Goal: Task Accomplishment & Management: Manage account settings

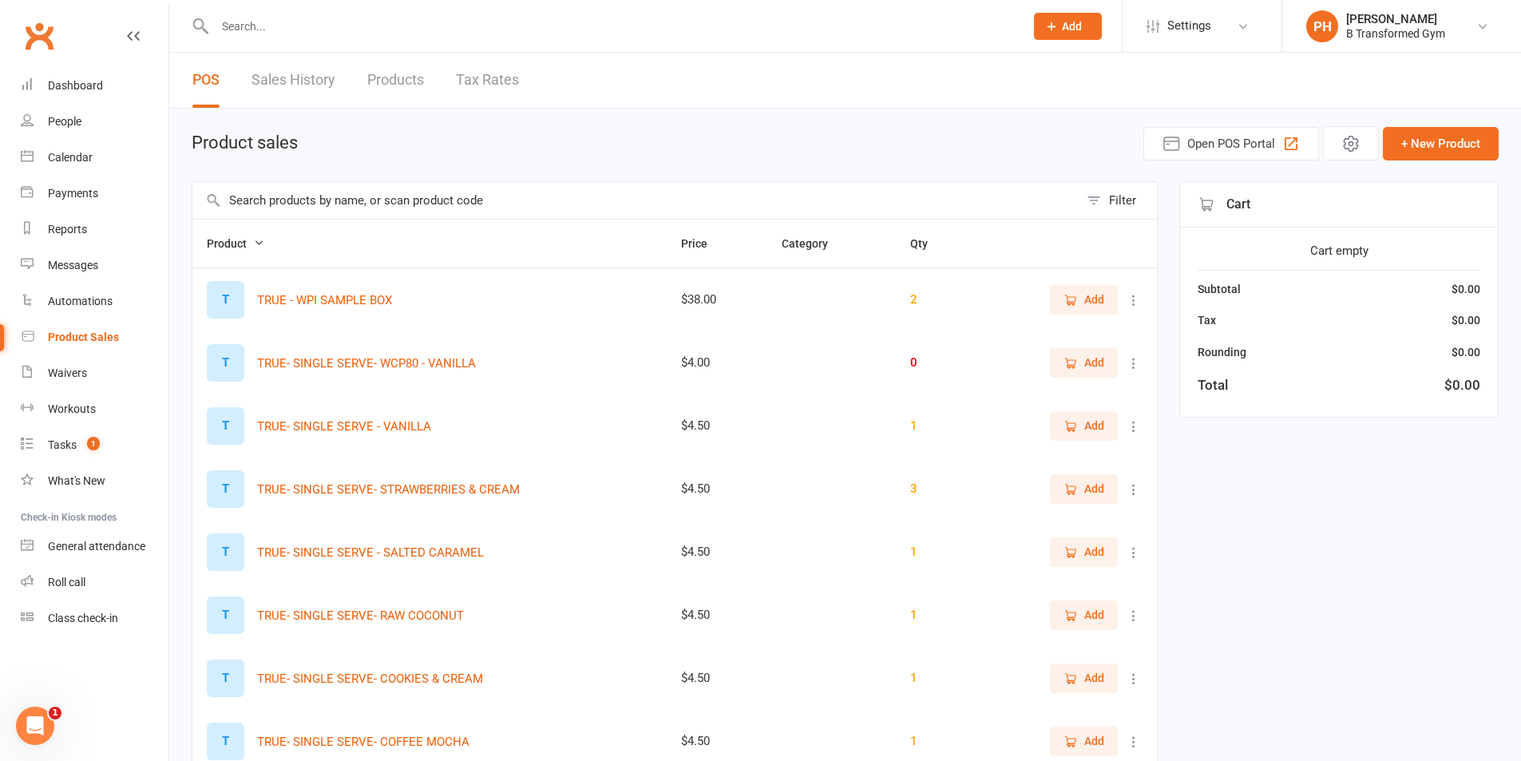
click at [330, 199] on input "text" at bounding box center [635, 200] width 886 height 37
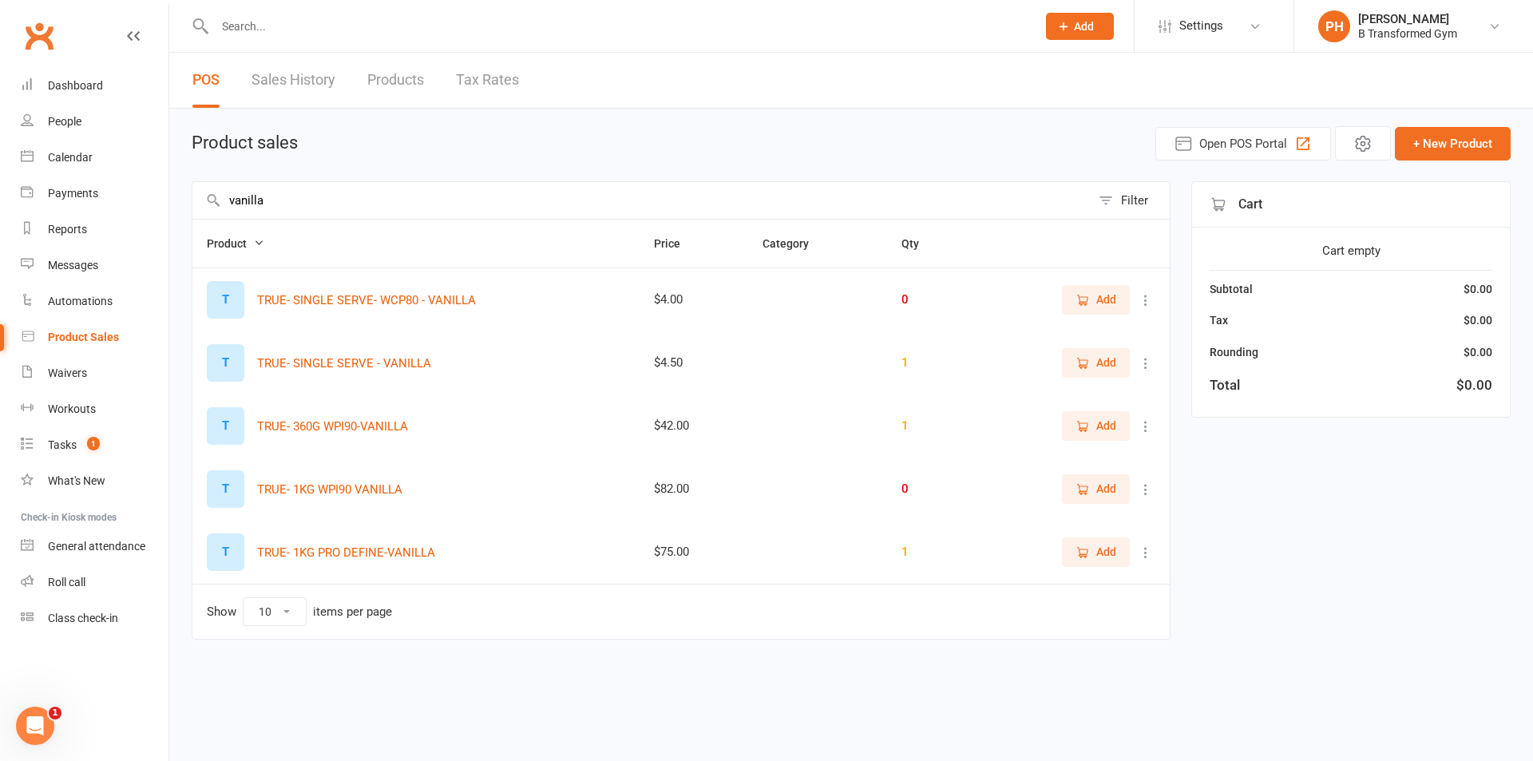
type input "vanilla"
click at [1147, 490] on icon at bounding box center [1146, 489] width 16 height 16
click at [1049, 519] on link "View / Edit" at bounding box center [1075, 521] width 158 height 32
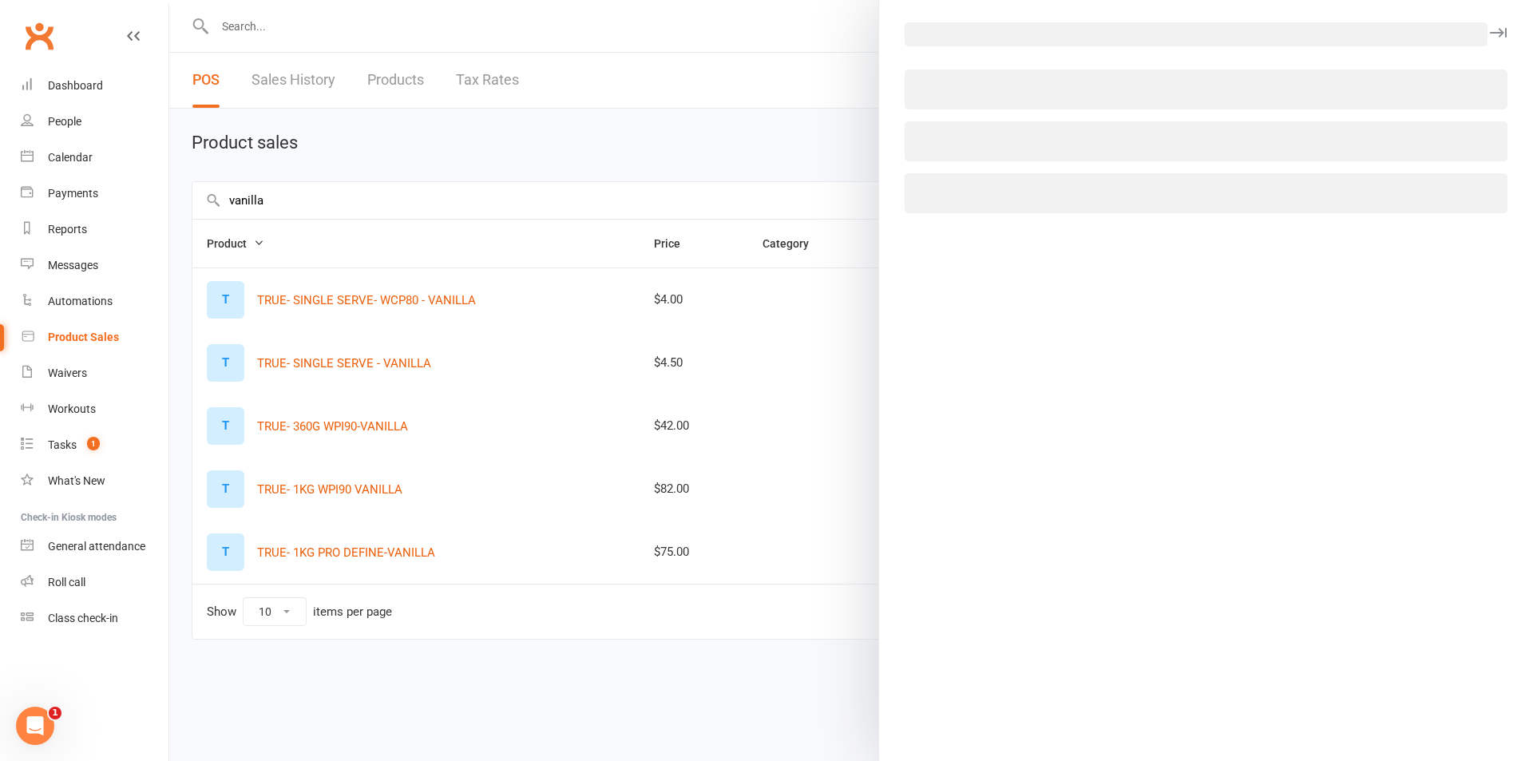
select select "1396"
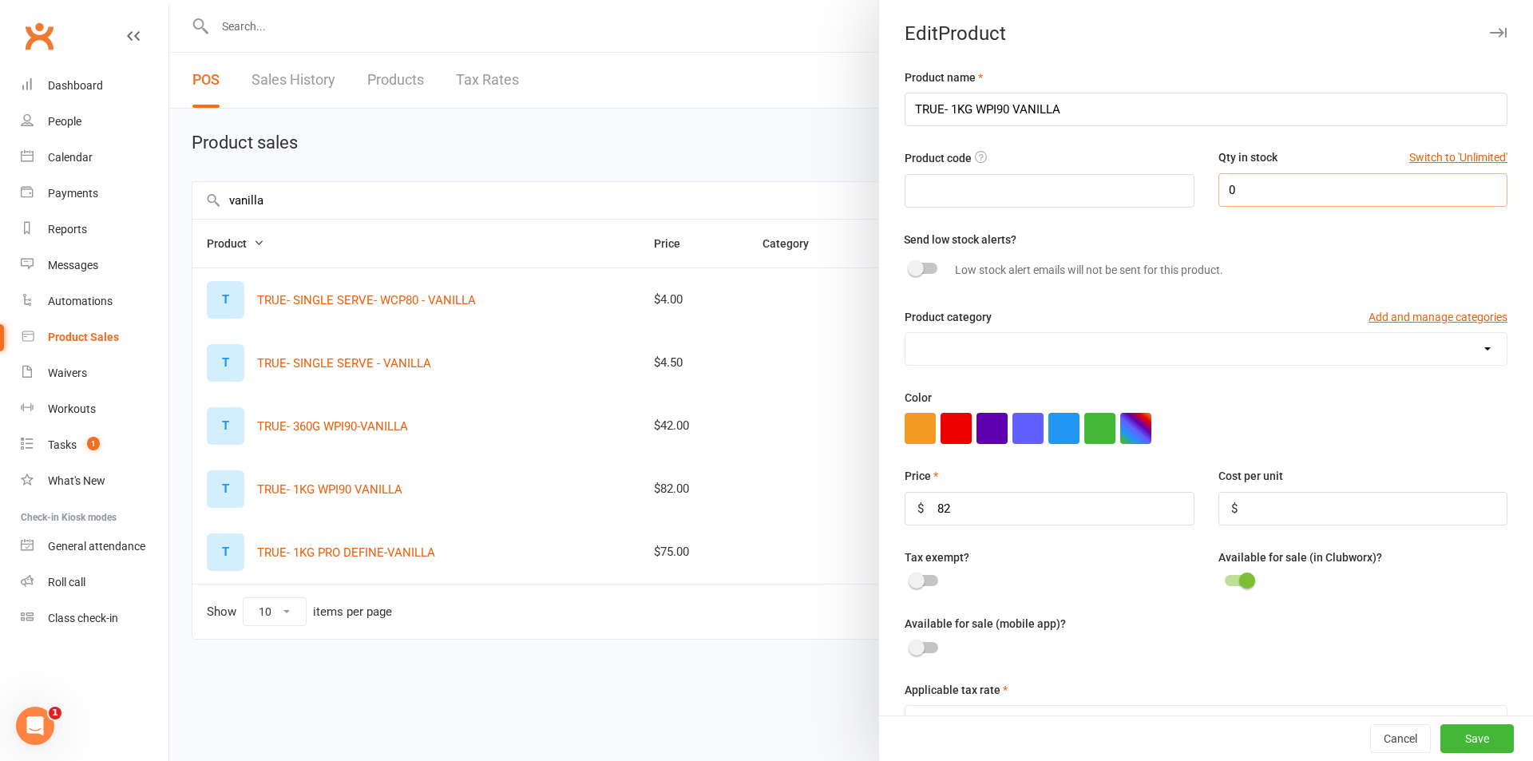
click at [1283, 204] on input "0" at bounding box center [1362, 190] width 289 height 34
type input "5"
click at [1466, 742] on button "Save" at bounding box center [1476, 738] width 73 height 29
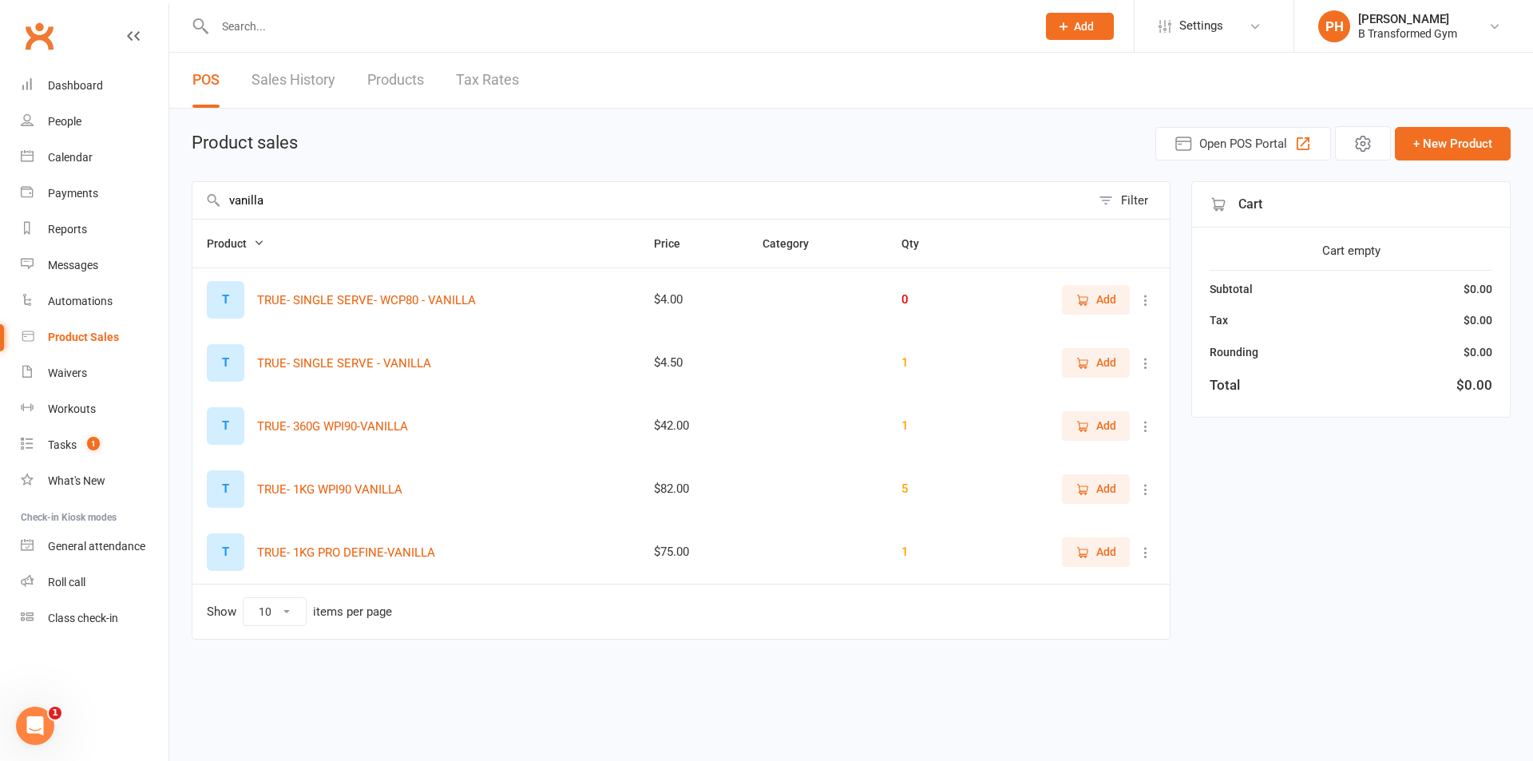
click at [1142, 418] on button at bounding box center [1145, 426] width 19 height 19
click at [1026, 457] on link "View / Edit" at bounding box center [1075, 457] width 158 height 32
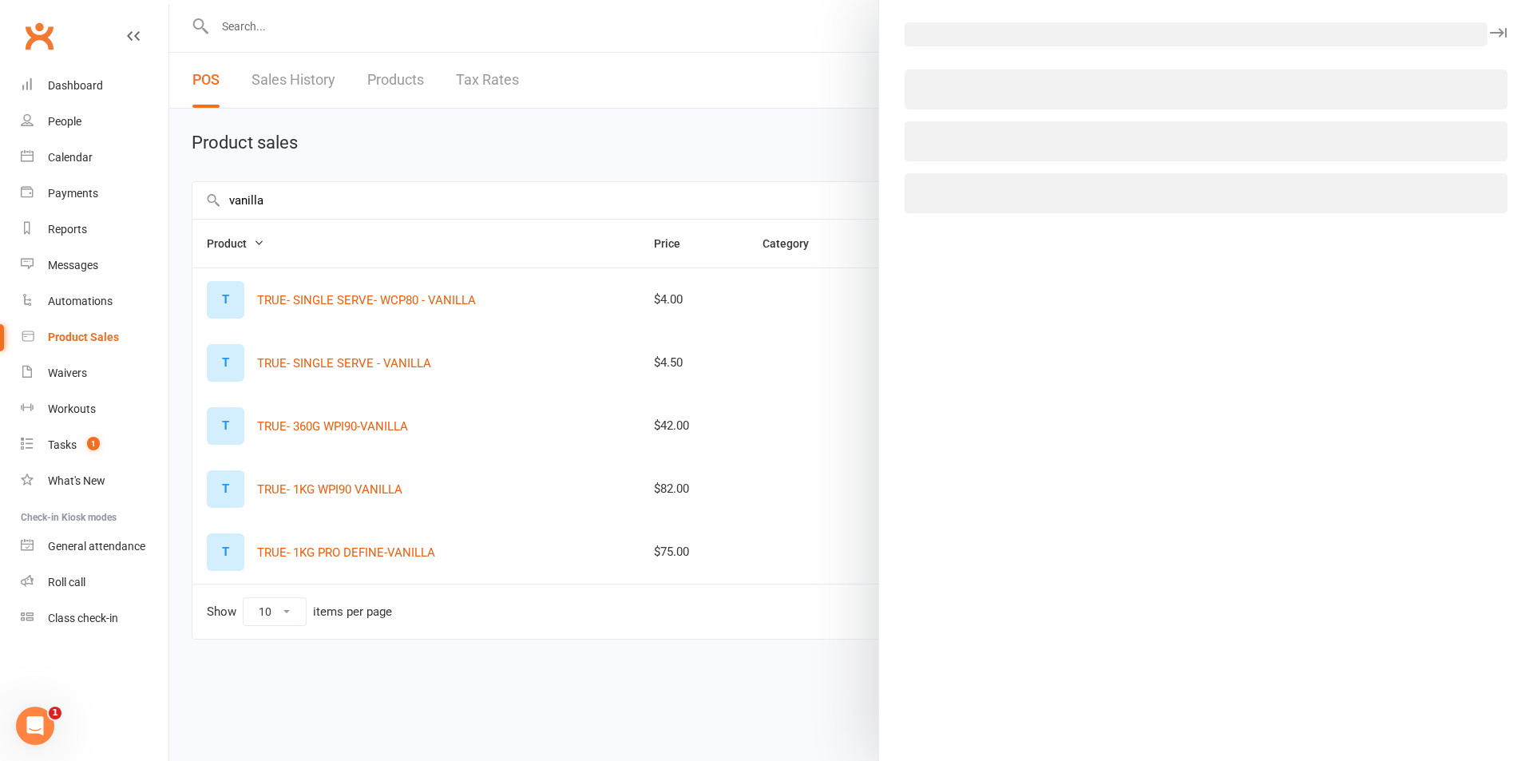
select select "1396"
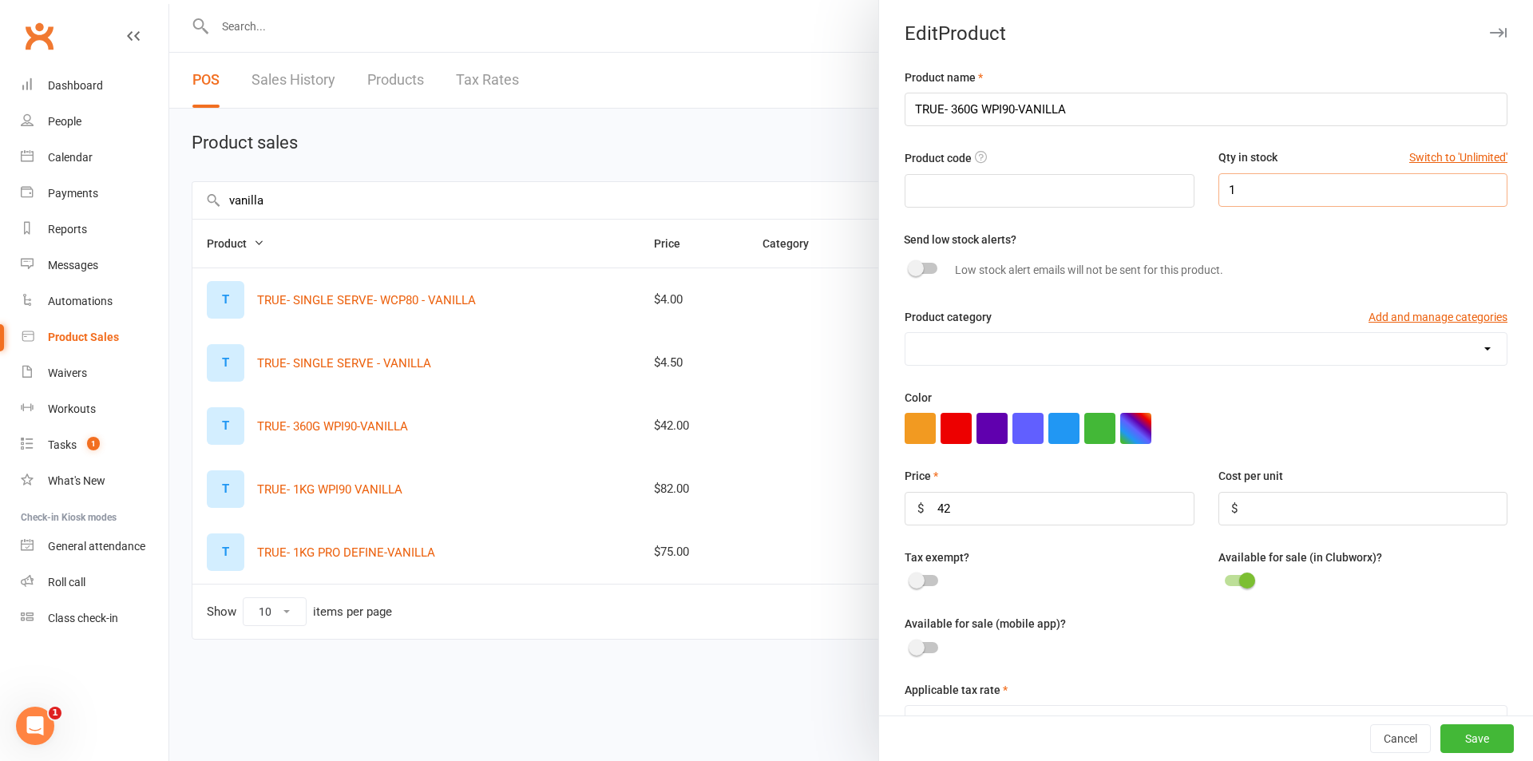
click at [1265, 193] on input "1" at bounding box center [1362, 190] width 289 height 34
type input "4"
click at [1451, 735] on button "Save" at bounding box center [1476, 738] width 73 height 29
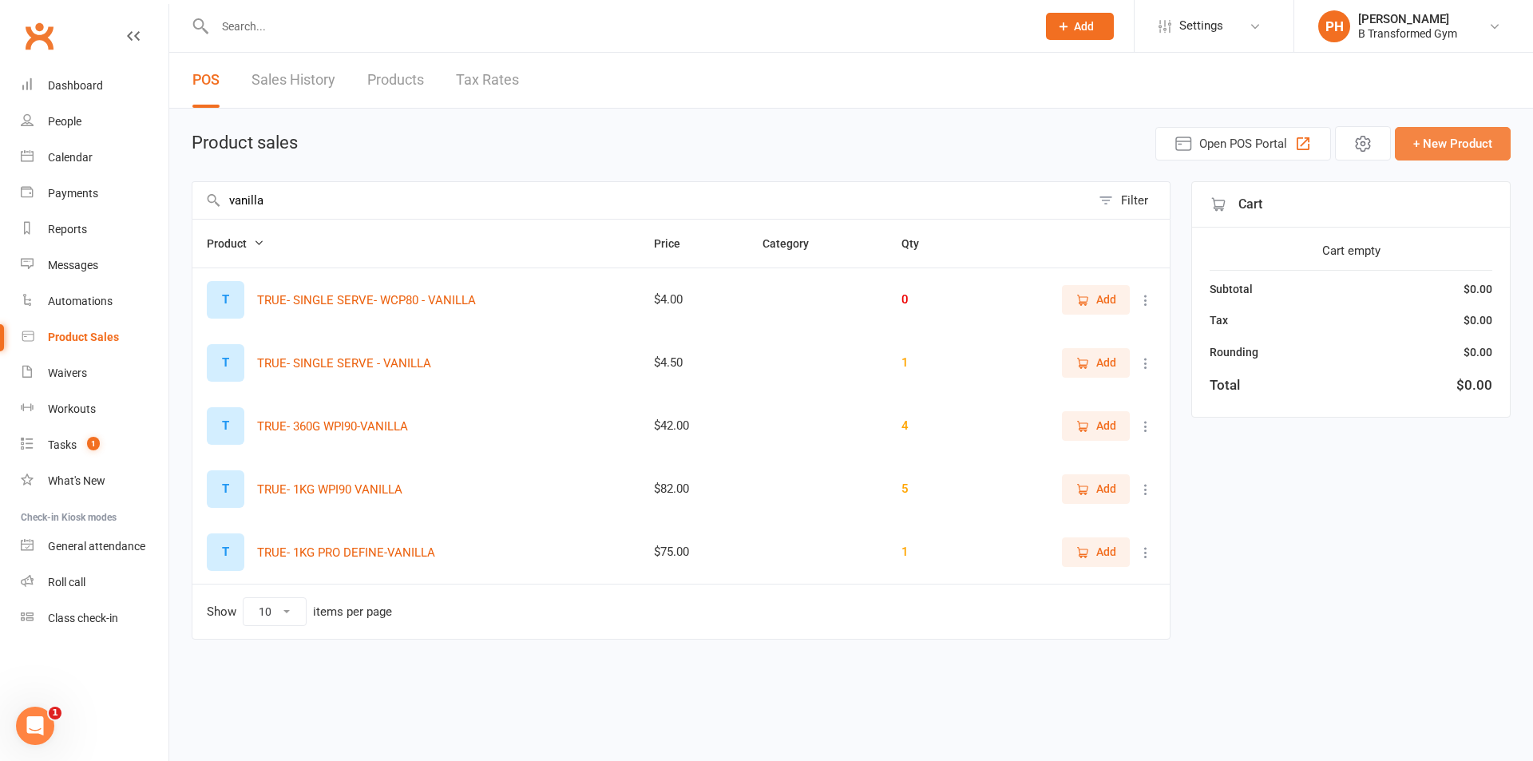
click at [1416, 150] on button "+ New Product" at bounding box center [1453, 144] width 116 height 34
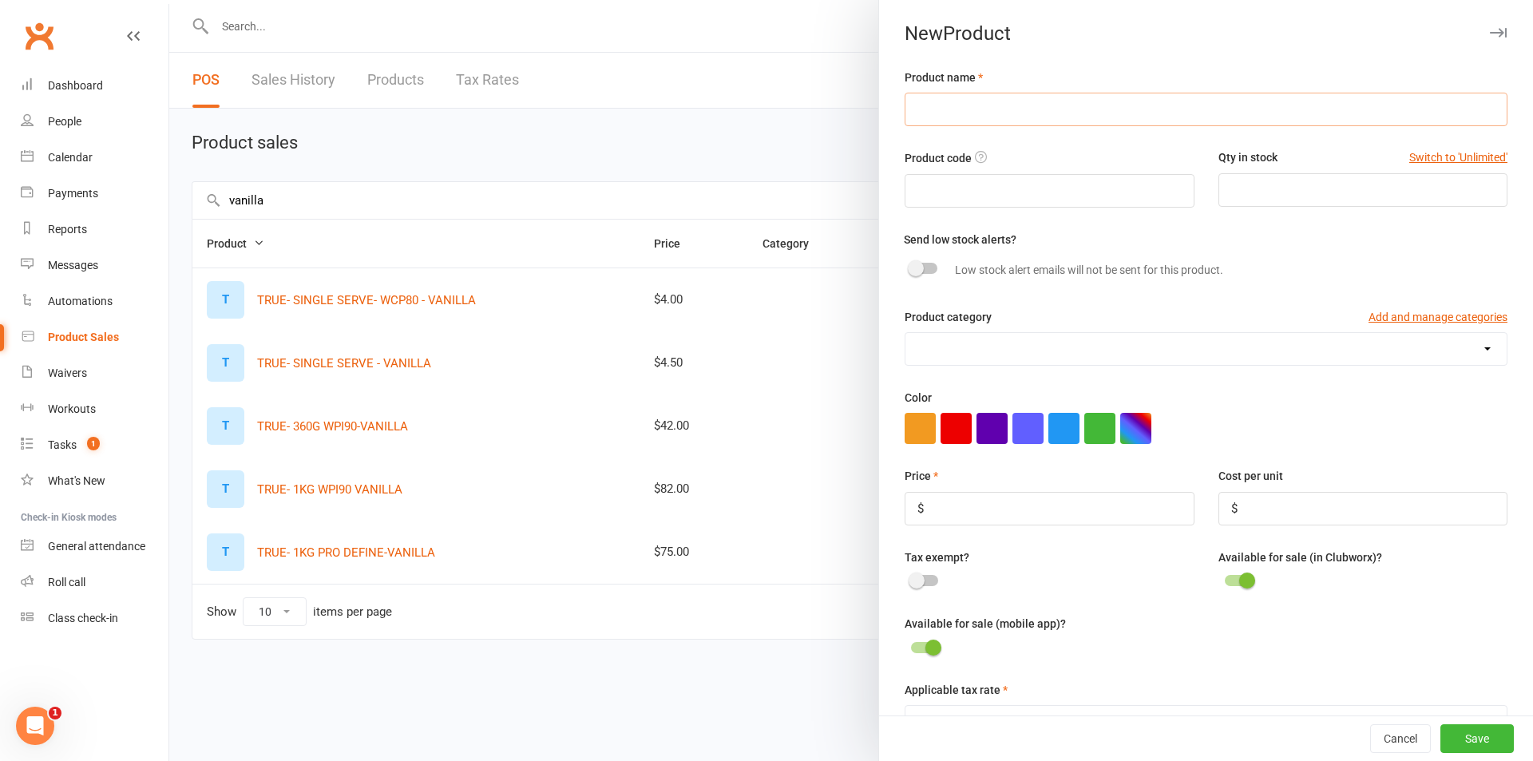
click at [959, 107] on input "text" at bounding box center [1205, 110] width 603 height 34
type input "TRUE- SINGLE SERVE - PRO DEFINE - VANILLA"
click at [1238, 190] on input "number" at bounding box center [1362, 190] width 289 height 34
type input "2"
click at [1090, 516] on input "number" at bounding box center [1048, 509] width 289 height 34
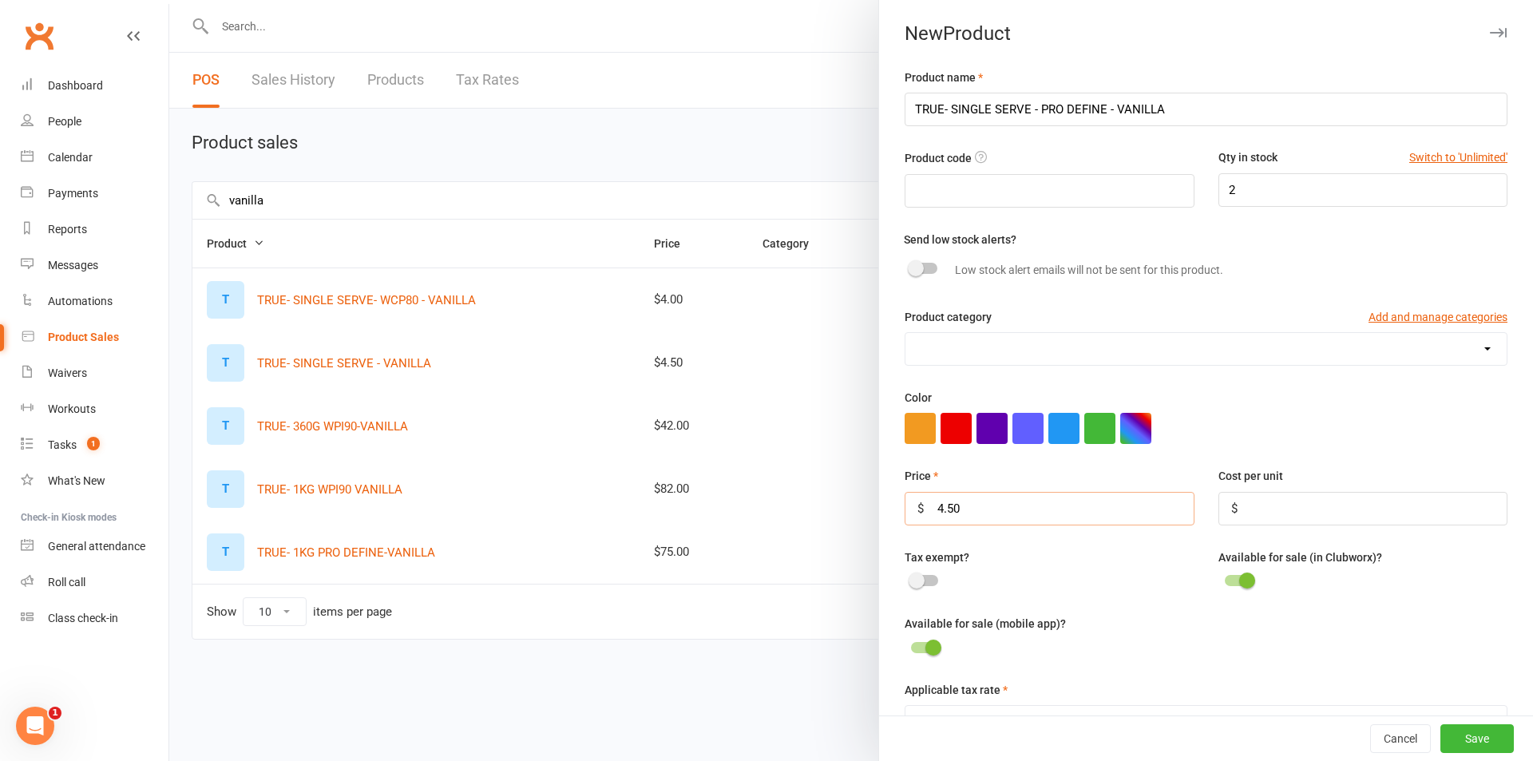
type input "4.50"
click at [1234, 691] on div "Applicable tax rate" at bounding box center [1205, 693] width 603 height 24
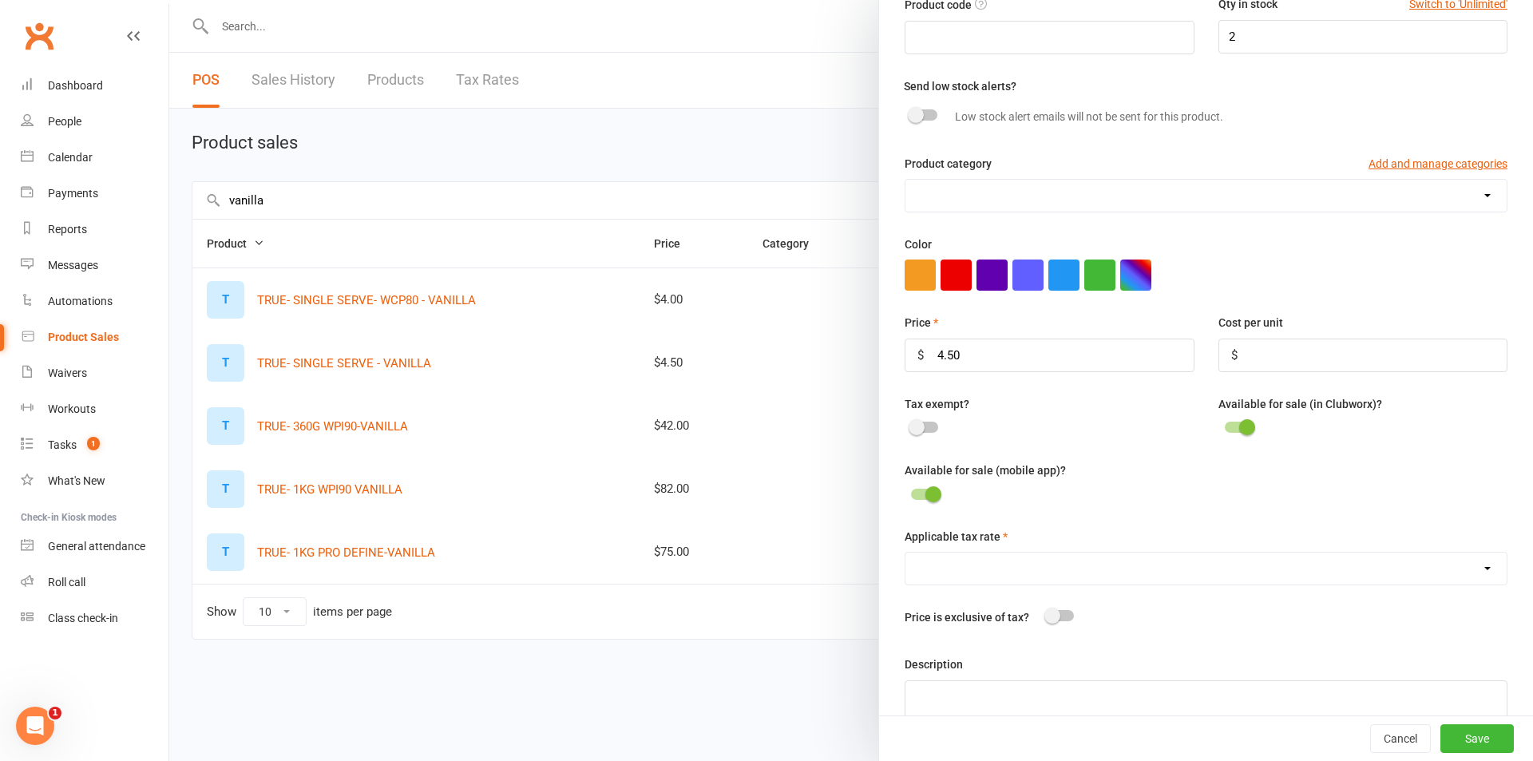
scroll to position [160, 0]
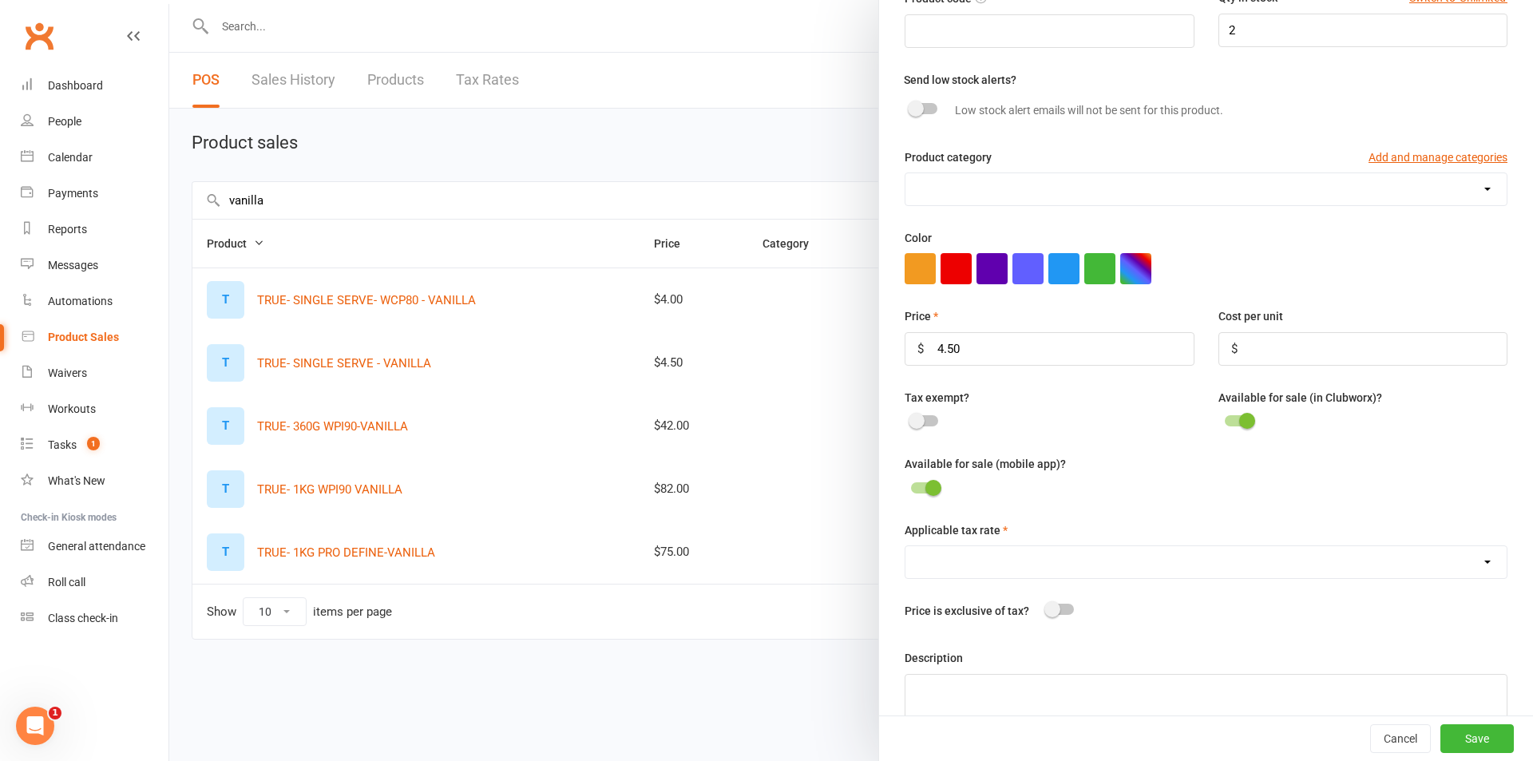
click at [1225, 426] on div at bounding box center [1238, 420] width 27 height 11
click at [1225, 418] on input "checkbox" at bounding box center [1225, 418] width 0 height 0
click at [911, 493] on div at bounding box center [924, 487] width 27 height 11
click at [911, 485] on input "checkbox" at bounding box center [911, 485] width 0 height 0
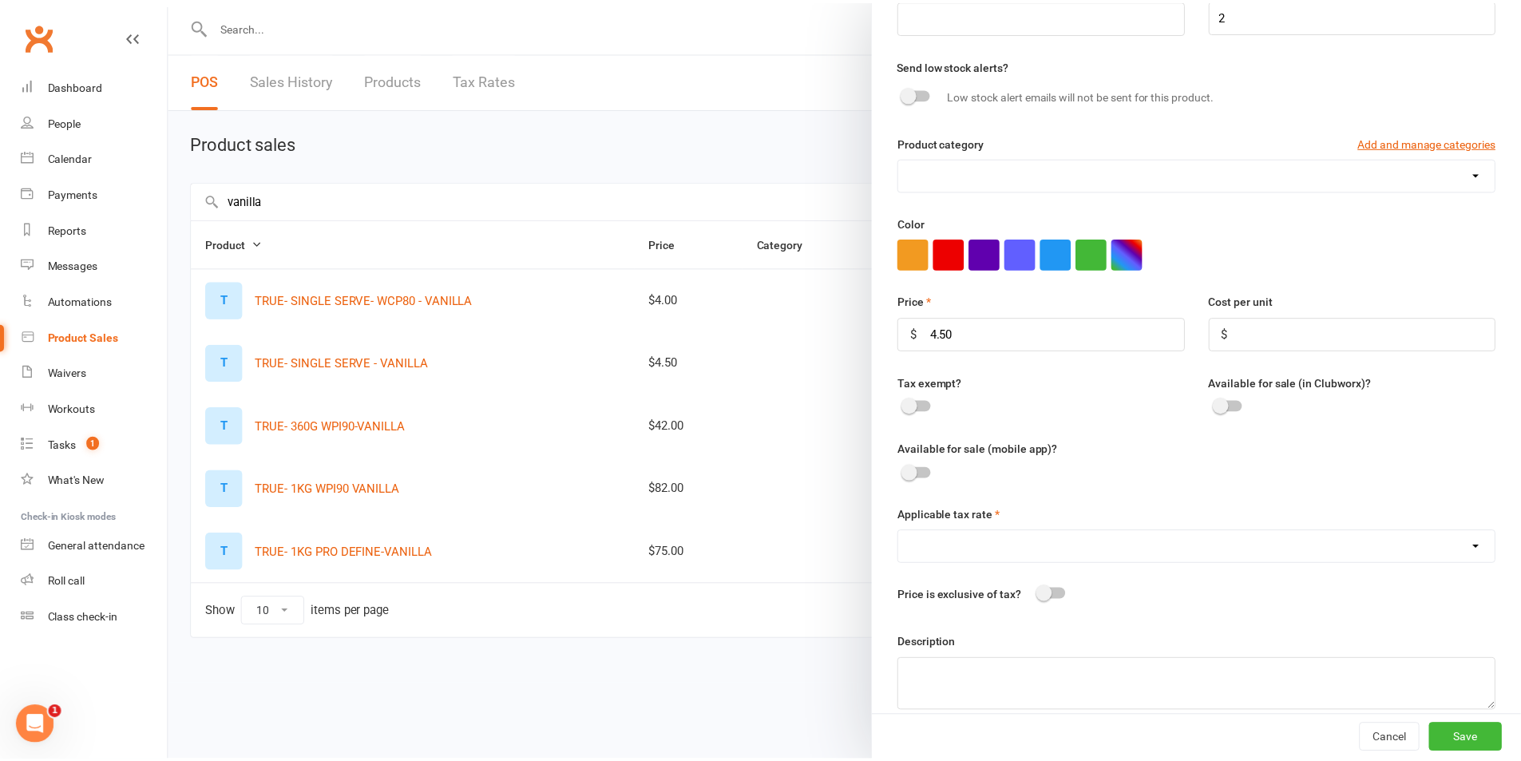
scroll to position [200, 0]
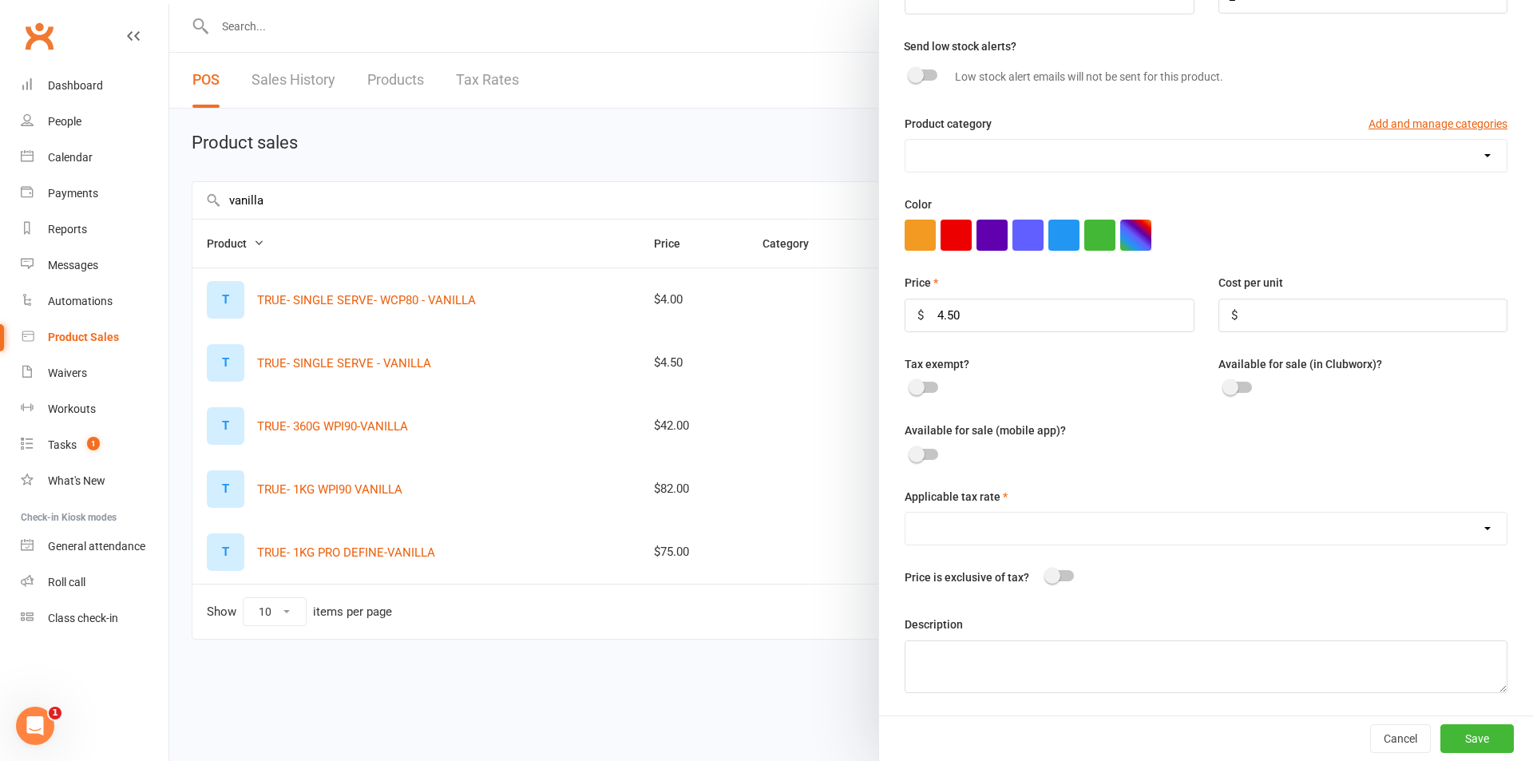
click at [1221, 530] on select "GST (10.0%)" at bounding box center [1205, 529] width 601 height 32
select select "1396"
click at [905, 513] on select "GST (10.0%)" at bounding box center [1205, 529] width 601 height 32
click at [1196, 621] on div "Description" at bounding box center [1205, 653] width 603 height 77
click at [1446, 737] on button "Save" at bounding box center [1476, 738] width 73 height 29
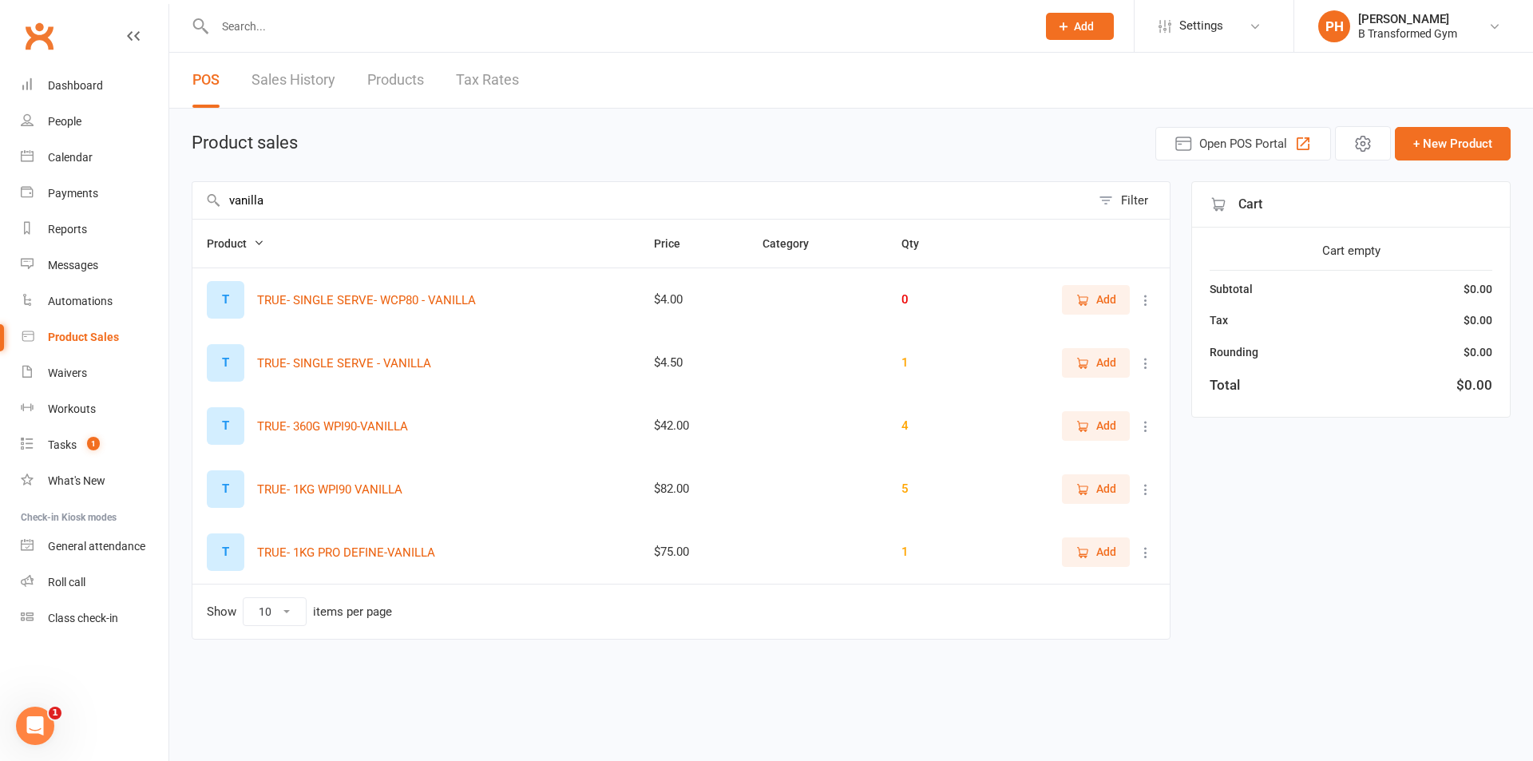
click at [329, 193] on input "vanilla" at bounding box center [641, 200] width 898 height 37
type input "v"
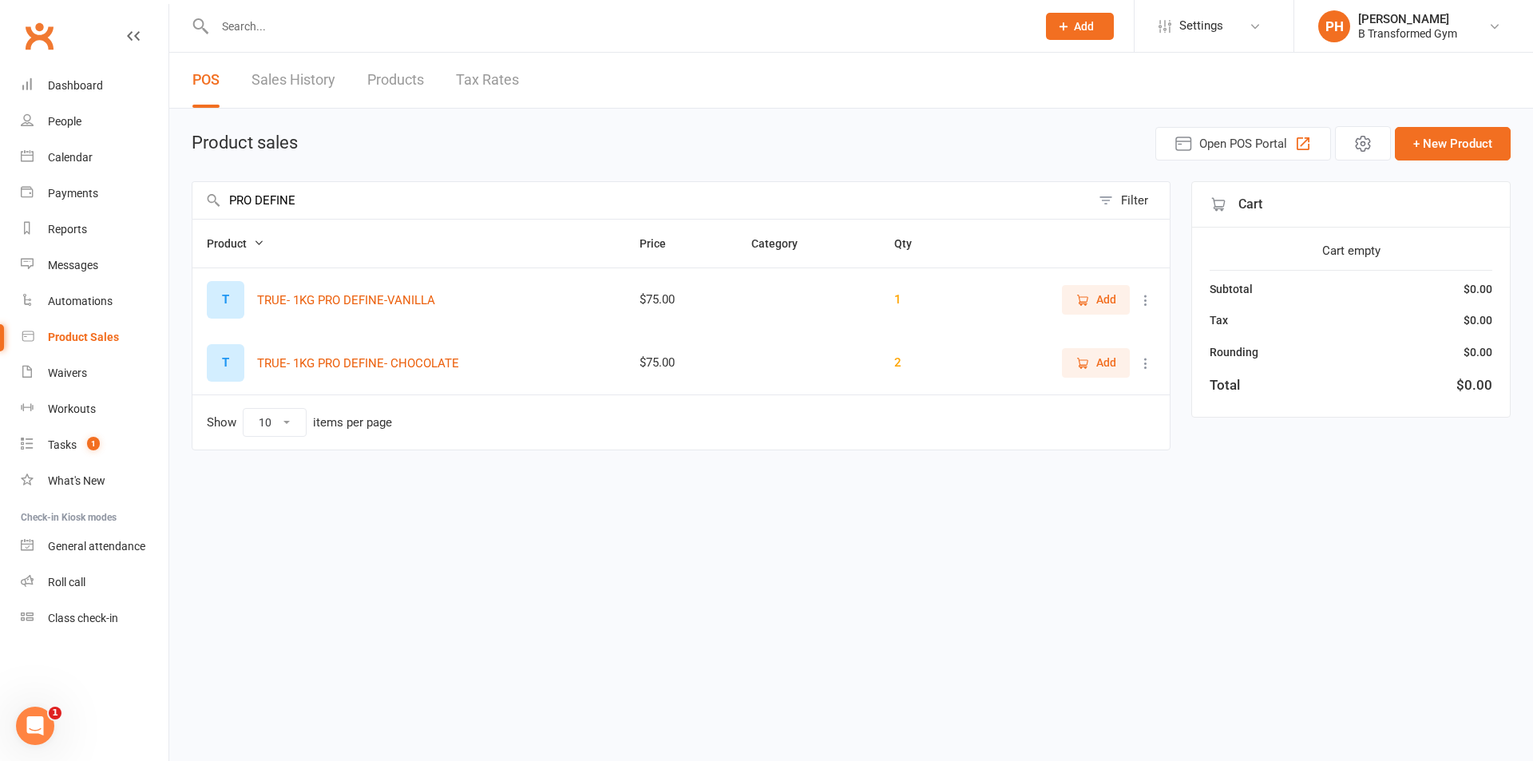
type input "PRO DEFINE"
click at [1125, 204] on div "Filter" at bounding box center [1134, 200] width 27 height 19
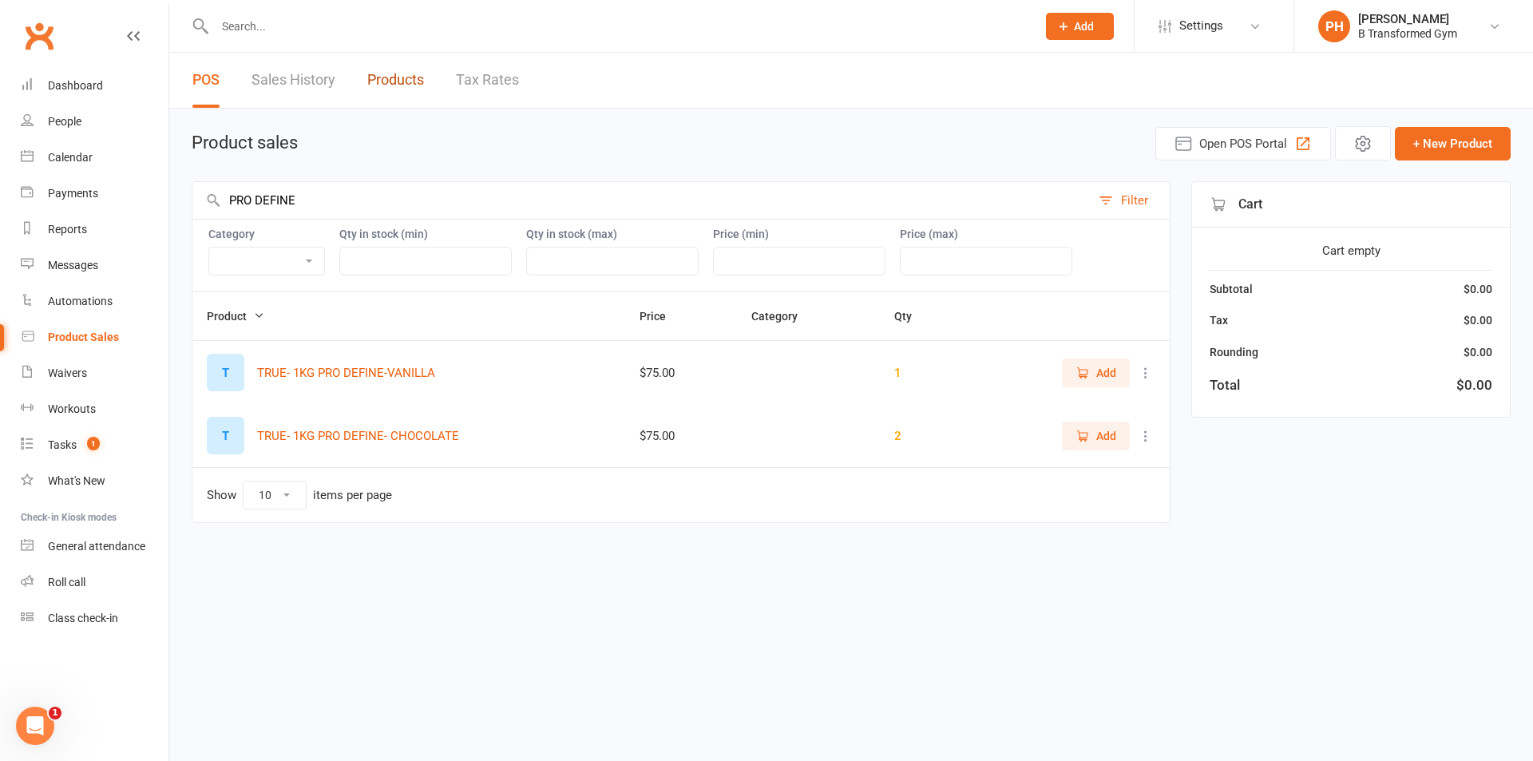
click at [386, 77] on link "Products" at bounding box center [395, 80] width 57 height 55
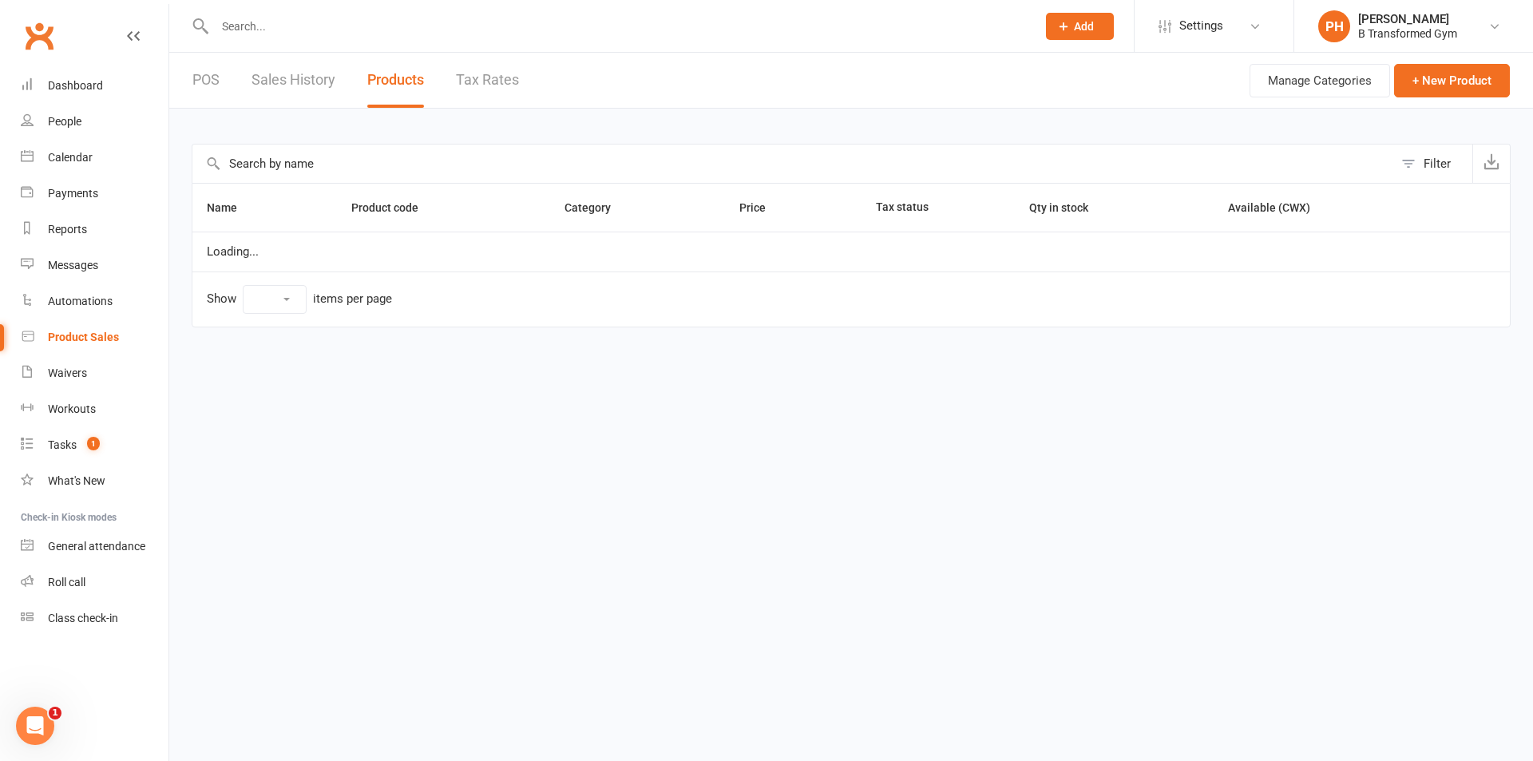
select select "10"
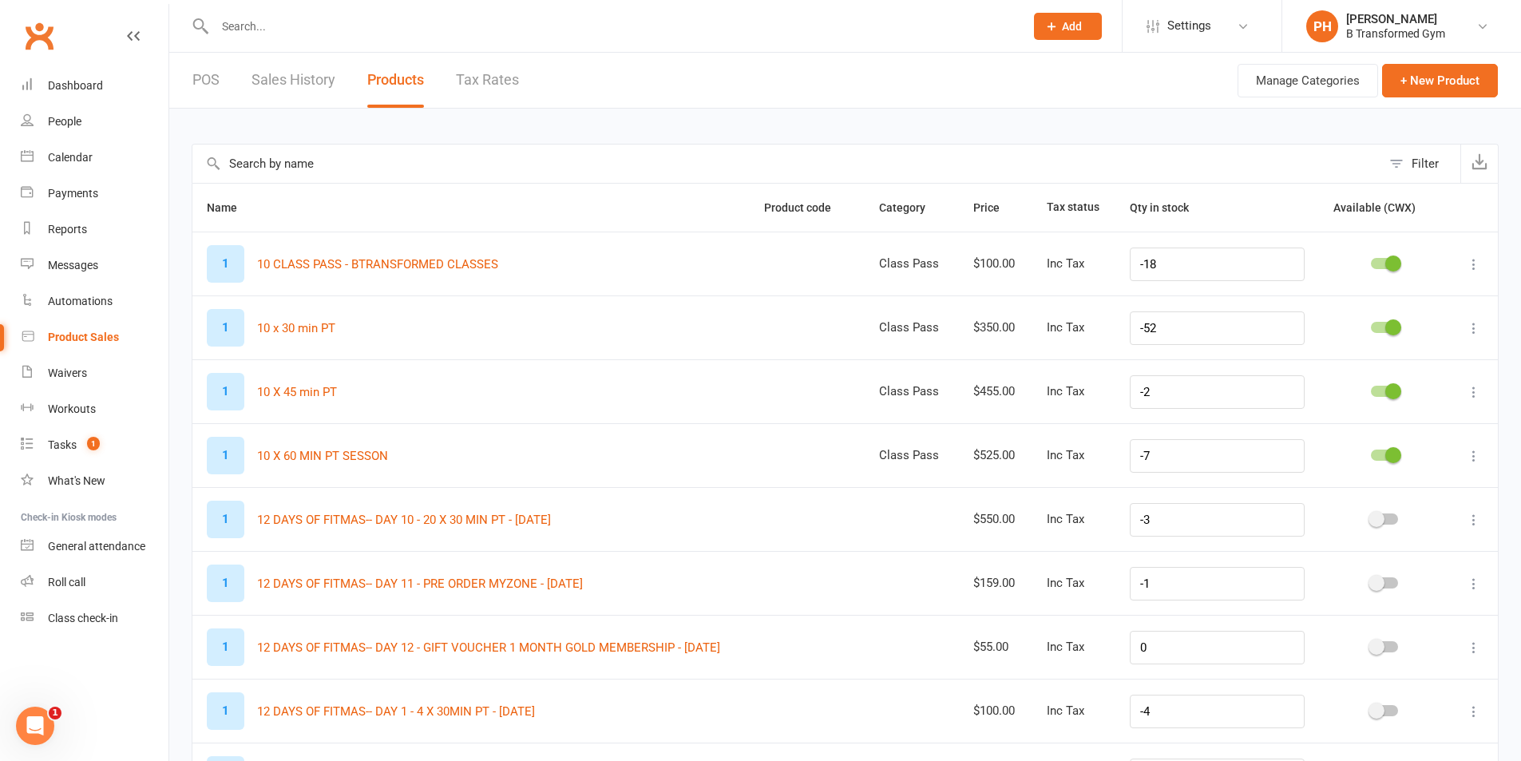
click at [315, 171] on input "text" at bounding box center [786, 163] width 1189 height 38
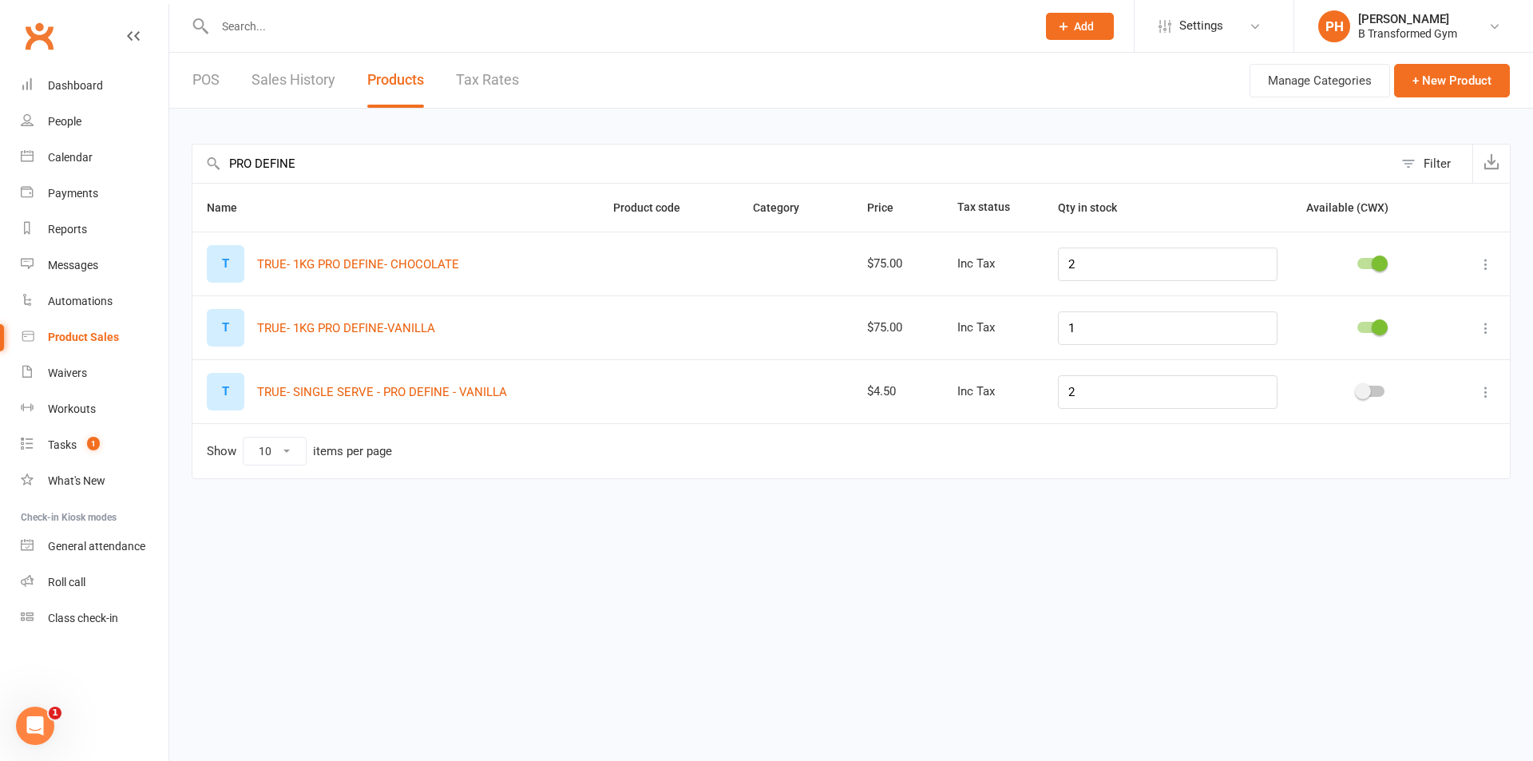
type input "PRO DEFINE"
click at [1372, 394] on div at bounding box center [1370, 391] width 27 height 11
click at [1357, 389] on input "checkbox" at bounding box center [1357, 389] width 0 height 0
click at [204, 74] on link "POS" at bounding box center [205, 80] width 27 height 55
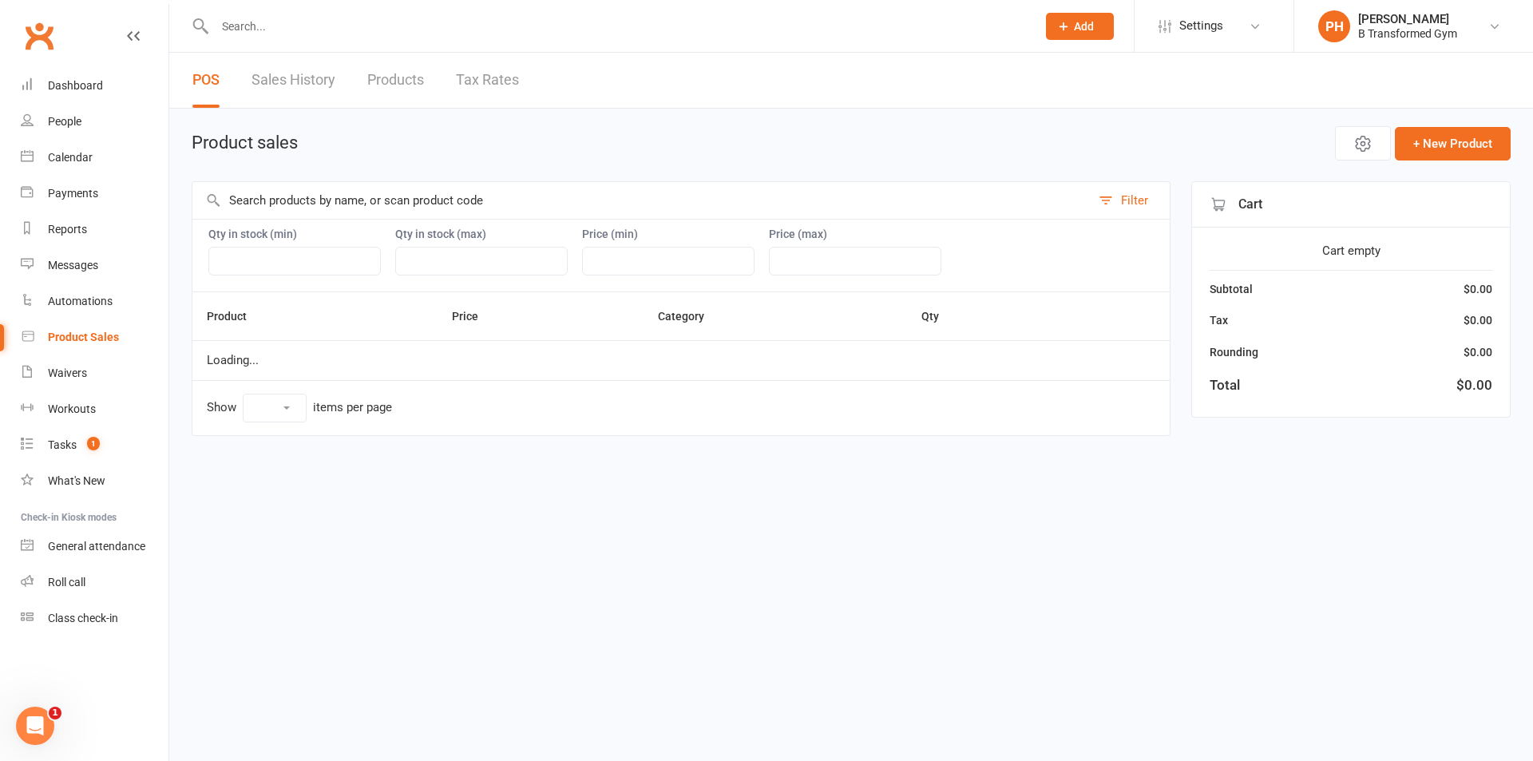
select select "10"
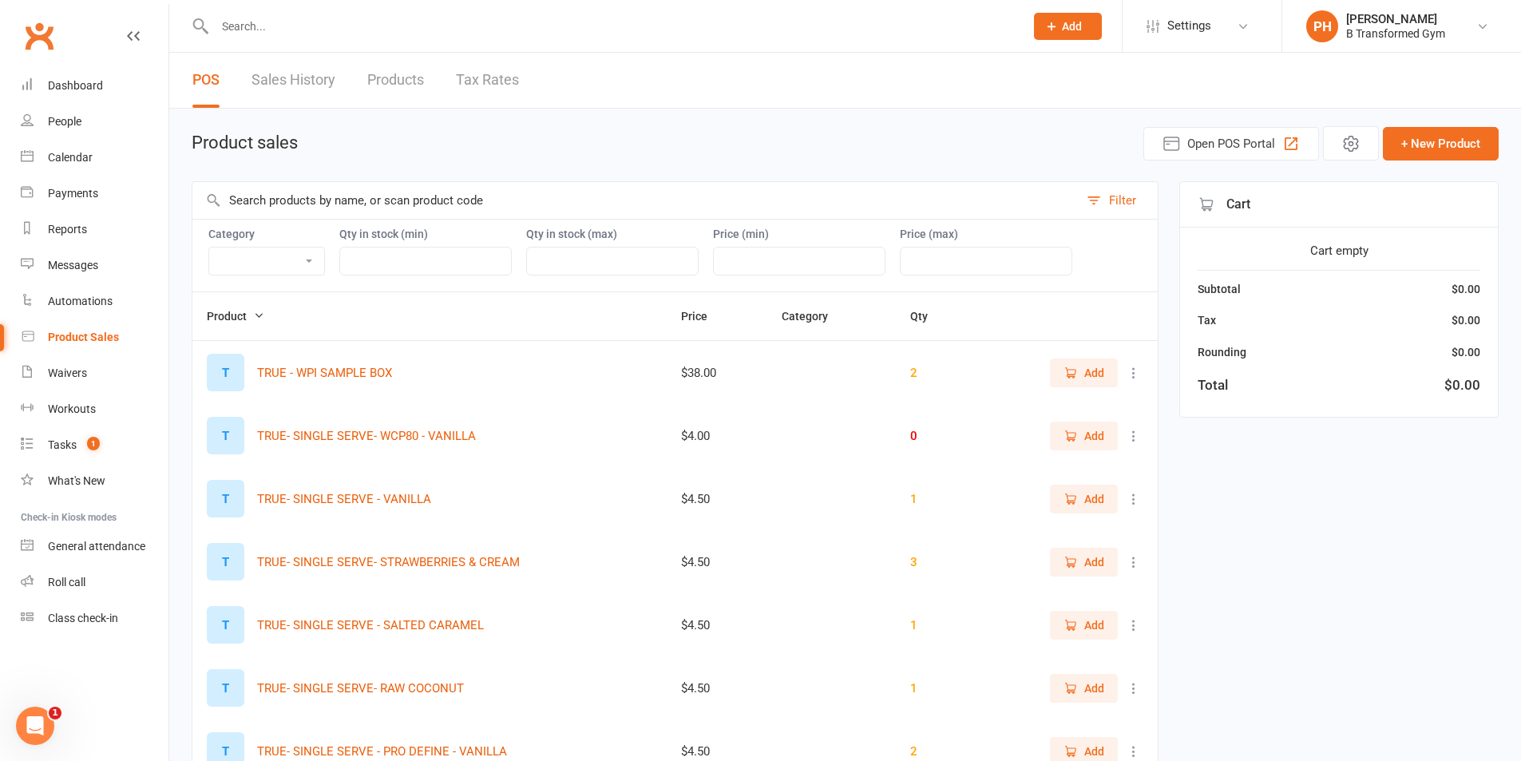
click at [350, 206] on input "text" at bounding box center [635, 200] width 886 height 37
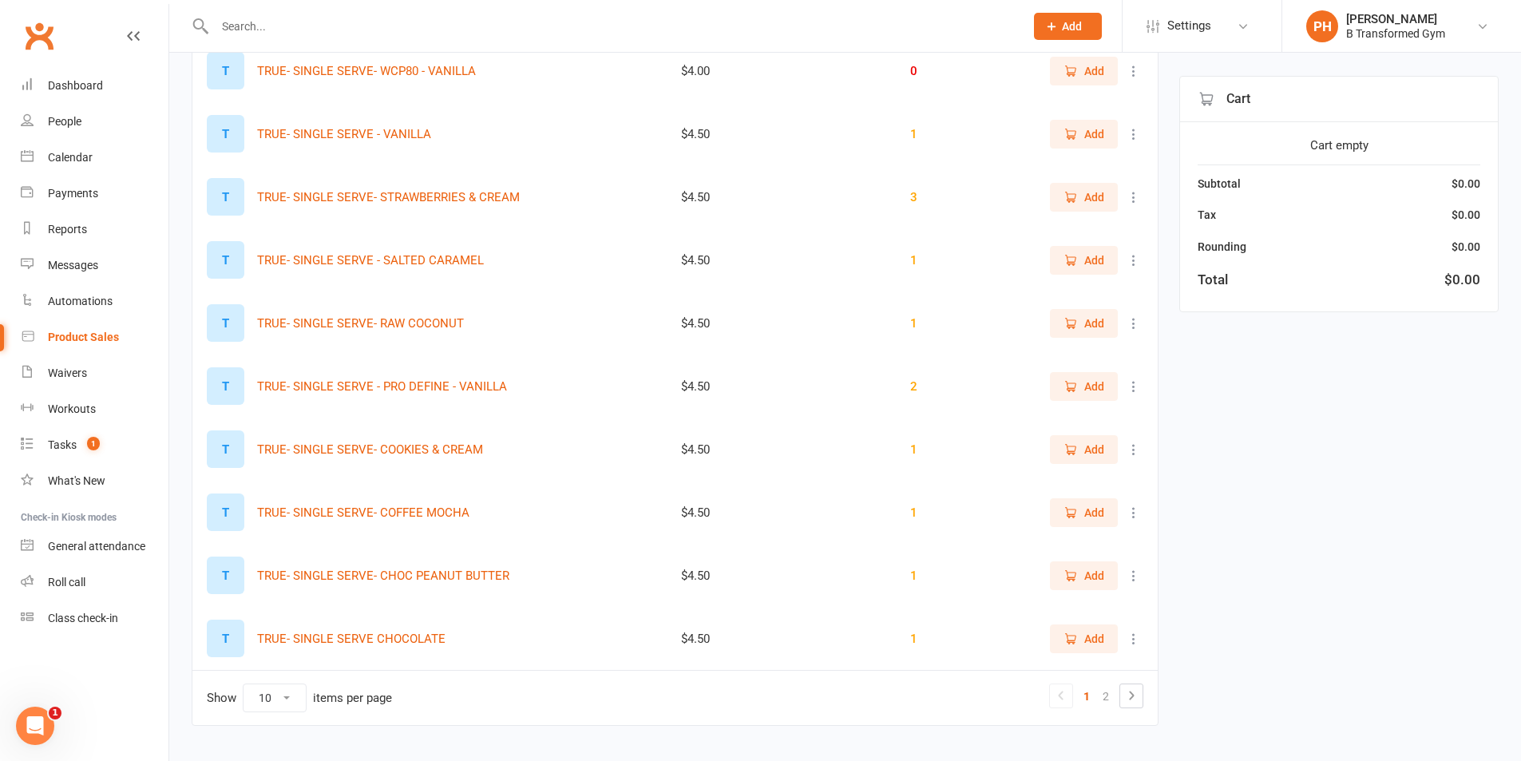
scroll to position [335, 0]
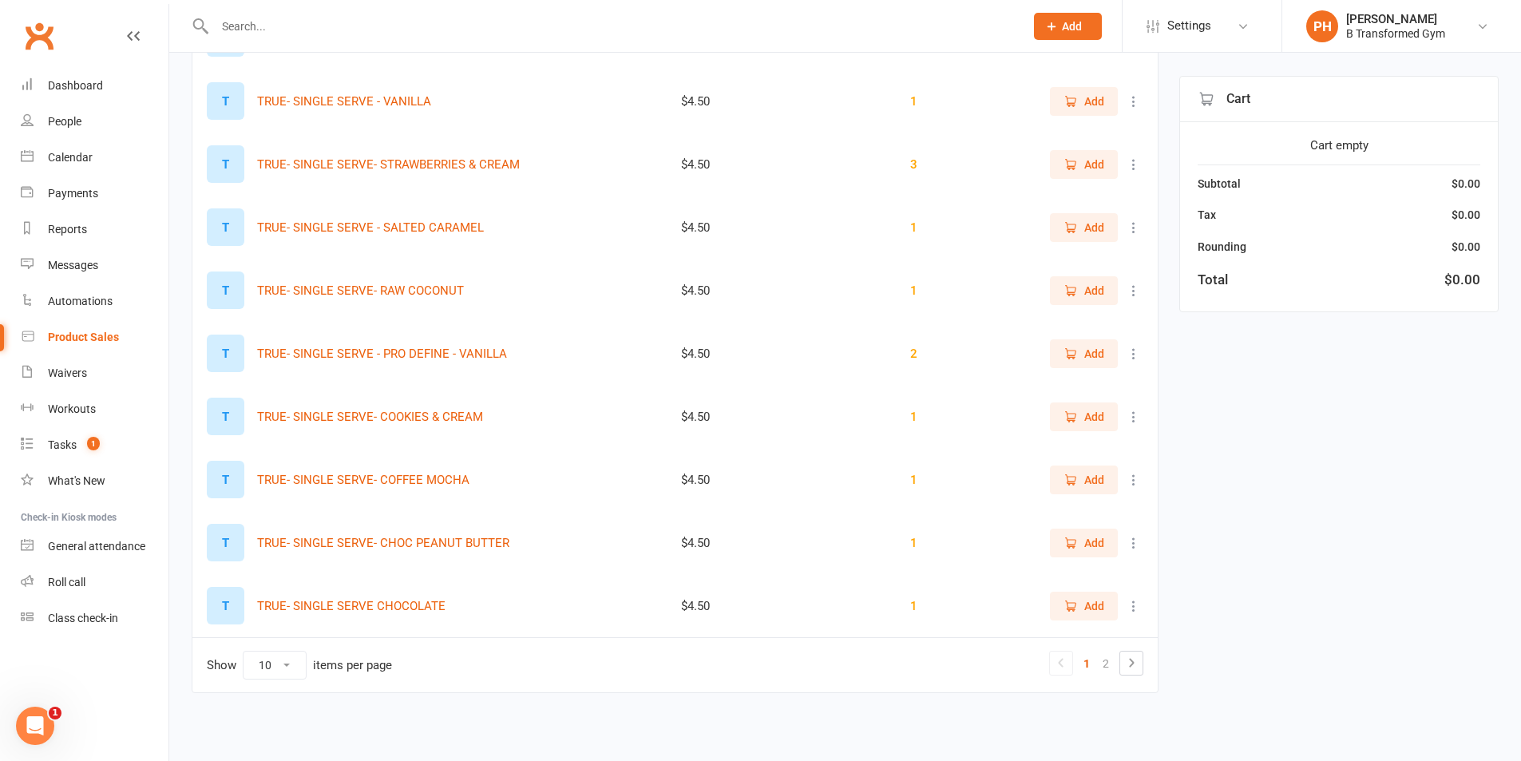
type input "SINGLE SERVE"
click at [1138, 540] on icon at bounding box center [1134, 543] width 16 height 16
click at [1267, 526] on div "SINGLE SERVE Filter Category Class Pass Drinks merch pre order Qty in stock (mi…" at bounding box center [845, 281] width 1307 height 869
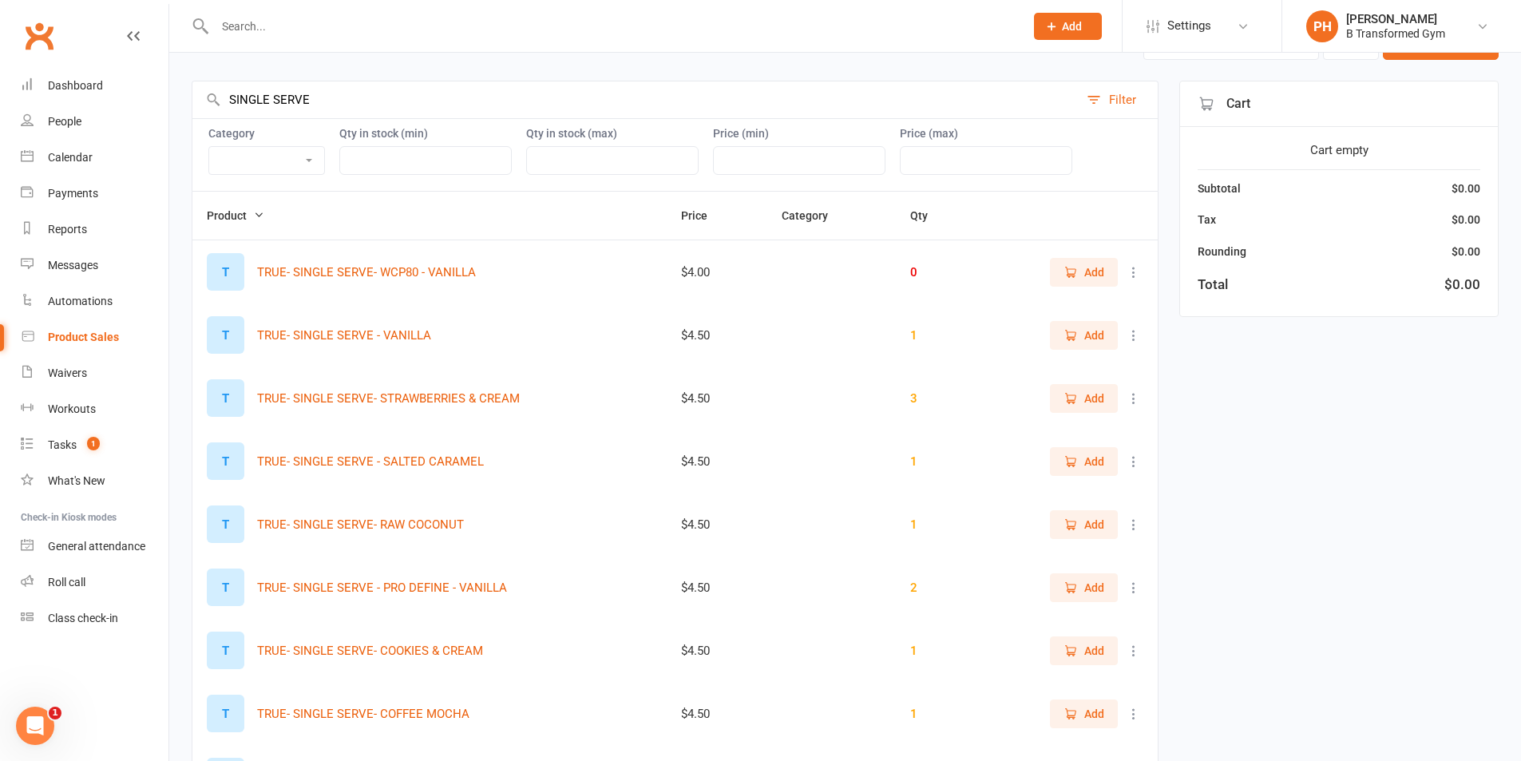
scroll to position [96, 0]
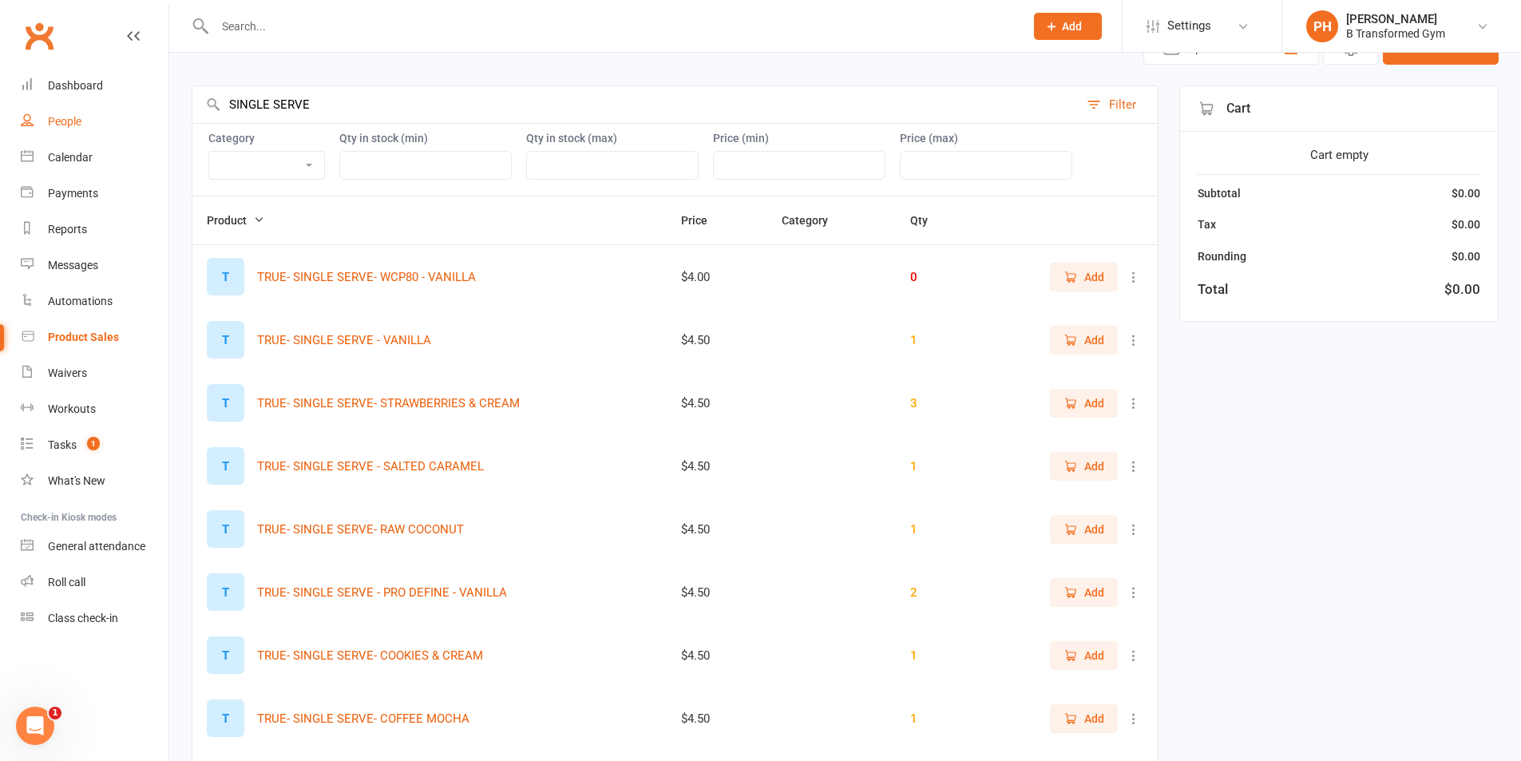
drag, startPoint x: 315, startPoint y: 111, endPoint x: 109, endPoint y: 119, distance: 205.3
click at [109, 119] on ui-view "Prospect Member Non-attending contact Class / event Appointment Task Membership…" at bounding box center [760, 442] width 1521 height 1068
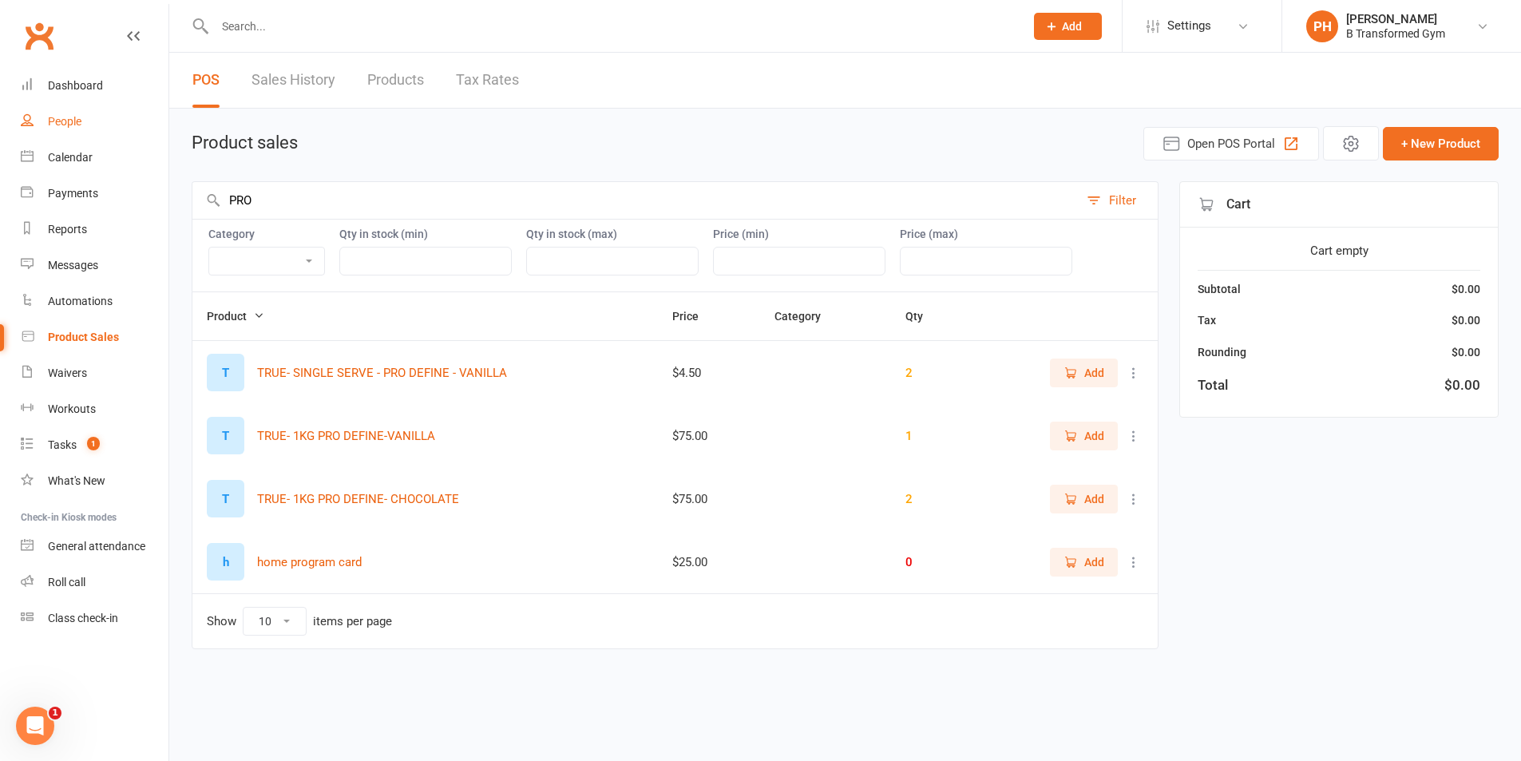
scroll to position [0, 0]
type input "PRO"
click at [1146, 433] on icon at bounding box center [1146, 436] width 16 height 16
click at [1047, 469] on link "View / Edit" at bounding box center [1075, 467] width 158 height 32
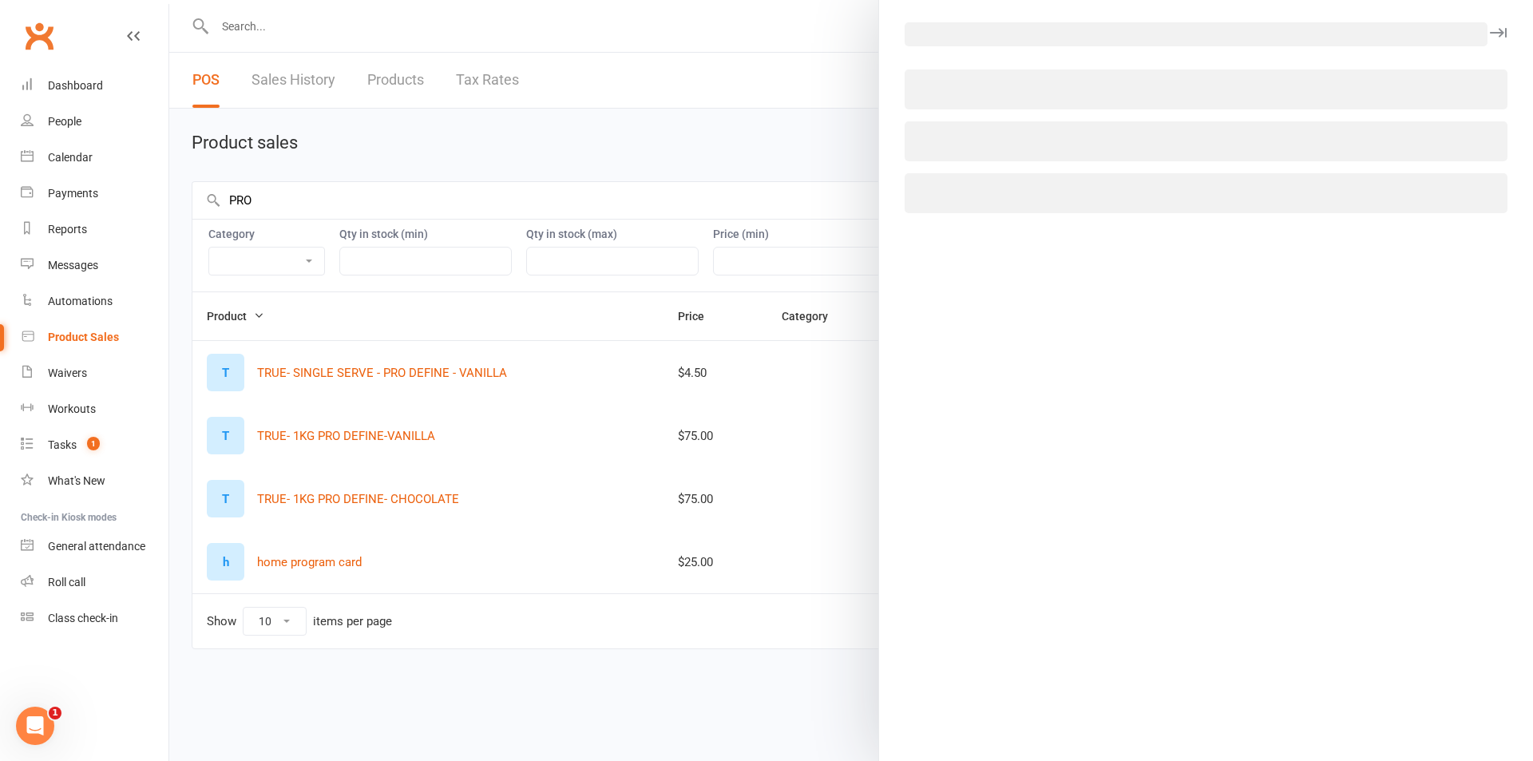
select select "1396"
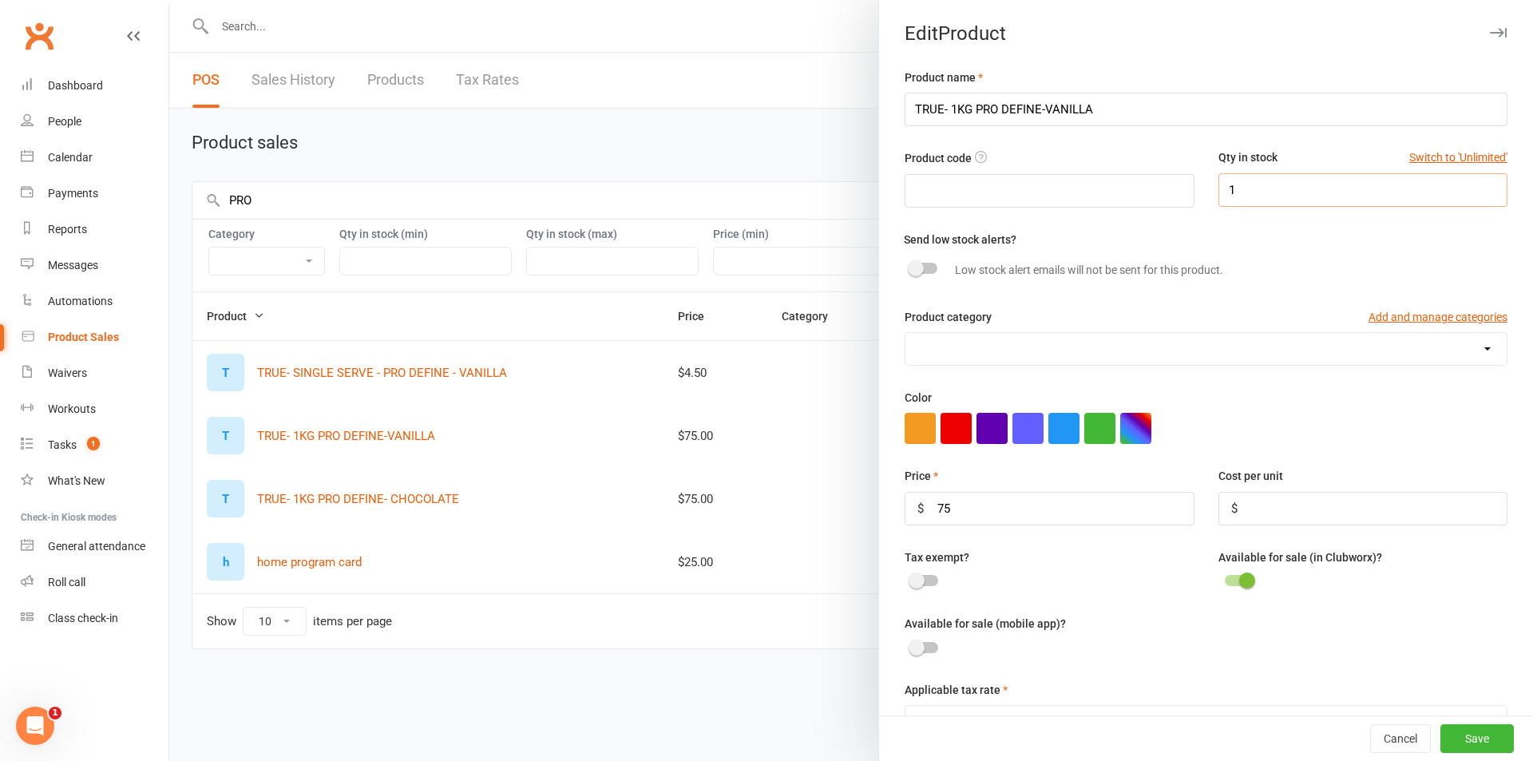
click at [1249, 188] on input "1" at bounding box center [1362, 190] width 289 height 34
type input "4"
click at [1455, 733] on button "Save" at bounding box center [1476, 738] width 73 height 29
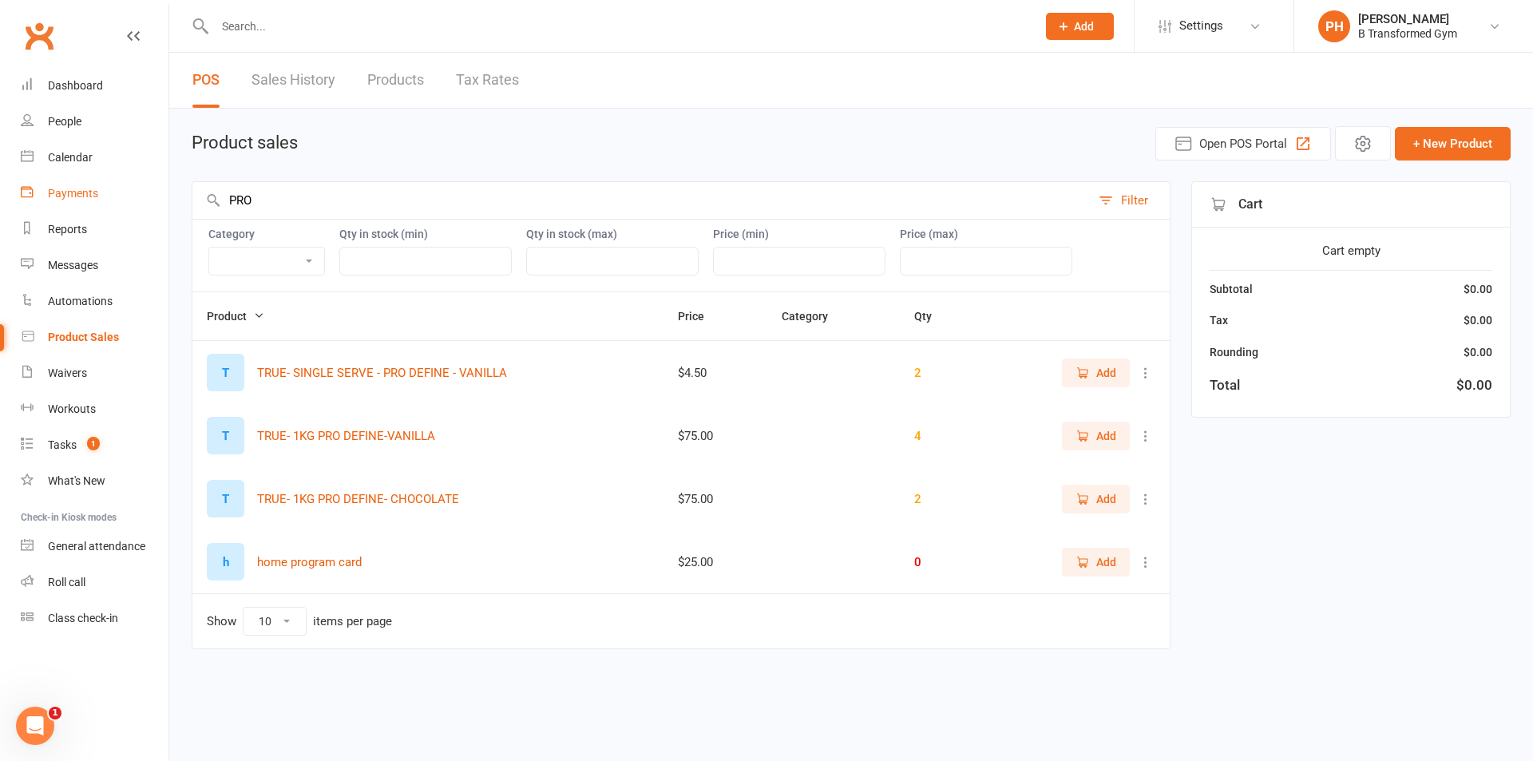
drag, startPoint x: 263, startPoint y: 192, endPoint x: 164, endPoint y: 195, distance: 98.2
click at [164, 195] on ui-view "Prospect Member Non-attending contact Class / event Appointment Task Membership…" at bounding box center [766, 349] width 1533 height 690
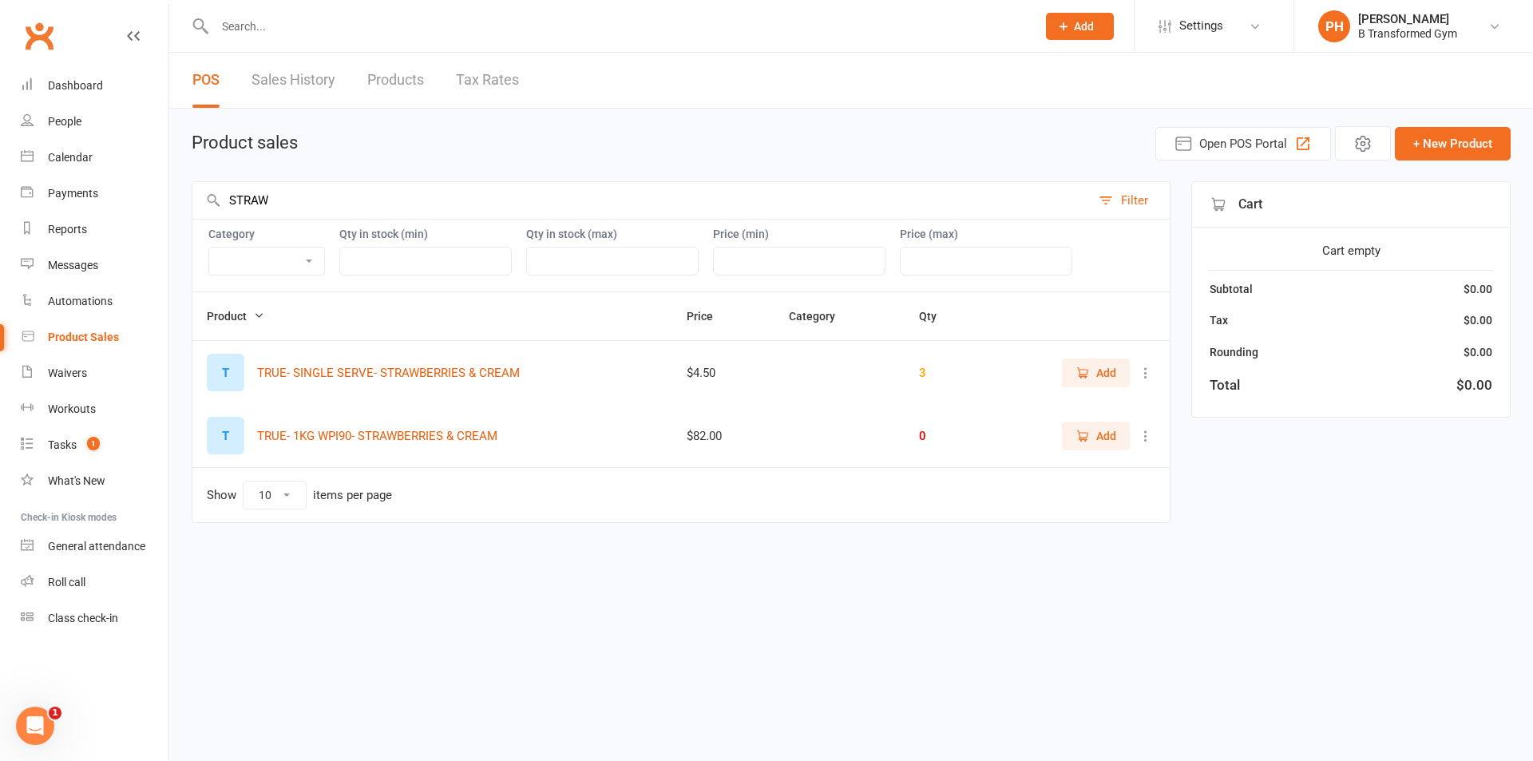
type input "STRAW"
click at [1145, 430] on icon at bounding box center [1146, 436] width 16 height 16
click at [1062, 467] on link "View / Edit" at bounding box center [1075, 467] width 158 height 32
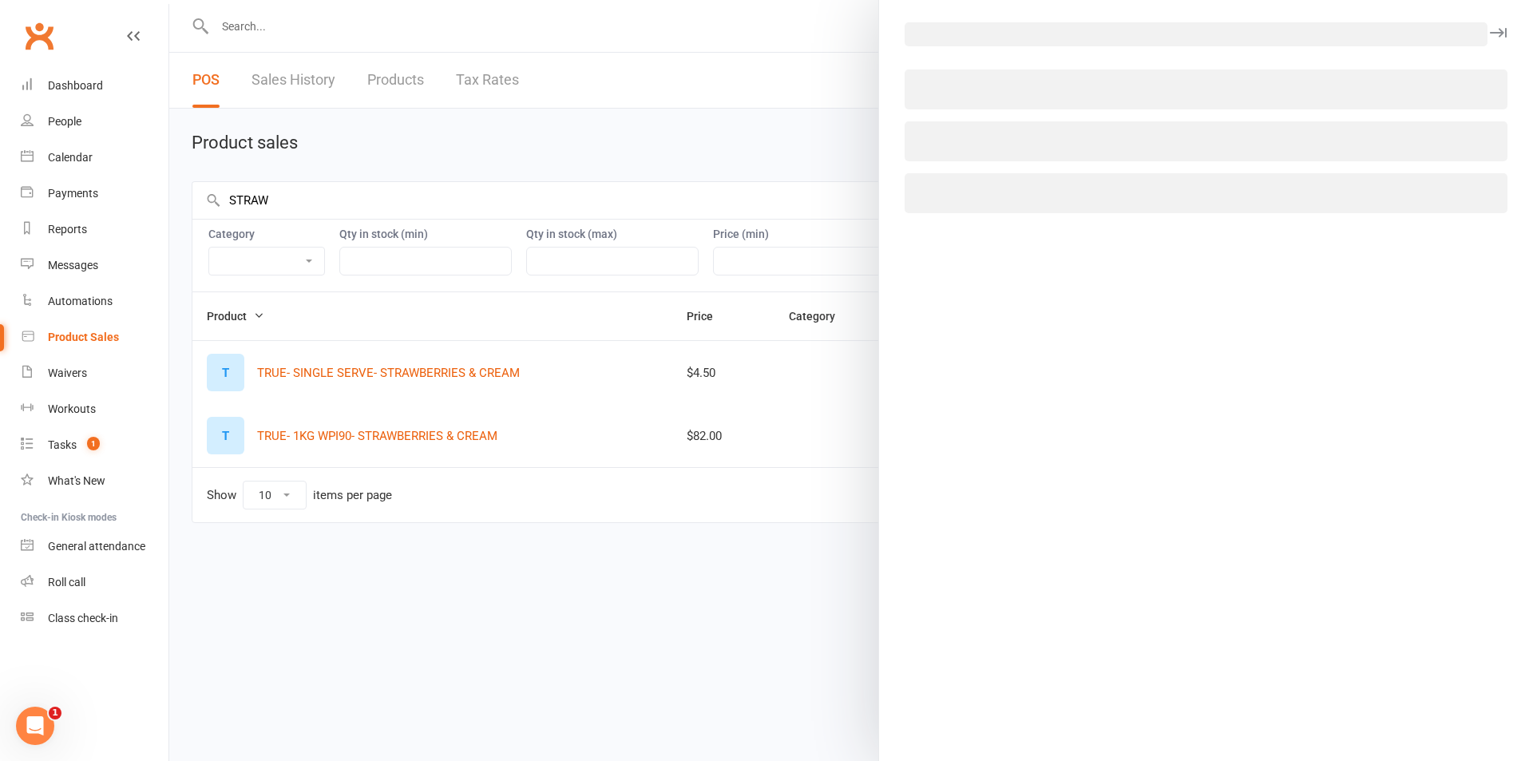
select select "1396"
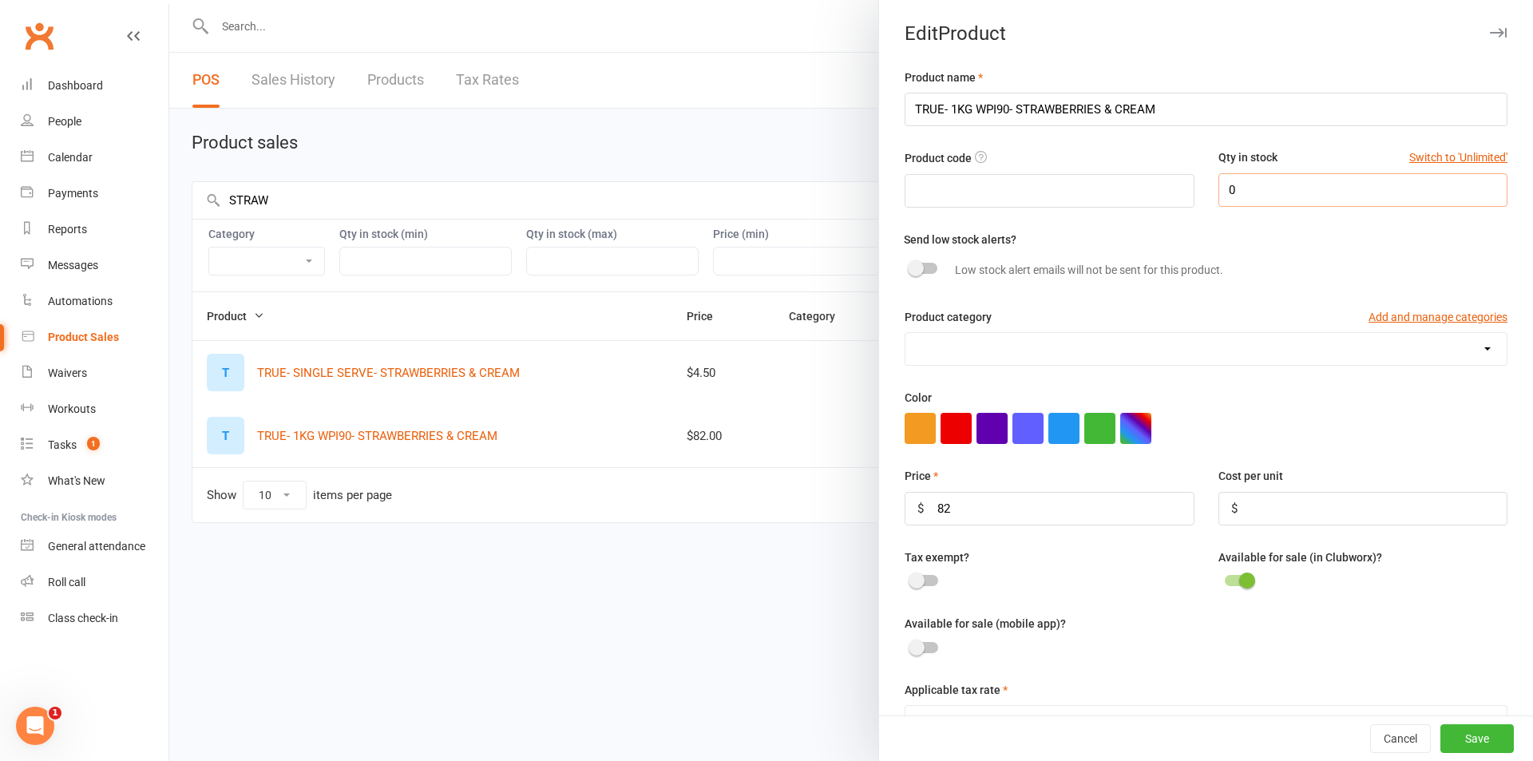
click at [1284, 188] on input "0" at bounding box center [1362, 190] width 289 height 34
type input "1"
click at [1443, 734] on button "Save" at bounding box center [1476, 738] width 73 height 29
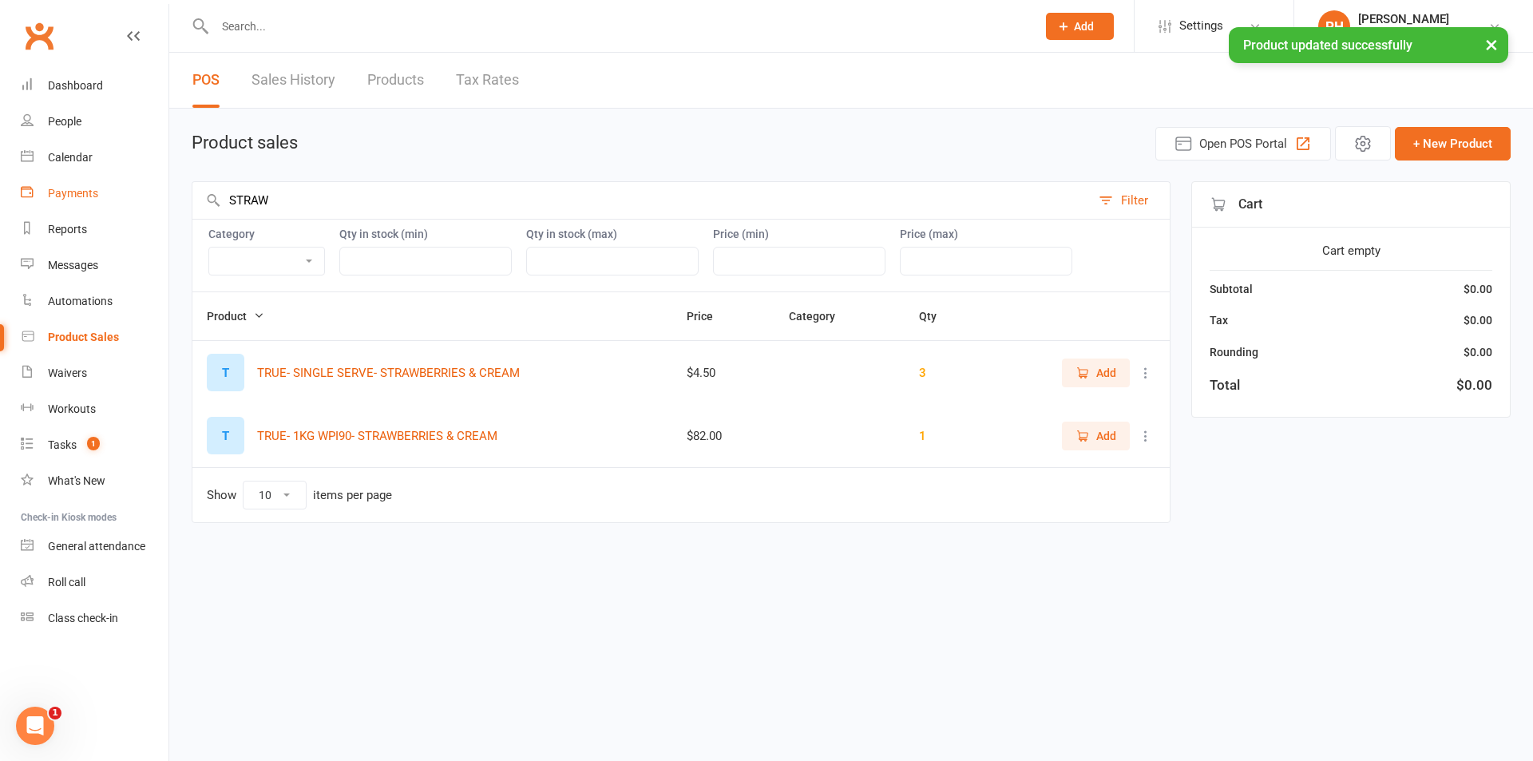
drag, startPoint x: 299, startPoint y: 200, endPoint x: 105, endPoint y: 203, distance: 194.0
click at [105, 203] on ui-view "Prospect Member Non-attending contact Class / event Appointment Task Membership…" at bounding box center [766, 286] width 1533 height 564
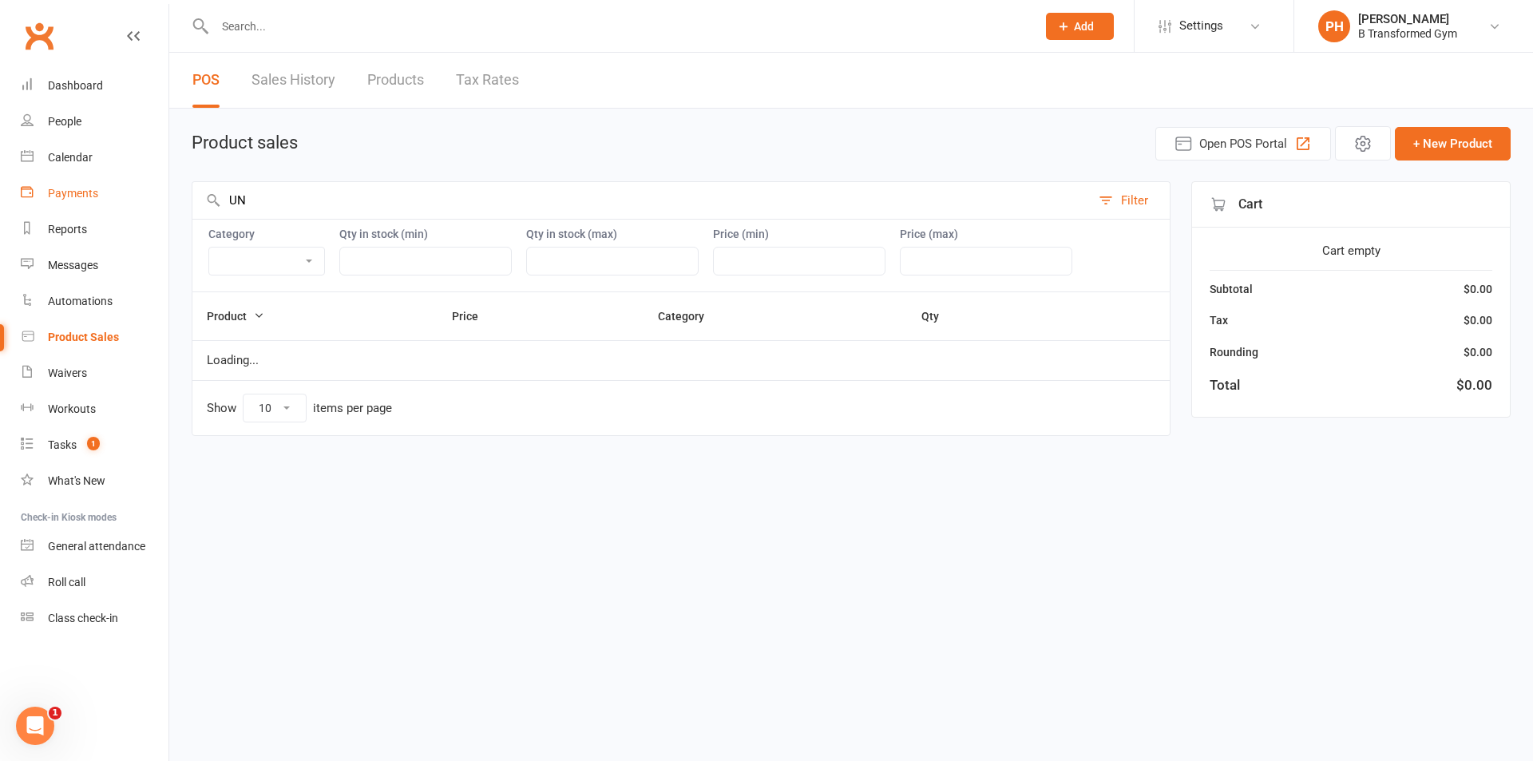
type input "U"
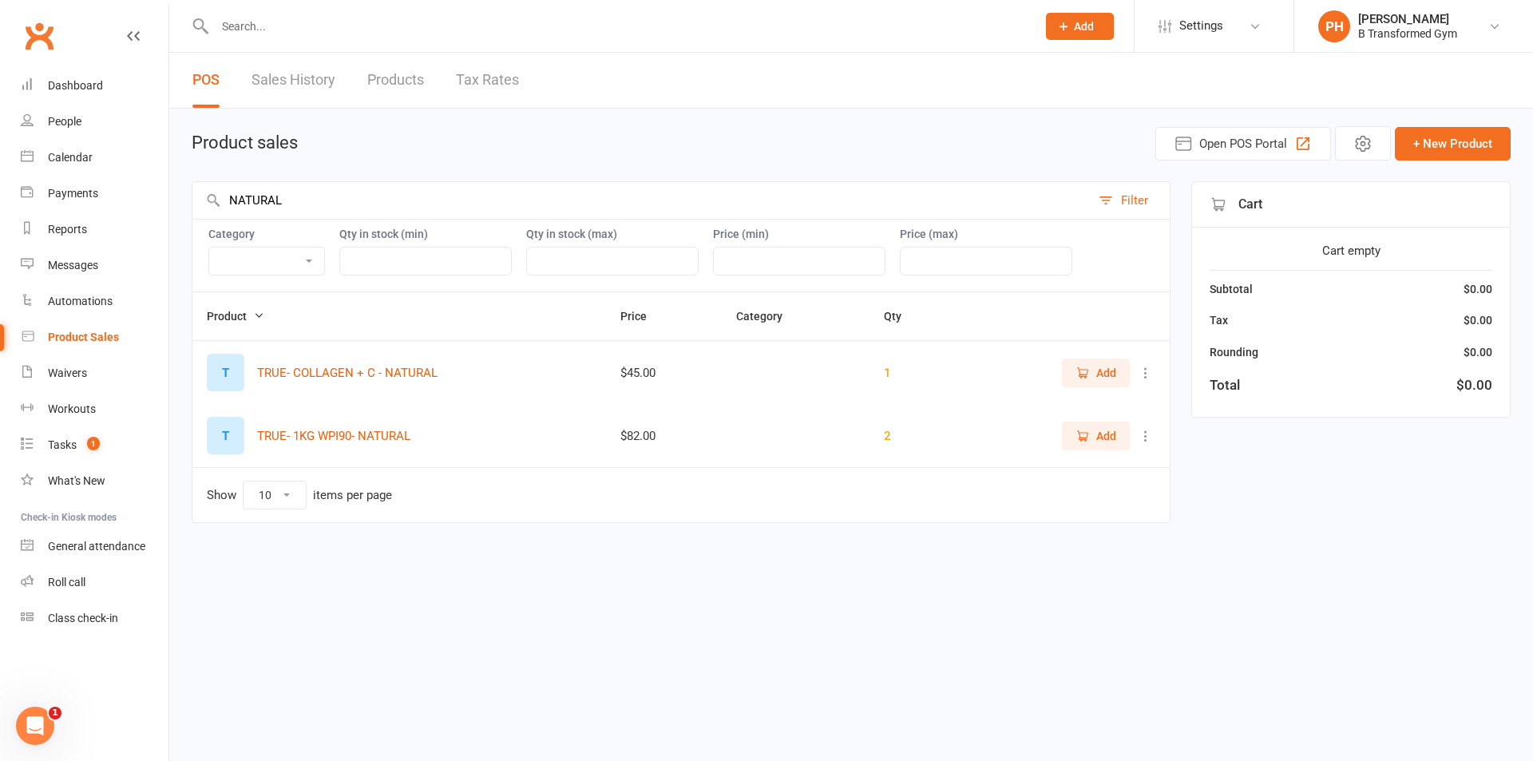
type input "NATURAL"
click at [1145, 436] on icon at bounding box center [1146, 436] width 16 height 16
click at [1103, 459] on link "View / Edit" at bounding box center [1075, 467] width 158 height 32
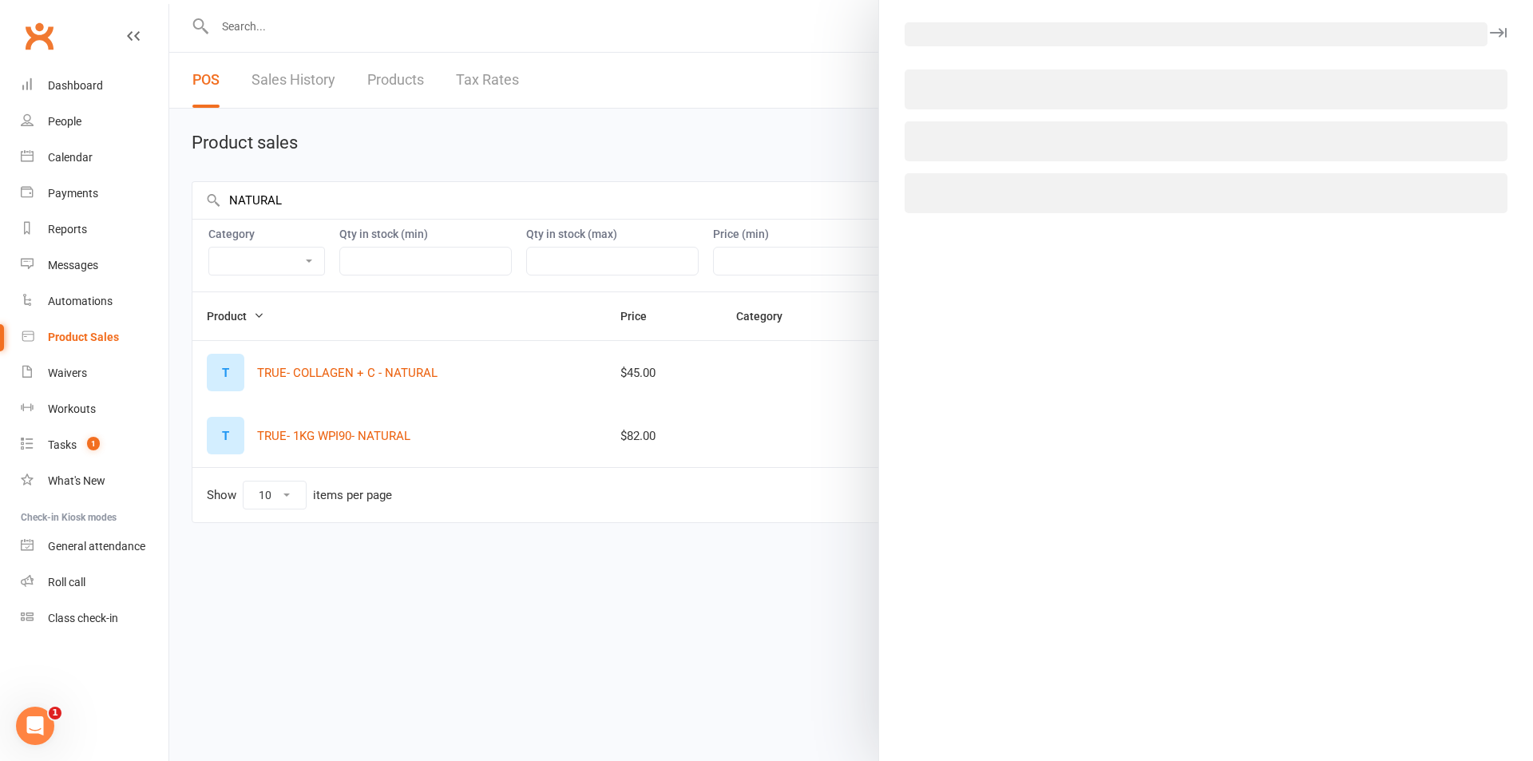
select select "1396"
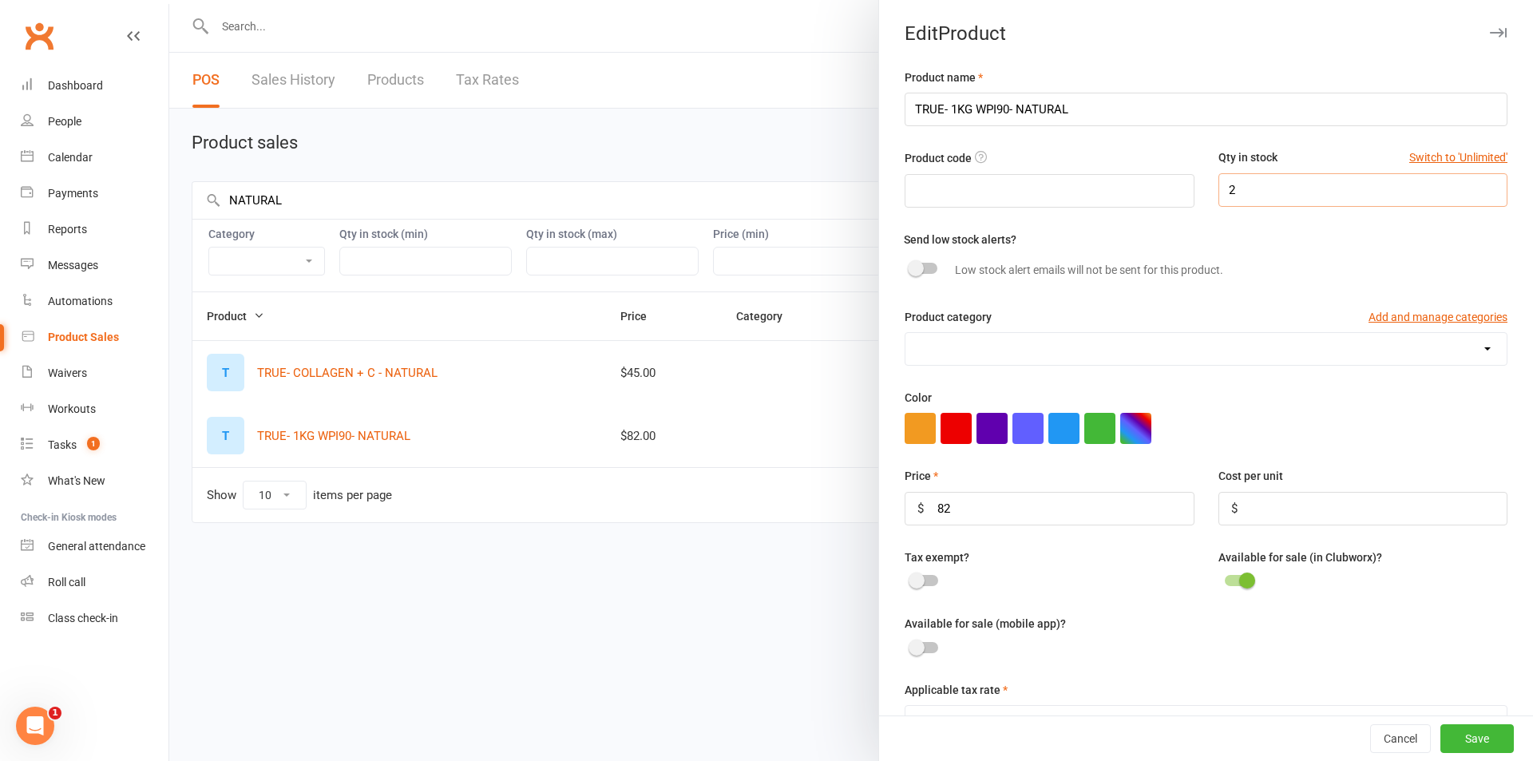
click at [1251, 184] on input "2" at bounding box center [1362, 190] width 289 height 34
type input "4"
click at [1462, 736] on button "Save" at bounding box center [1476, 738] width 73 height 29
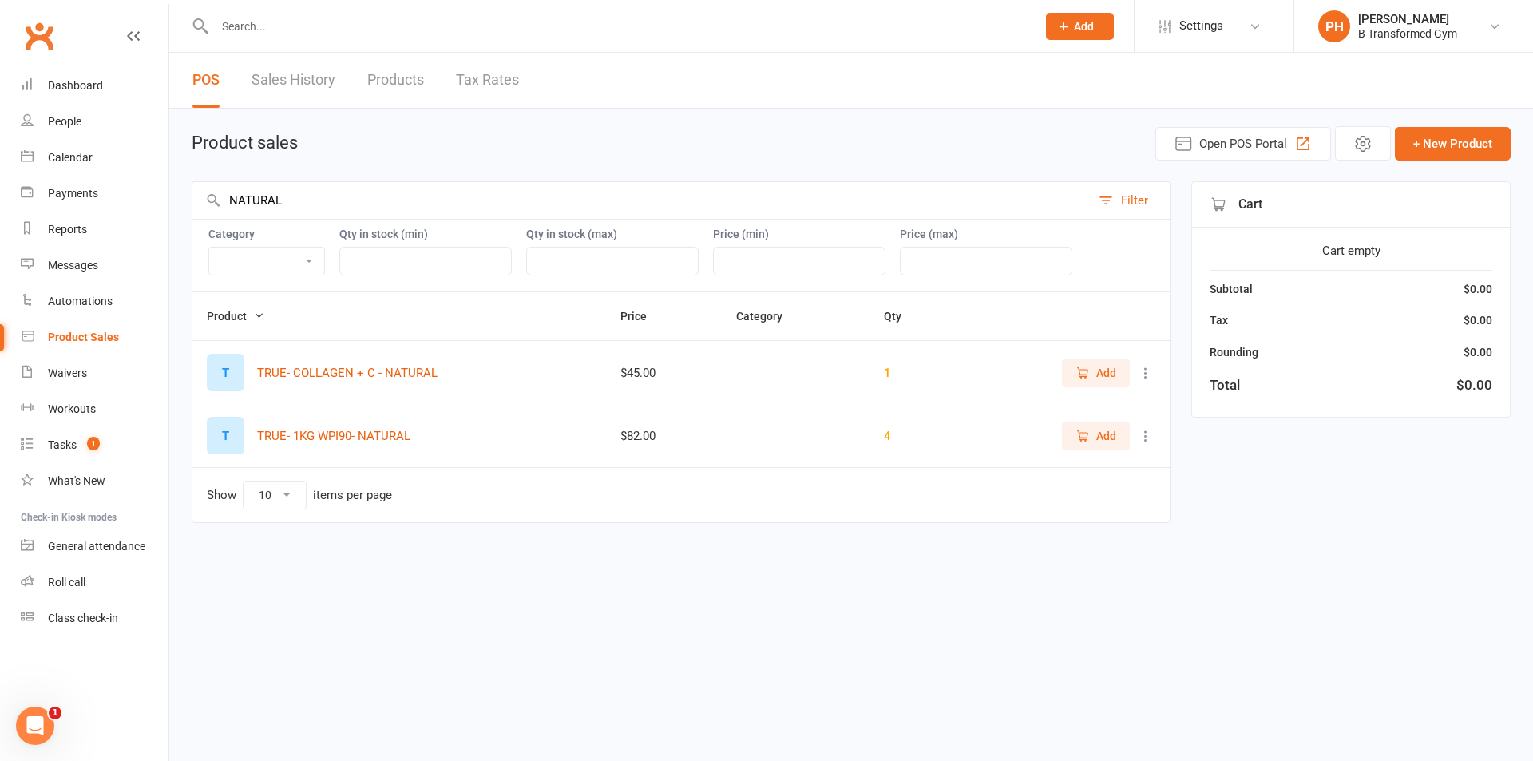
click at [1145, 371] on icon at bounding box center [1146, 373] width 16 height 16
click at [1077, 405] on link "View / Edit" at bounding box center [1075, 404] width 158 height 32
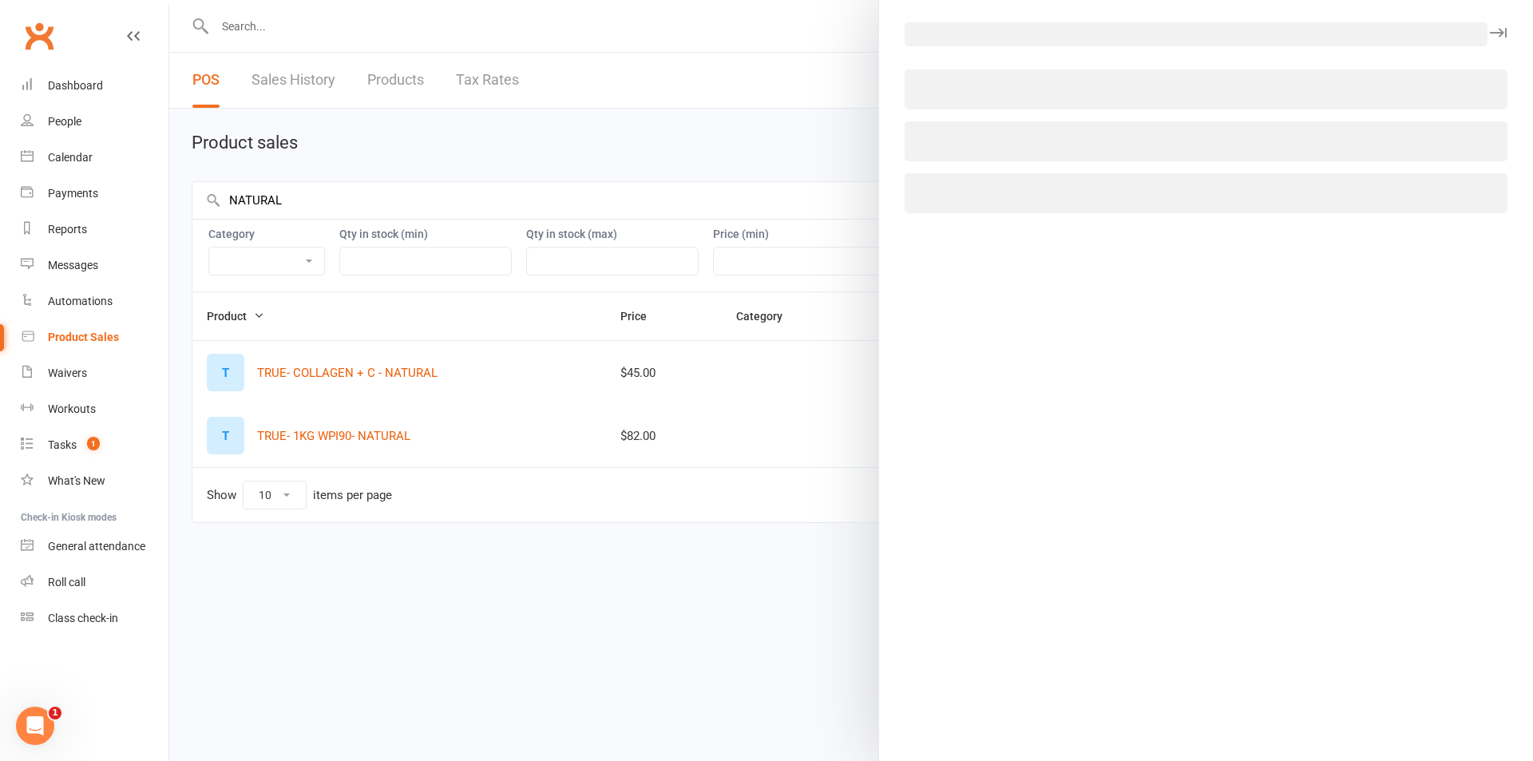
select select "1396"
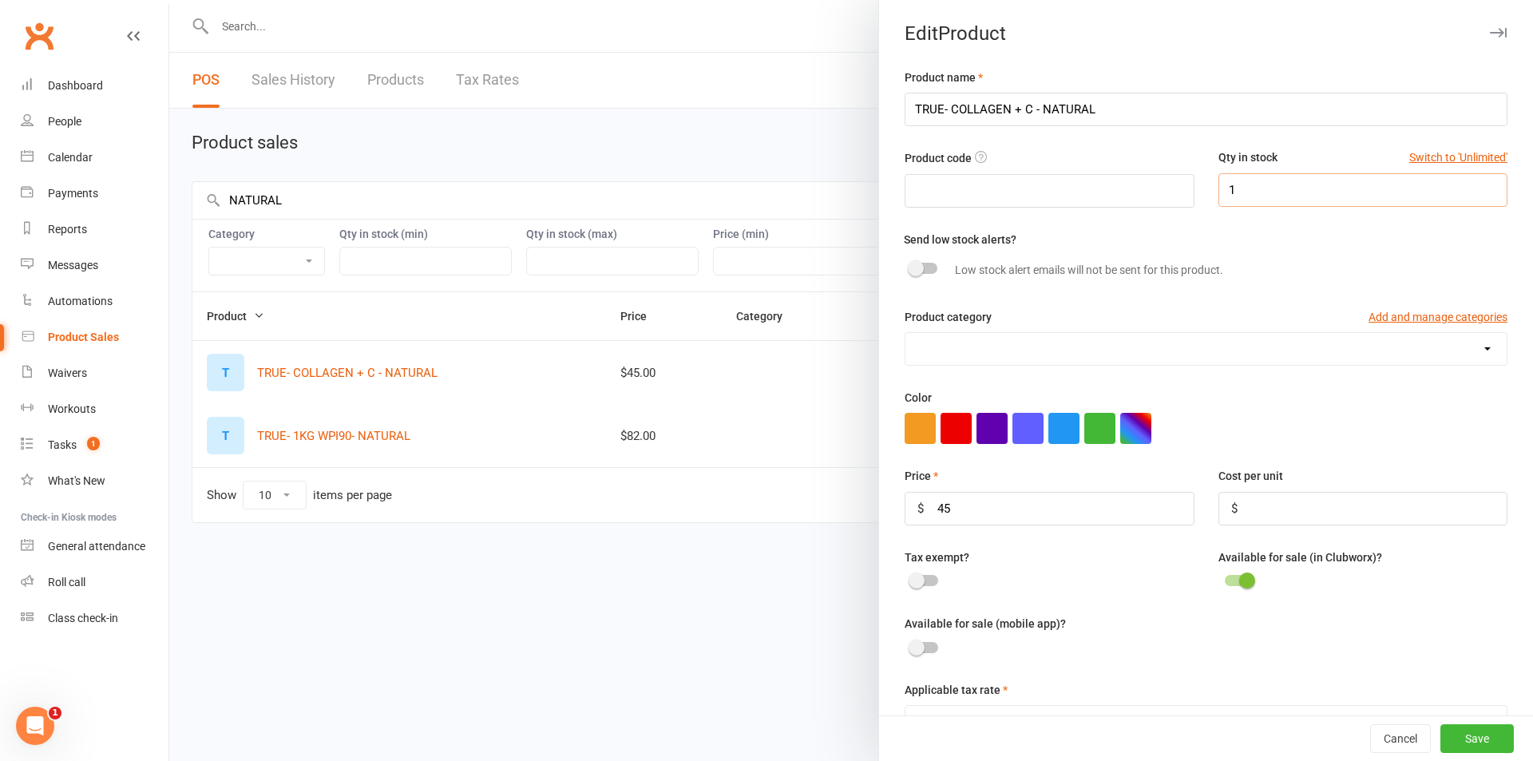
click at [1234, 196] on input "1" at bounding box center [1362, 190] width 289 height 34
type input "4"
click at [1461, 737] on button "Save" at bounding box center [1476, 738] width 73 height 29
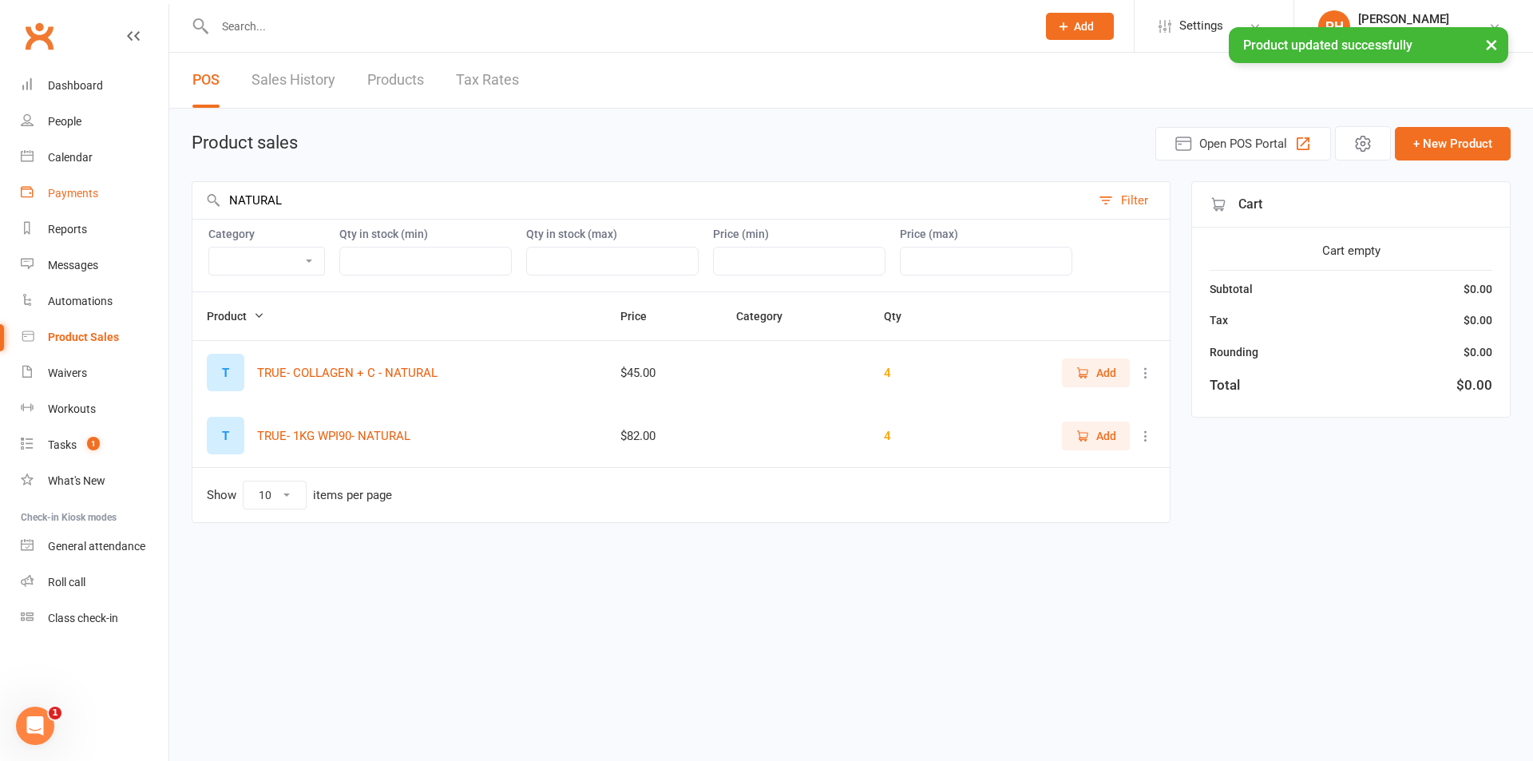
drag, startPoint x: 305, startPoint y: 201, endPoint x: 82, endPoint y: 180, distance: 223.7
click at [82, 180] on ui-view "Prospect Member Non-attending contact Class / event Appointment Task Membership…" at bounding box center [766, 286] width 1533 height 564
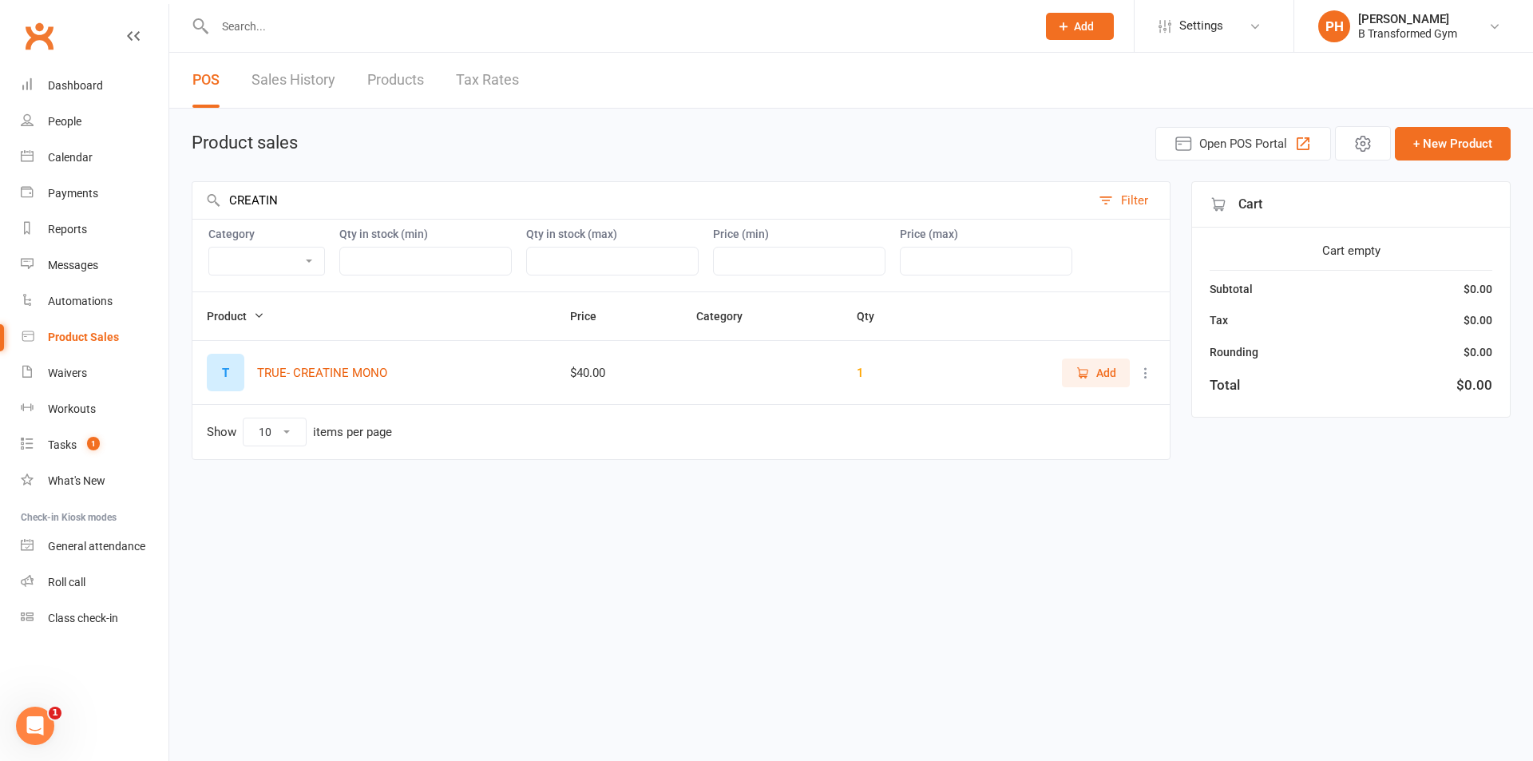
type input "CREATIN"
click at [1141, 370] on icon at bounding box center [1146, 373] width 16 height 16
click at [1094, 394] on link "View / Edit" at bounding box center [1075, 404] width 158 height 32
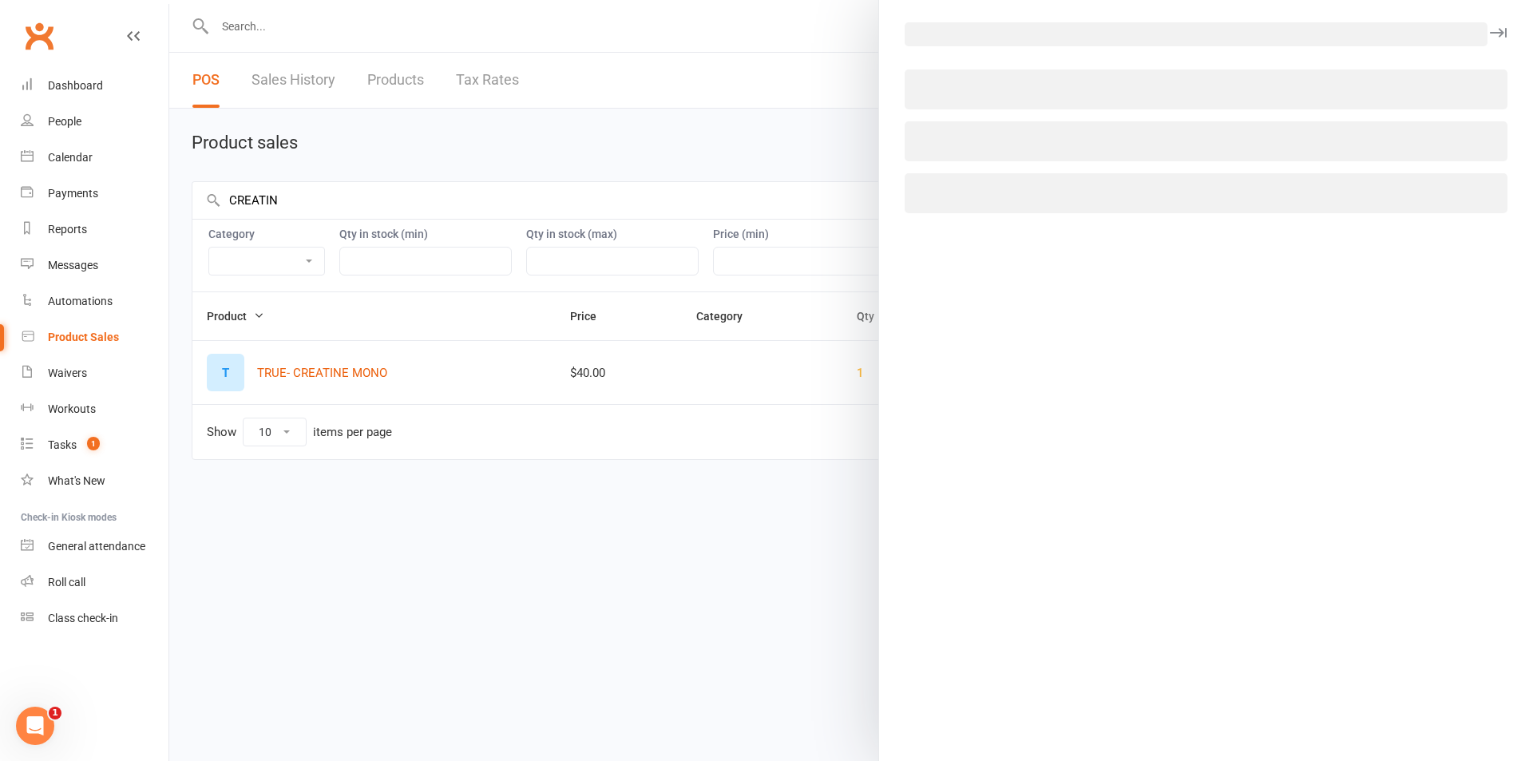
select select "1396"
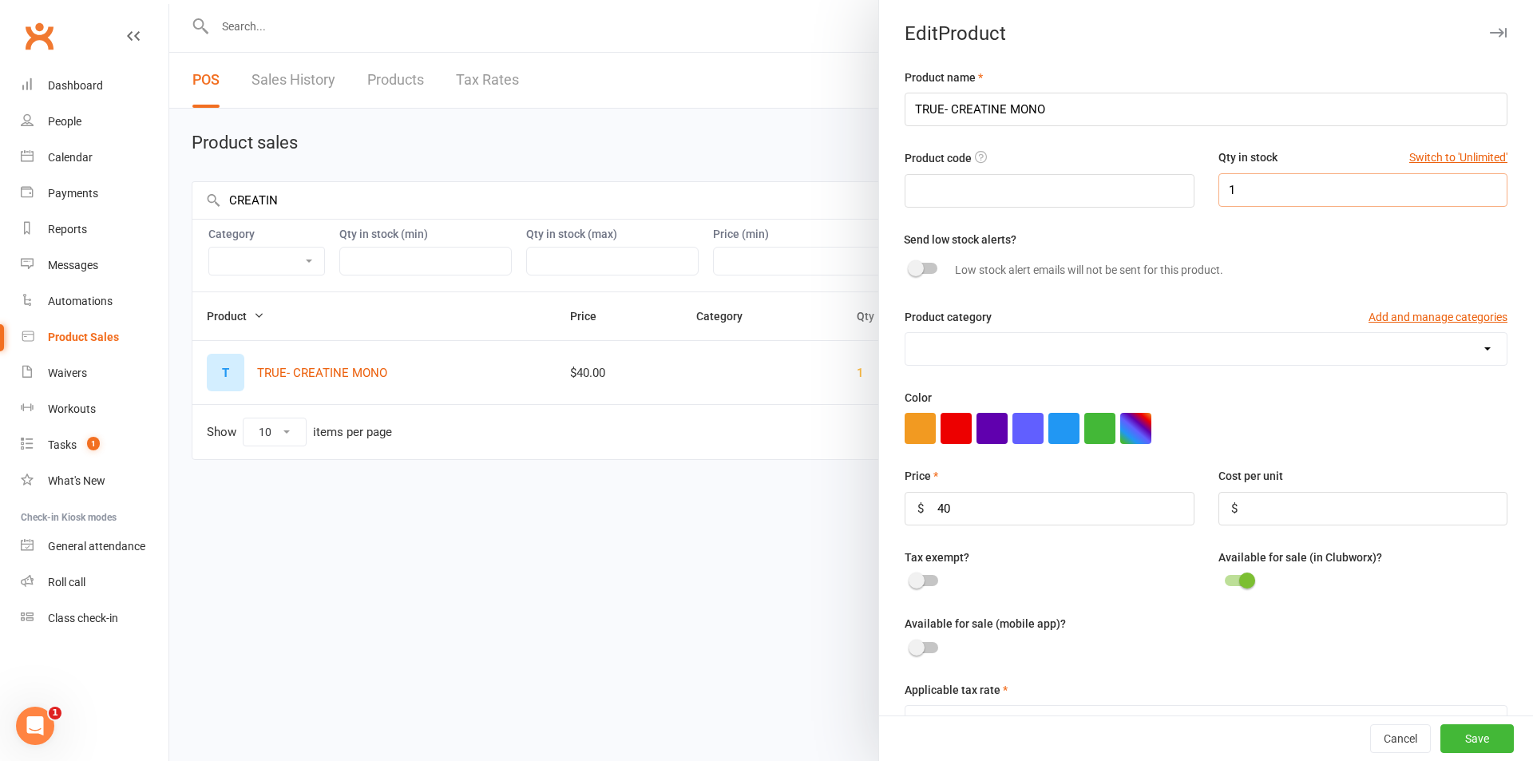
click at [1247, 201] on input "1" at bounding box center [1362, 190] width 289 height 34
type input "4"
click at [1452, 741] on button "Save" at bounding box center [1476, 738] width 73 height 29
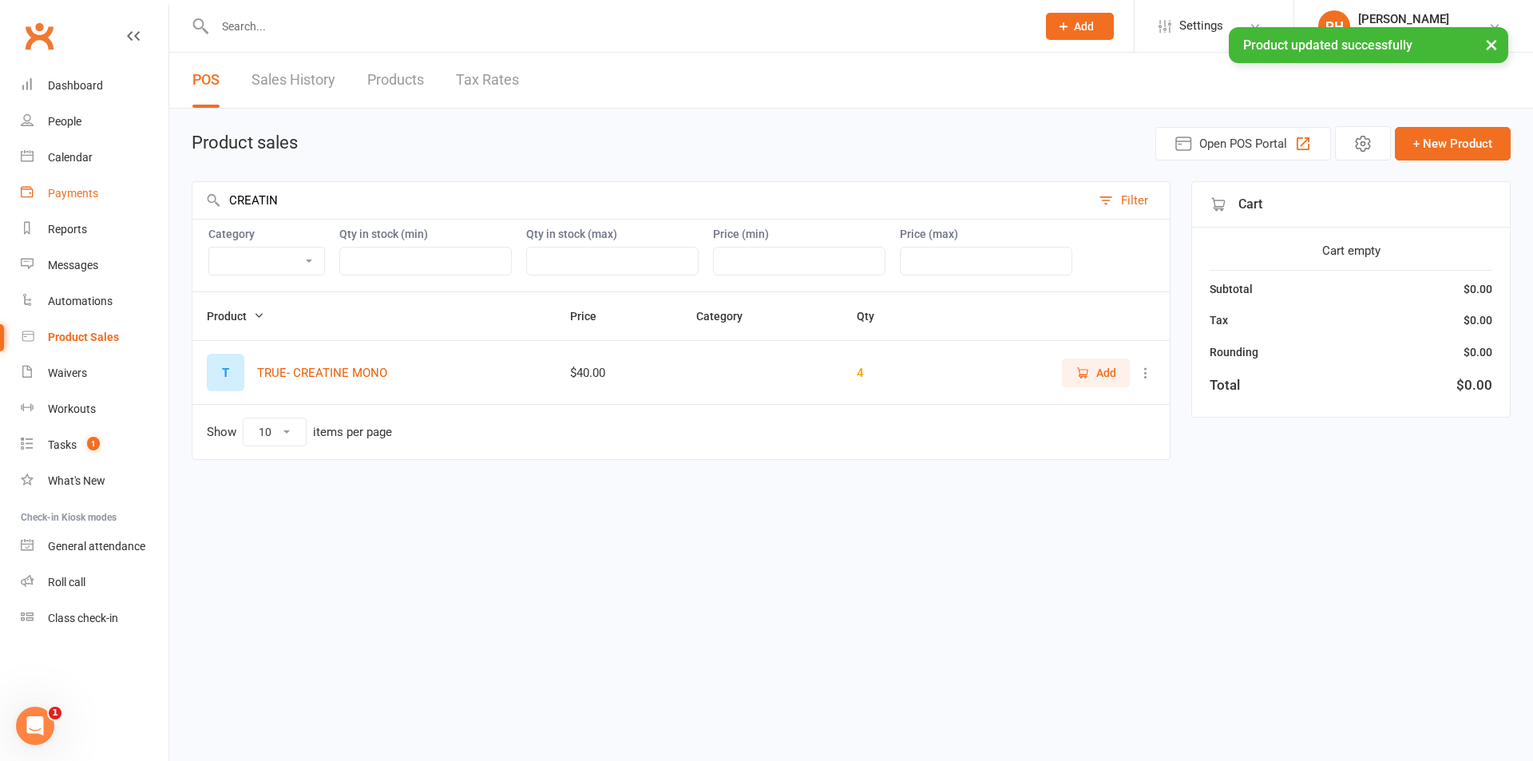
drag, startPoint x: 309, startPoint y: 198, endPoint x: 71, endPoint y: 209, distance: 238.2
click at [71, 209] on ui-view "Prospect Member Non-attending contact Class / event Appointment Task Membership…" at bounding box center [766, 254] width 1533 height 501
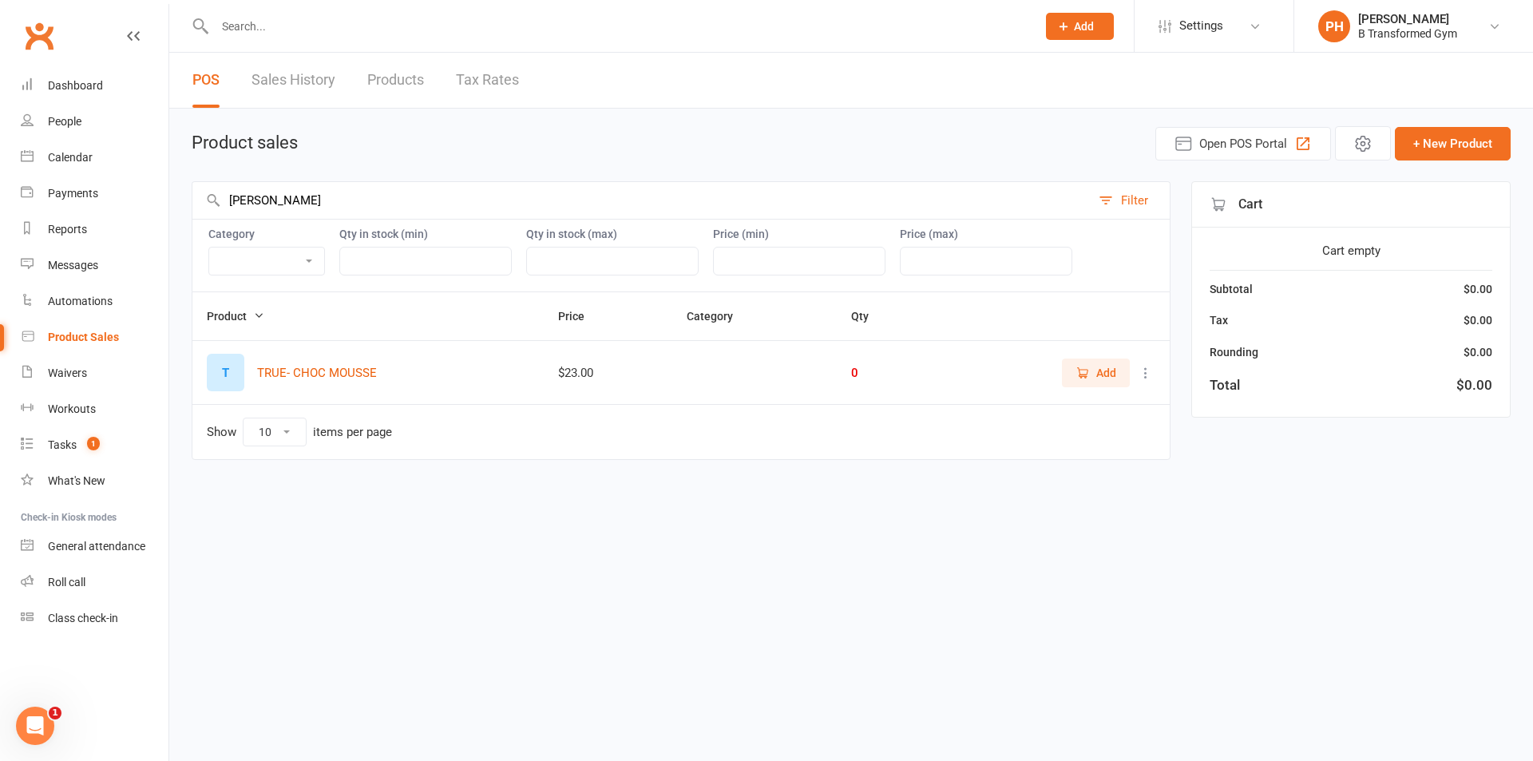
type input "[PERSON_NAME]"
click at [1143, 368] on icon at bounding box center [1146, 373] width 16 height 16
click at [1079, 408] on link "View / Edit" at bounding box center [1075, 404] width 158 height 32
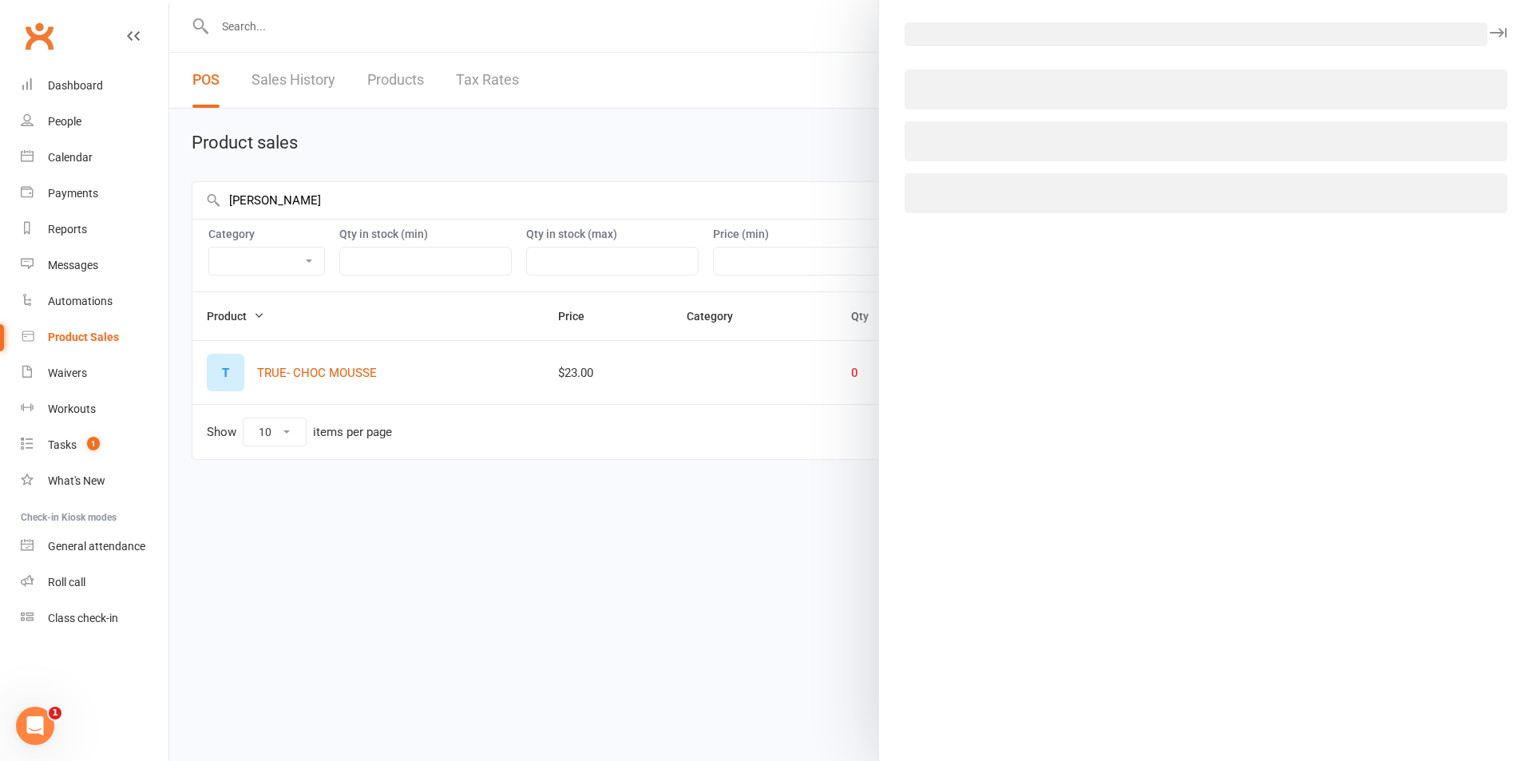
select select "1396"
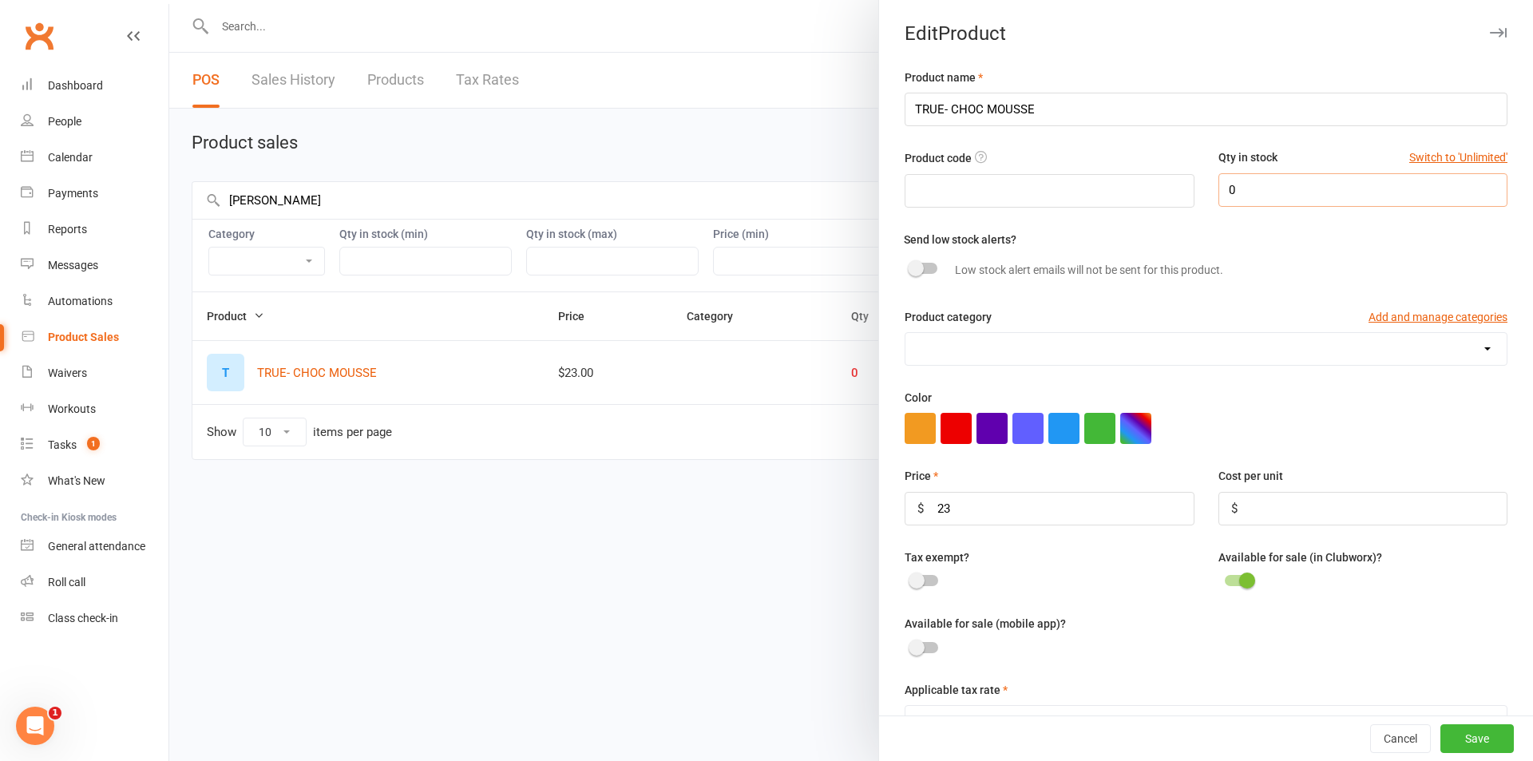
click at [1269, 192] on input "0" at bounding box center [1362, 190] width 289 height 34
type input "4"
click at [1458, 741] on button "Save" at bounding box center [1476, 738] width 73 height 29
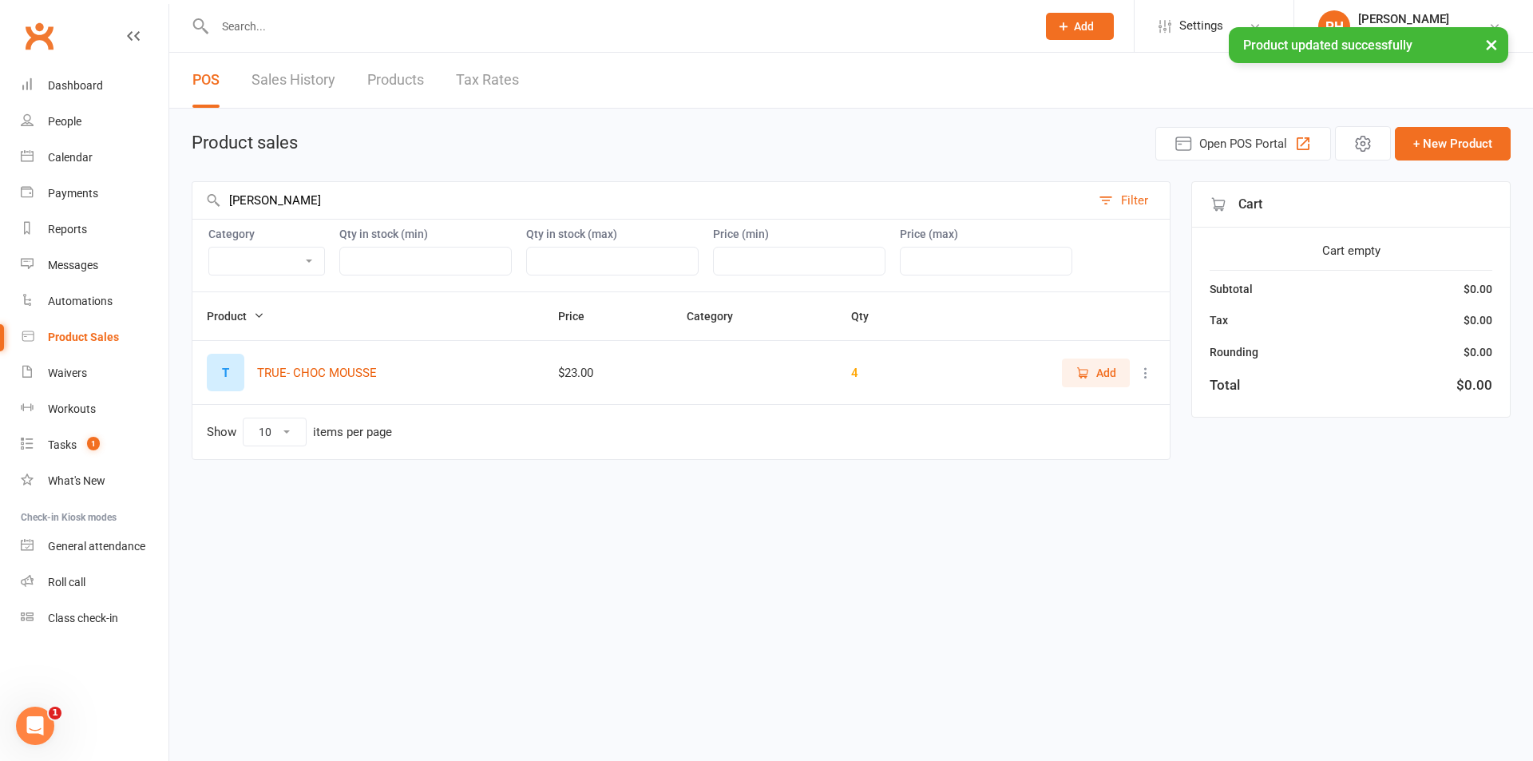
click at [770, 527] on html "Prospect Member Non-attending contact Class / event Appointment Task Membership…" at bounding box center [766, 263] width 1533 height 527
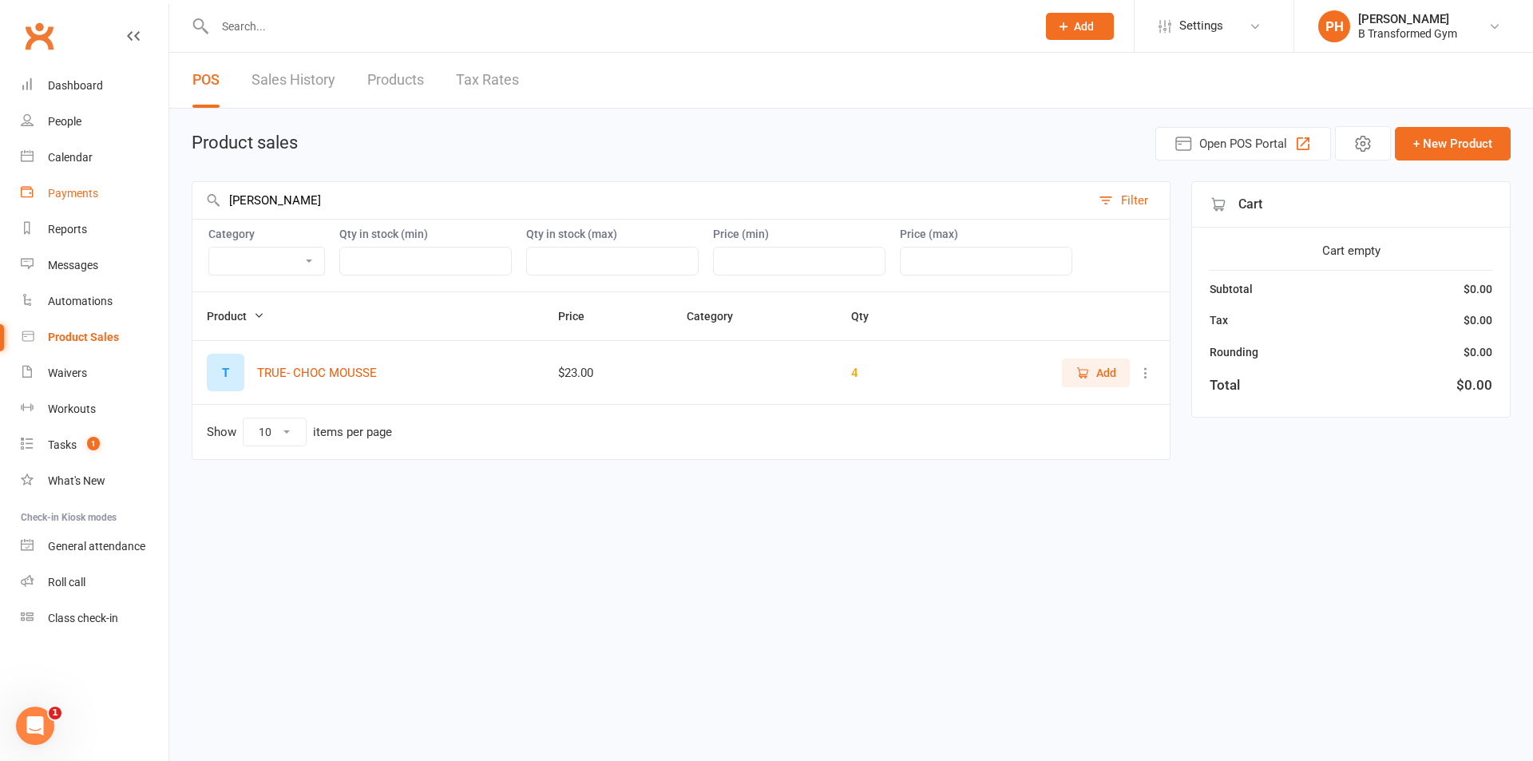
drag, startPoint x: 311, startPoint y: 202, endPoint x: 115, endPoint y: 200, distance: 196.4
click at [115, 200] on ui-view "Prospect Member Non-attending contact Class / event Appointment Task Membership…" at bounding box center [766, 254] width 1533 height 501
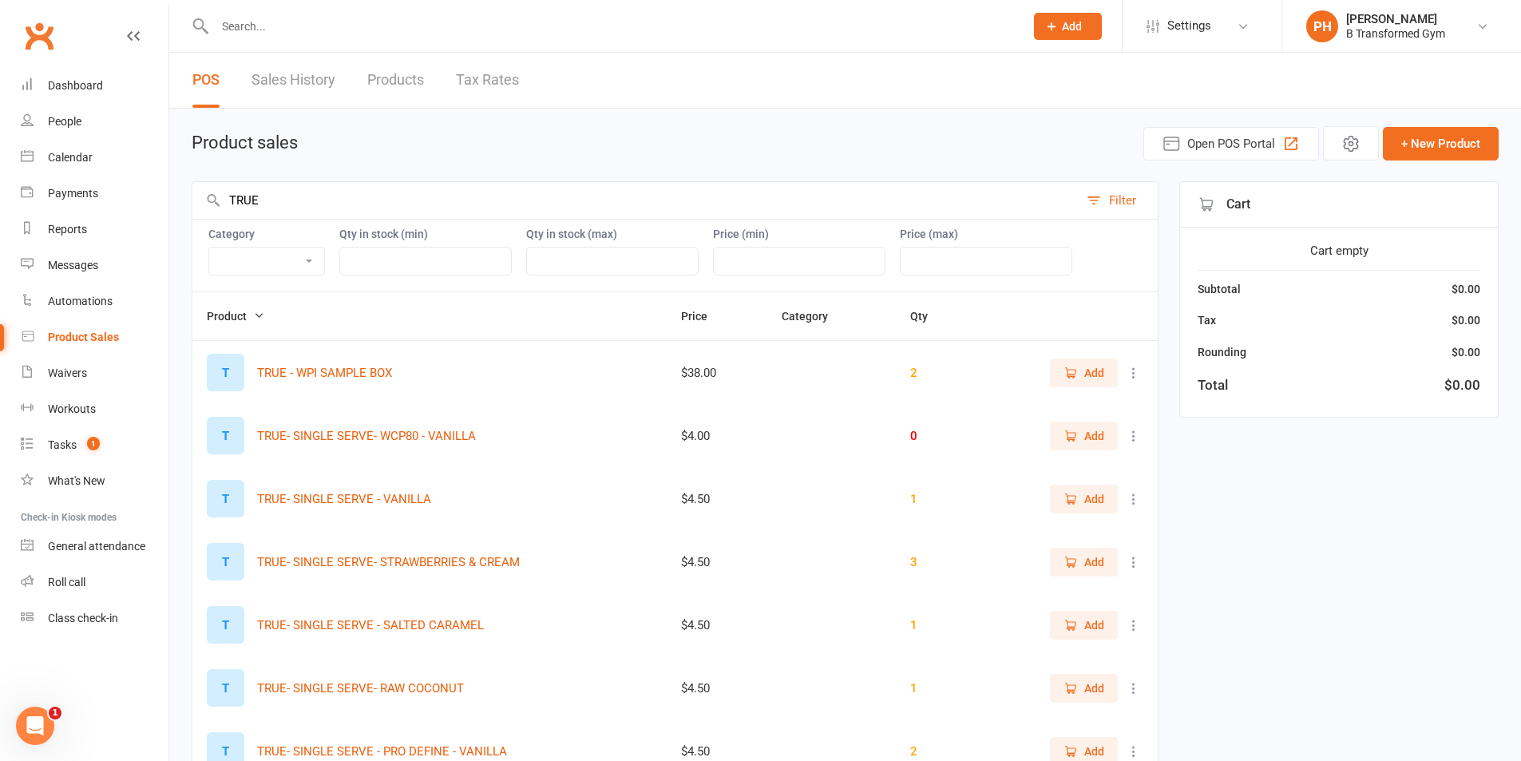
type input "TRUE"
click at [1134, 376] on icon at bounding box center [1134, 373] width 16 height 16
click at [1031, 413] on link "View / Edit" at bounding box center [1051, 404] width 158 height 32
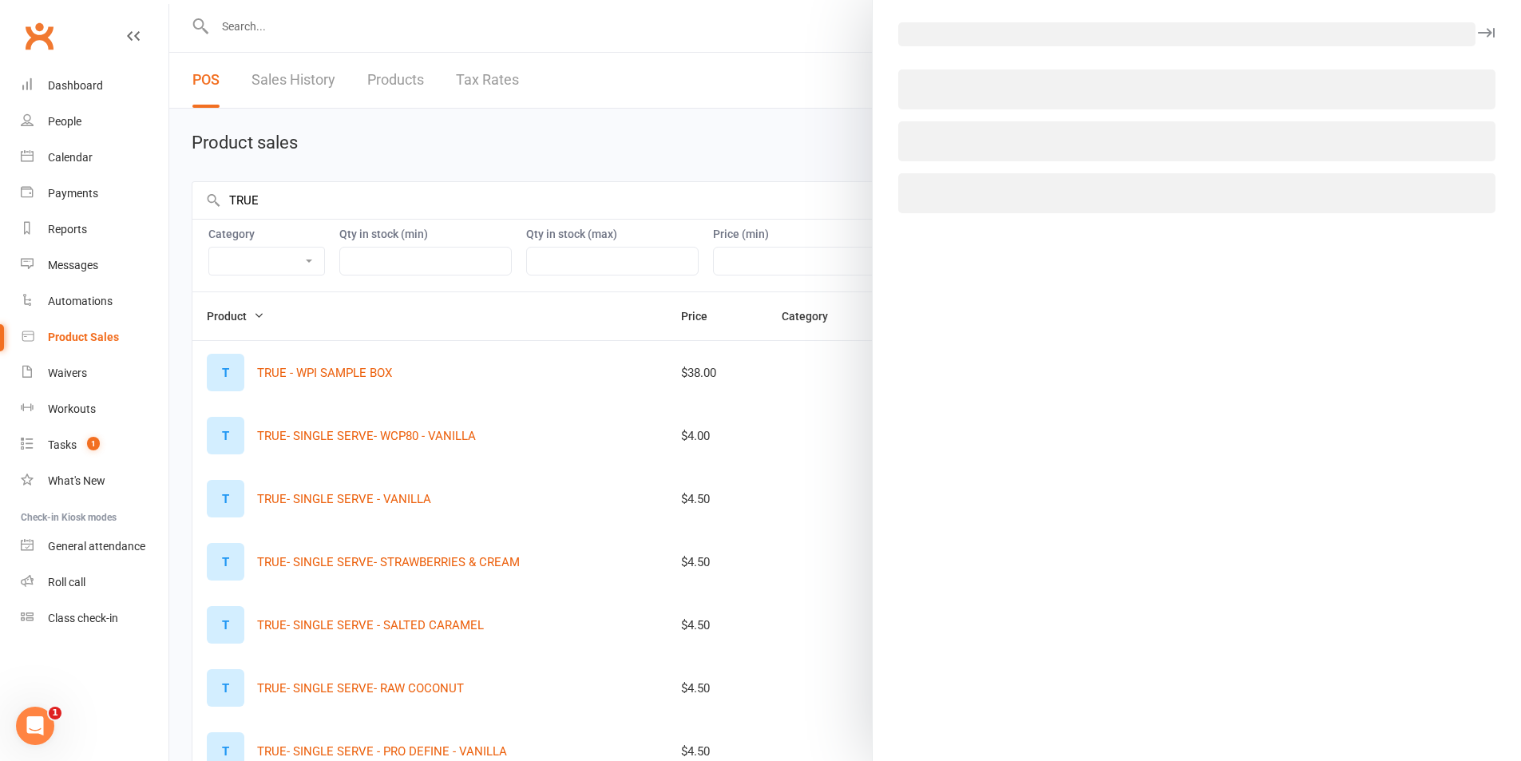
select select "1396"
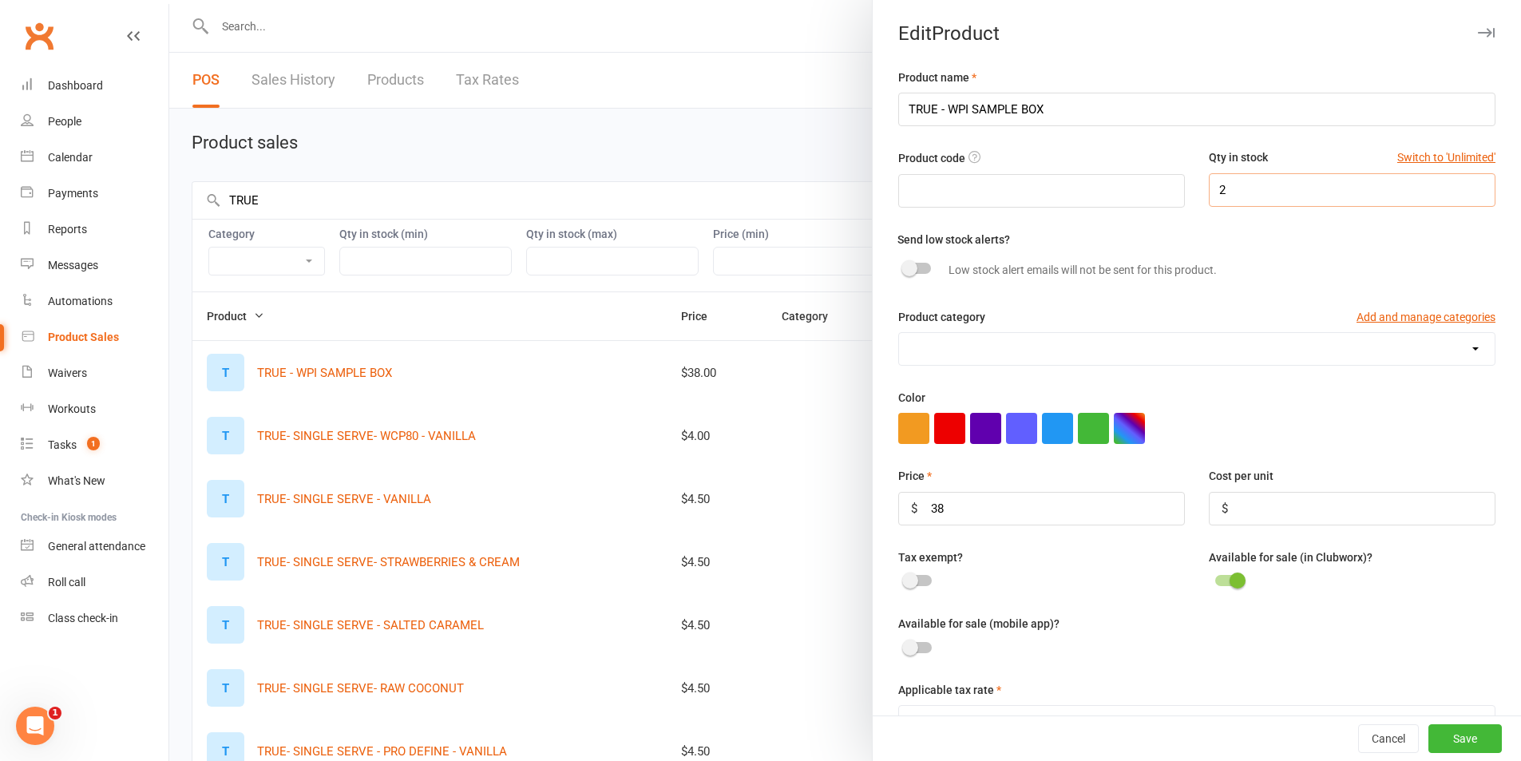
click at [1228, 198] on input "2" at bounding box center [1352, 190] width 287 height 34
type input "0"
click at [1451, 740] on button "Save" at bounding box center [1464, 738] width 73 height 29
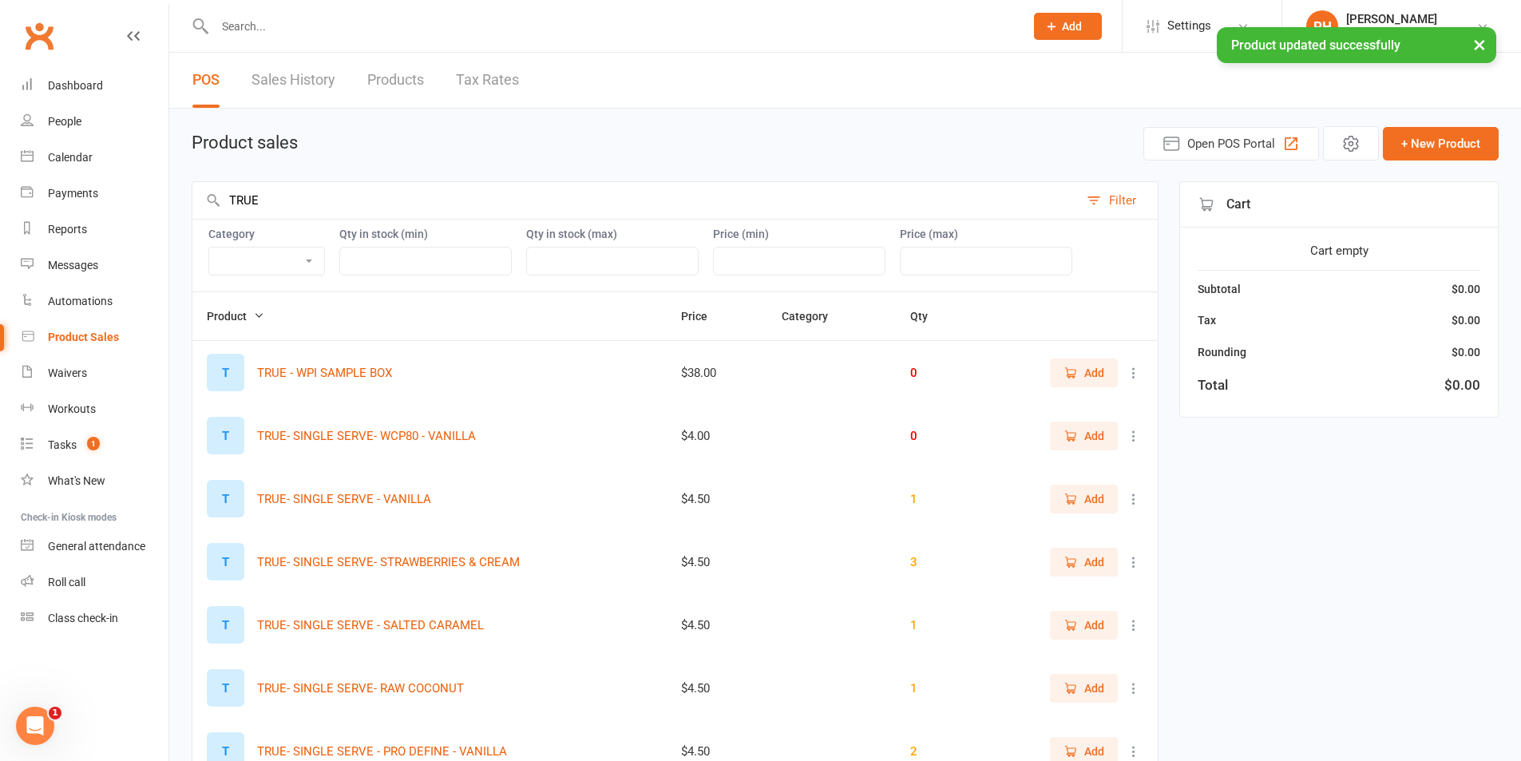
scroll to position [80, 0]
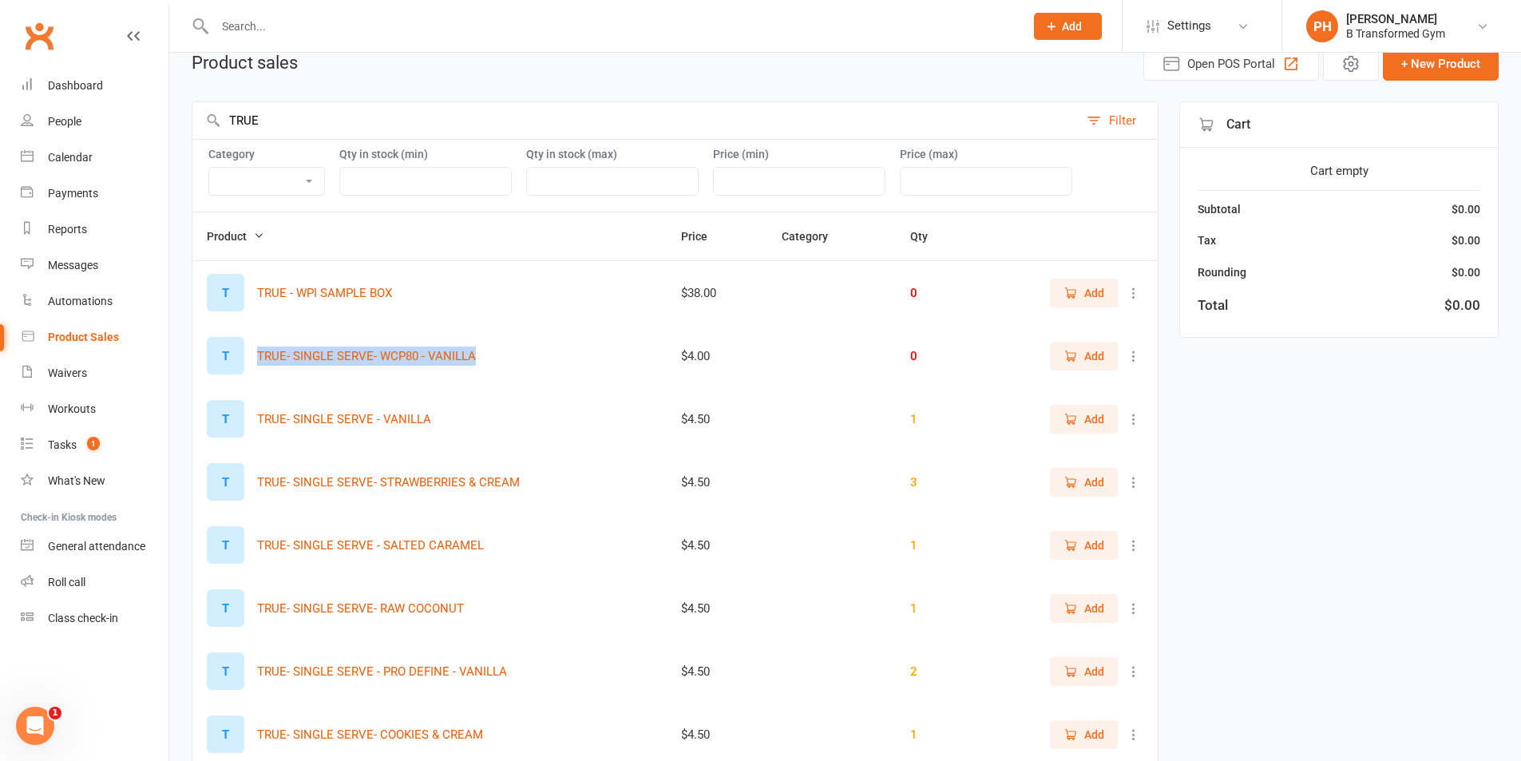
drag, startPoint x: 474, startPoint y: 354, endPoint x: 246, endPoint y: 350, distance: 228.4
click at [246, 350] on div "T TRUE- SINGLE SERVE- WCP80 - VANILLA" at bounding box center [429, 356] width 445 height 38
click at [411, 365] on button "TRUE- SINGLE SERVE- WCP80 - VANILLA" at bounding box center [366, 355] width 219 height 19
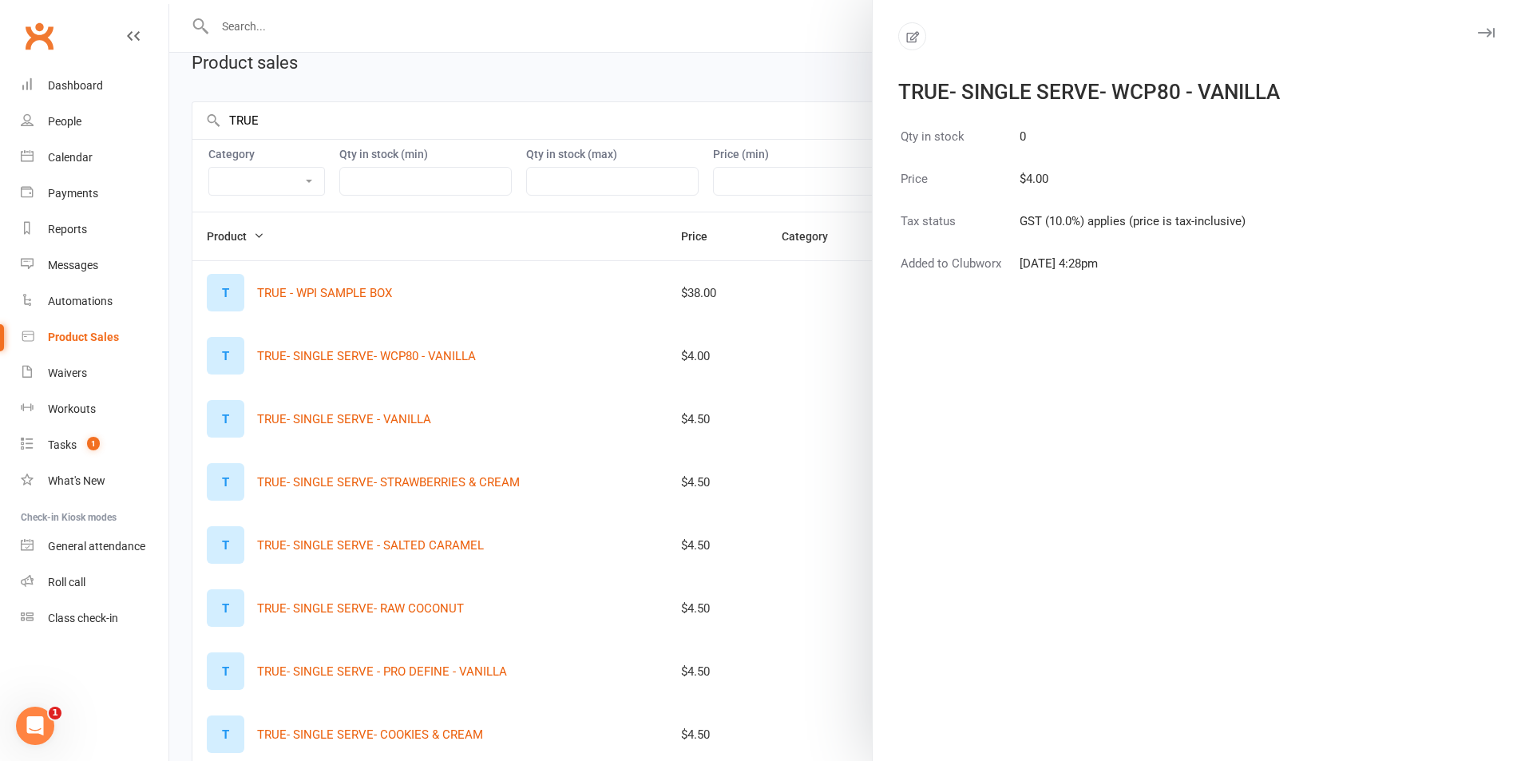
click at [585, 389] on div at bounding box center [845, 380] width 1352 height 761
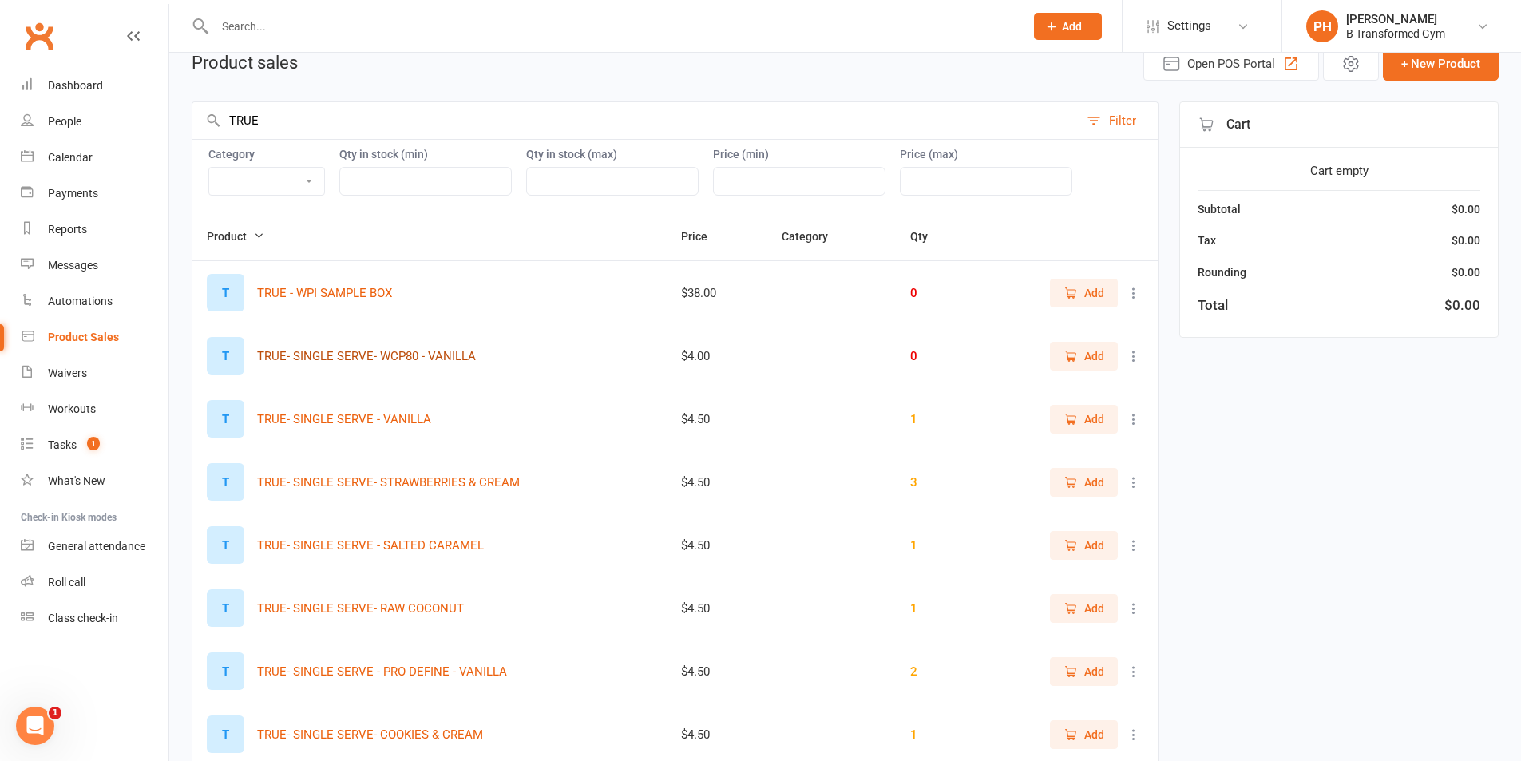
drag, startPoint x: 426, startPoint y: 357, endPoint x: 311, endPoint y: 369, distance: 115.6
click at [311, 369] on div "T TRUE- SINGLE SERVE- WCP80 - VANILLA" at bounding box center [429, 356] width 445 height 38
drag, startPoint x: 346, startPoint y: 355, endPoint x: 298, endPoint y: 351, distance: 48.1
click at [299, 351] on button "TRUE- SINGLE SERVE- WCP80 - VANILLA" at bounding box center [366, 355] width 219 height 19
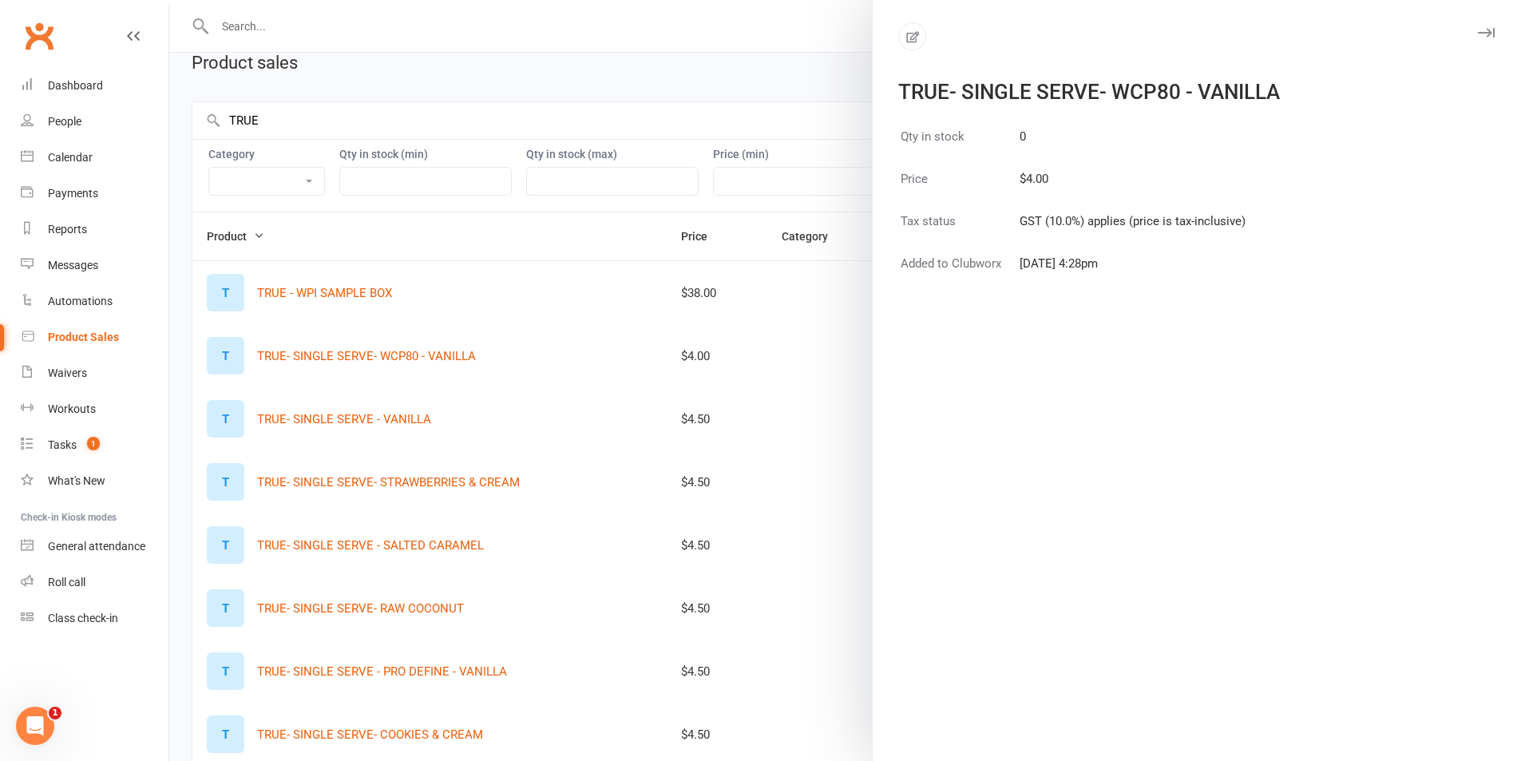
drag, startPoint x: 257, startPoint y: 353, endPoint x: 568, endPoint y: 325, distance: 311.8
click at [412, 358] on div at bounding box center [845, 380] width 1352 height 761
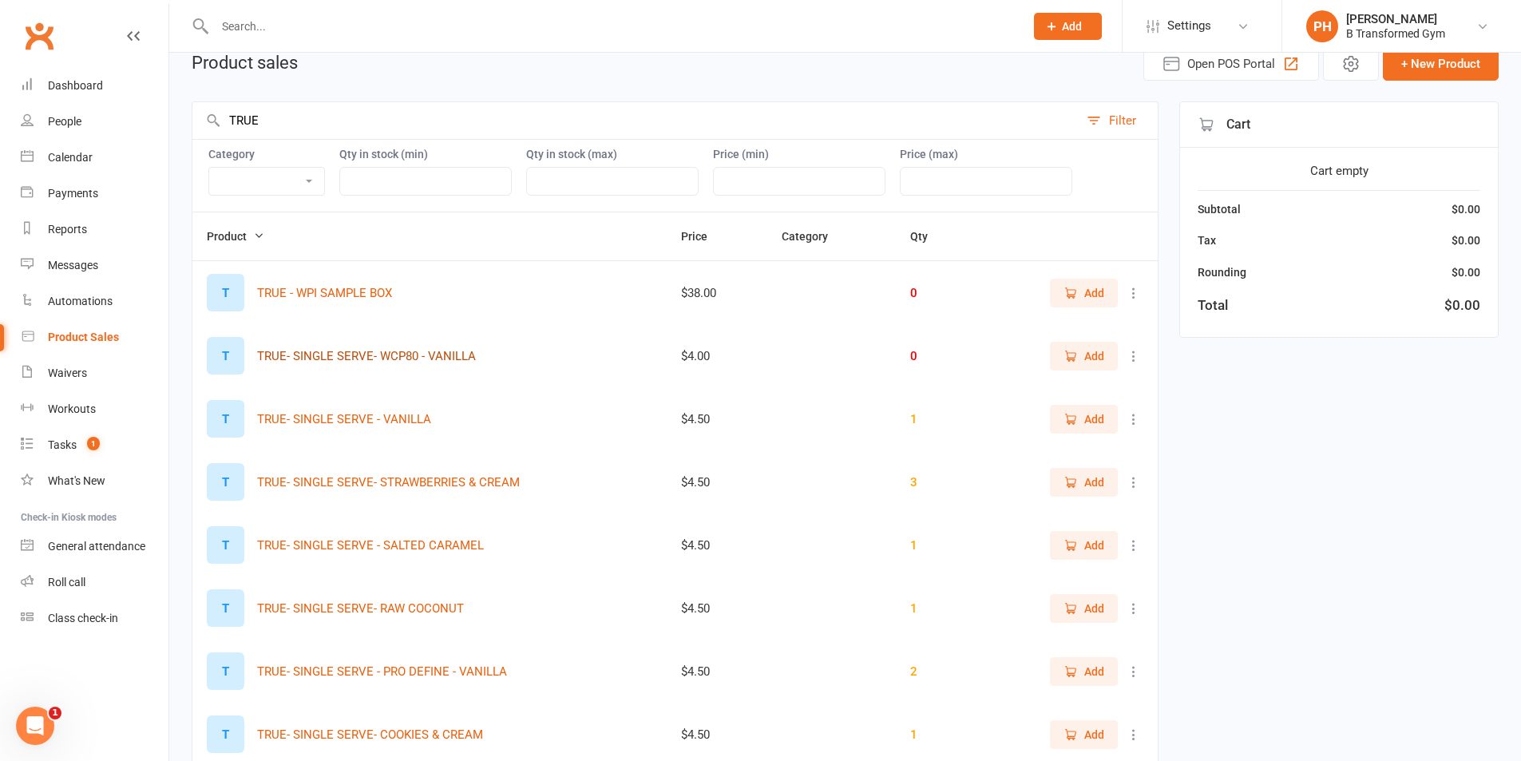
click at [464, 353] on button "TRUE- SINGLE SERVE- WCP80 - VANILLA" at bounding box center [366, 355] width 219 height 19
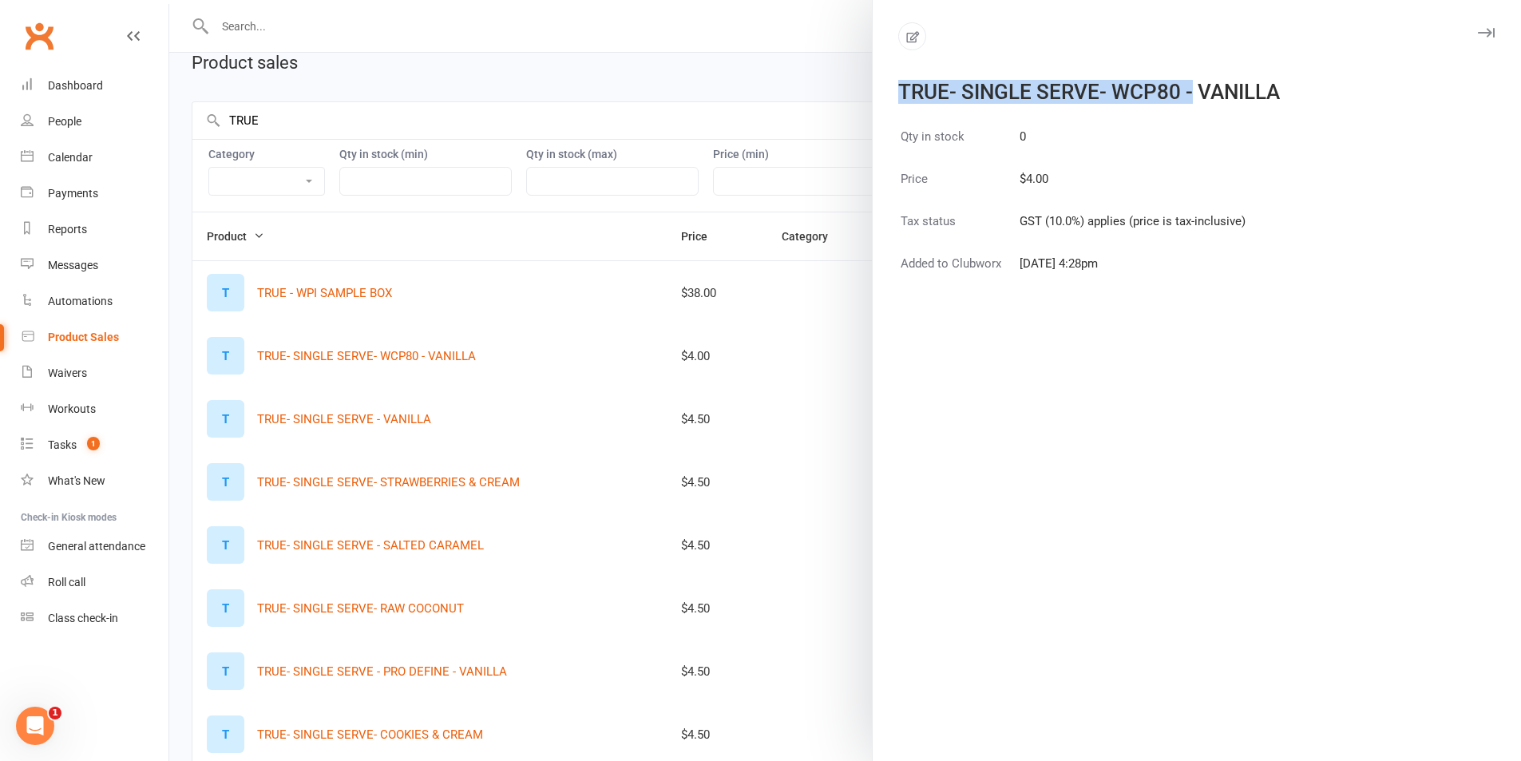
drag, startPoint x: 1189, startPoint y: 94, endPoint x: 866, endPoint y: 107, distance: 322.8
click at [874, 104] on div "TRUE- SINGLE SERVE- WCP80 - VANILLA Qty in stock 0 Price $4.00 Tax status GST (…" at bounding box center [1196, 380] width 649 height 761
copy div "TRUE- SINGLE SERVE- WCP80 -"
click at [839, 235] on div at bounding box center [845, 380] width 1352 height 761
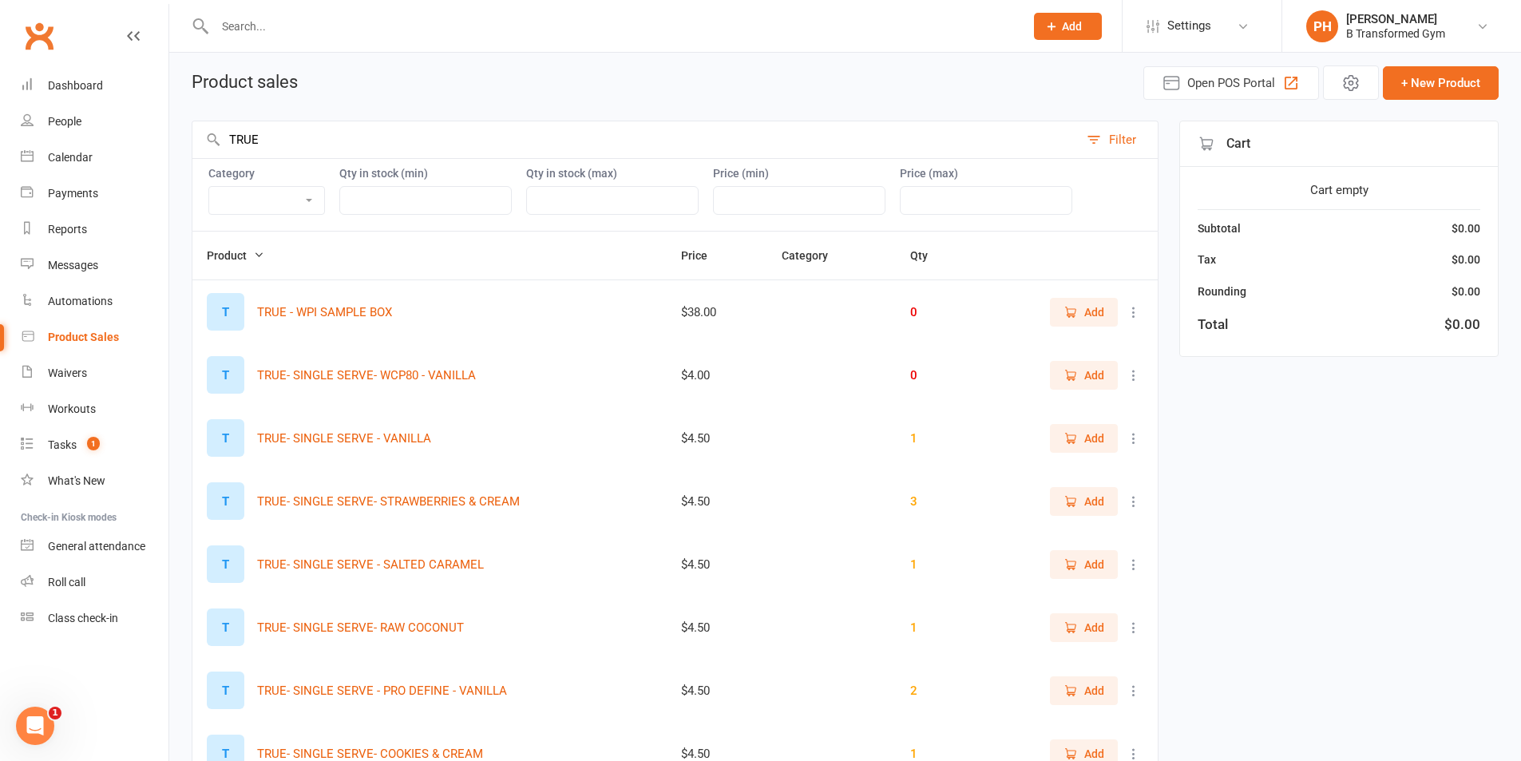
scroll to position [0, 0]
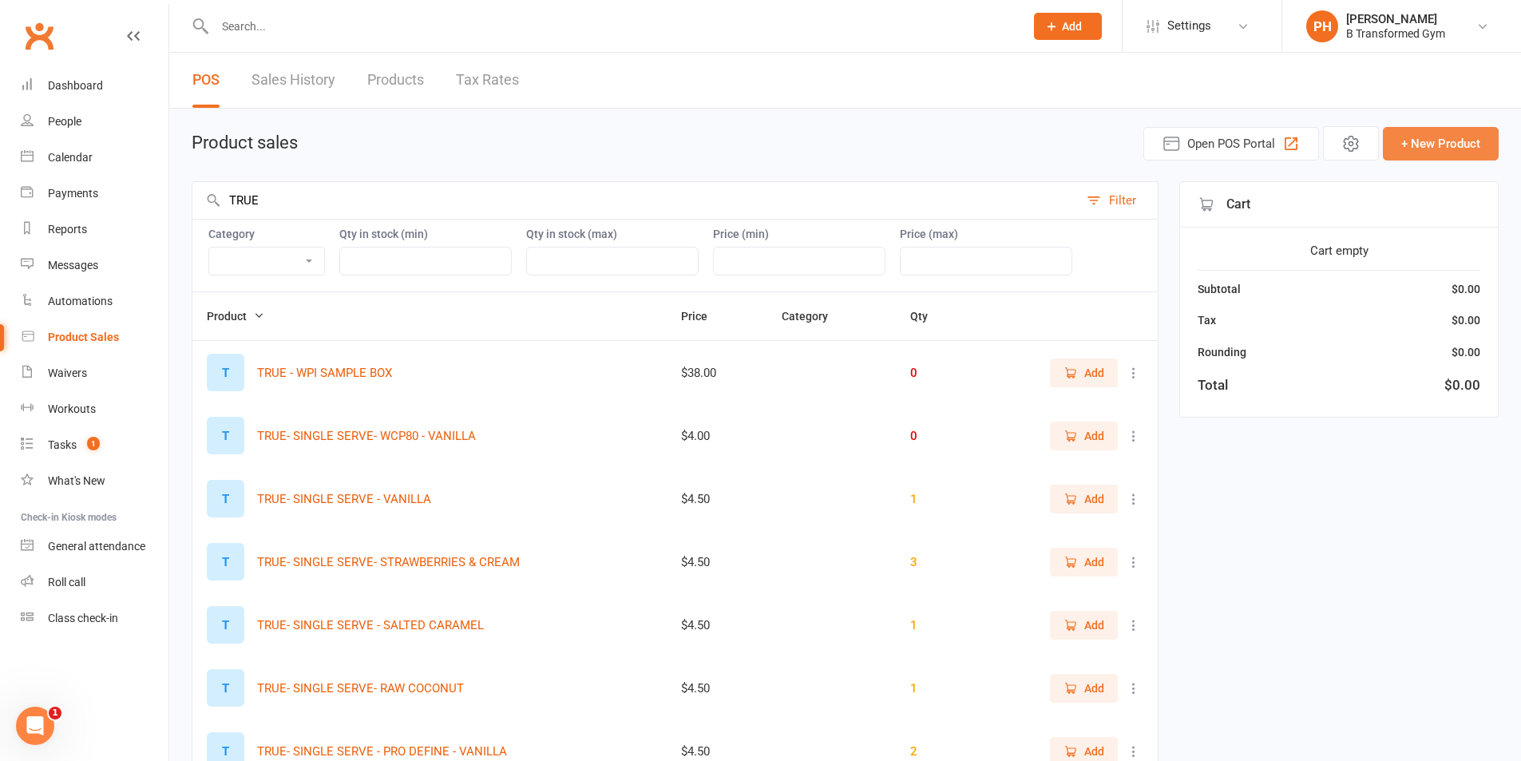
click at [1423, 148] on button "+ New Product" at bounding box center [1441, 144] width 116 height 34
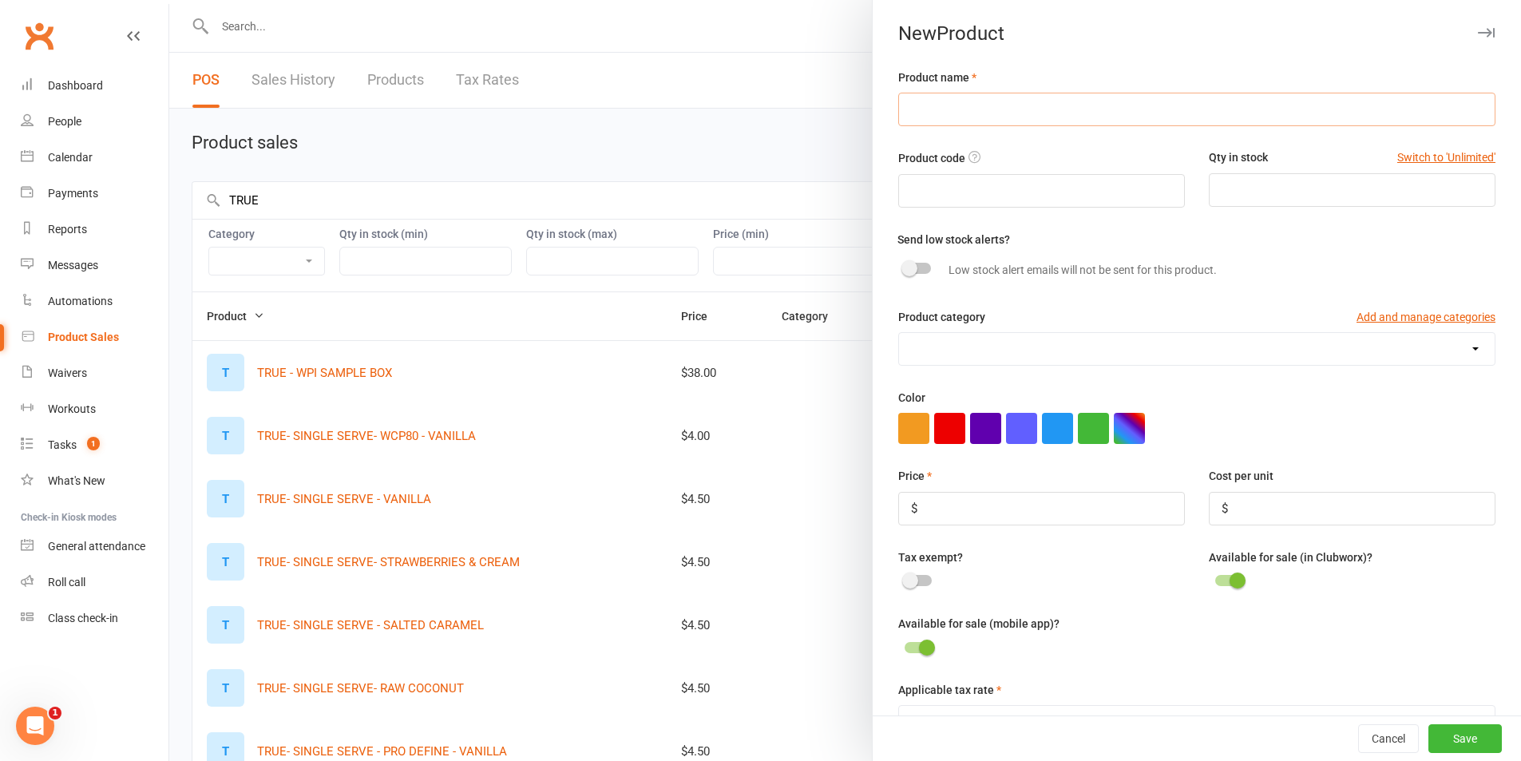
click at [941, 119] on input "text" at bounding box center [1196, 110] width 597 height 34
paste input "TRUE- SINGLE SERVE- WCP80 -"
type input "TRUE- SINGLE SERVE- WCP80 - RICH CHOCOLATE"
click at [1348, 198] on input "number" at bounding box center [1352, 190] width 287 height 34
type input "2"
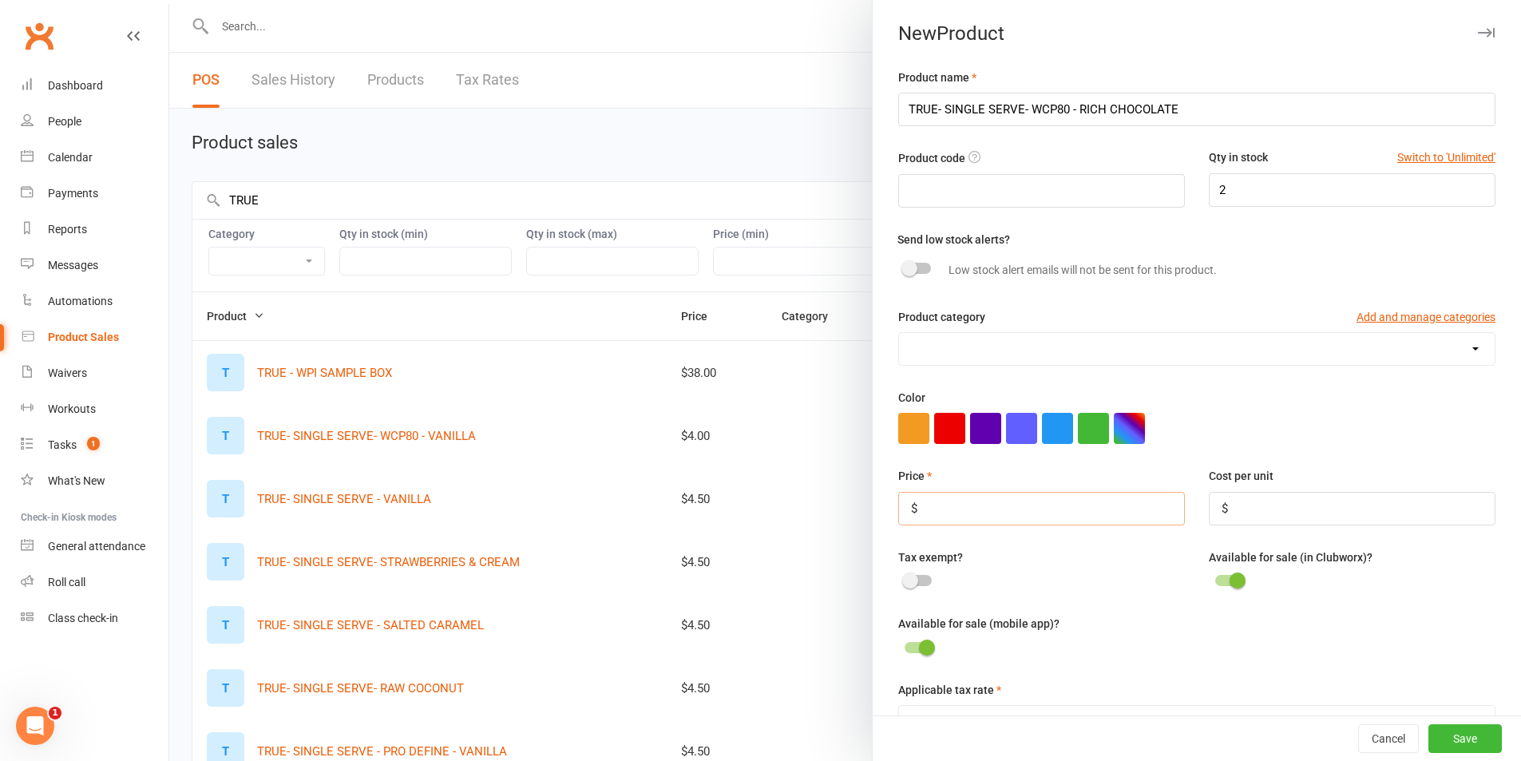
click at [1079, 515] on input "number" at bounding box center [1041, 509] width 287 height 34
type input "4.50"
click at [904, 652] on div at bounding box center [917, 647] width 27 height 11
click at [904, 645] on input "checkbox" at bounding box center [904, 645] width 0 height 0
click at [1169, 359] on select "Class Pass Drinks merch pre order" at bounding box center [1197, 349] width 596 height 32
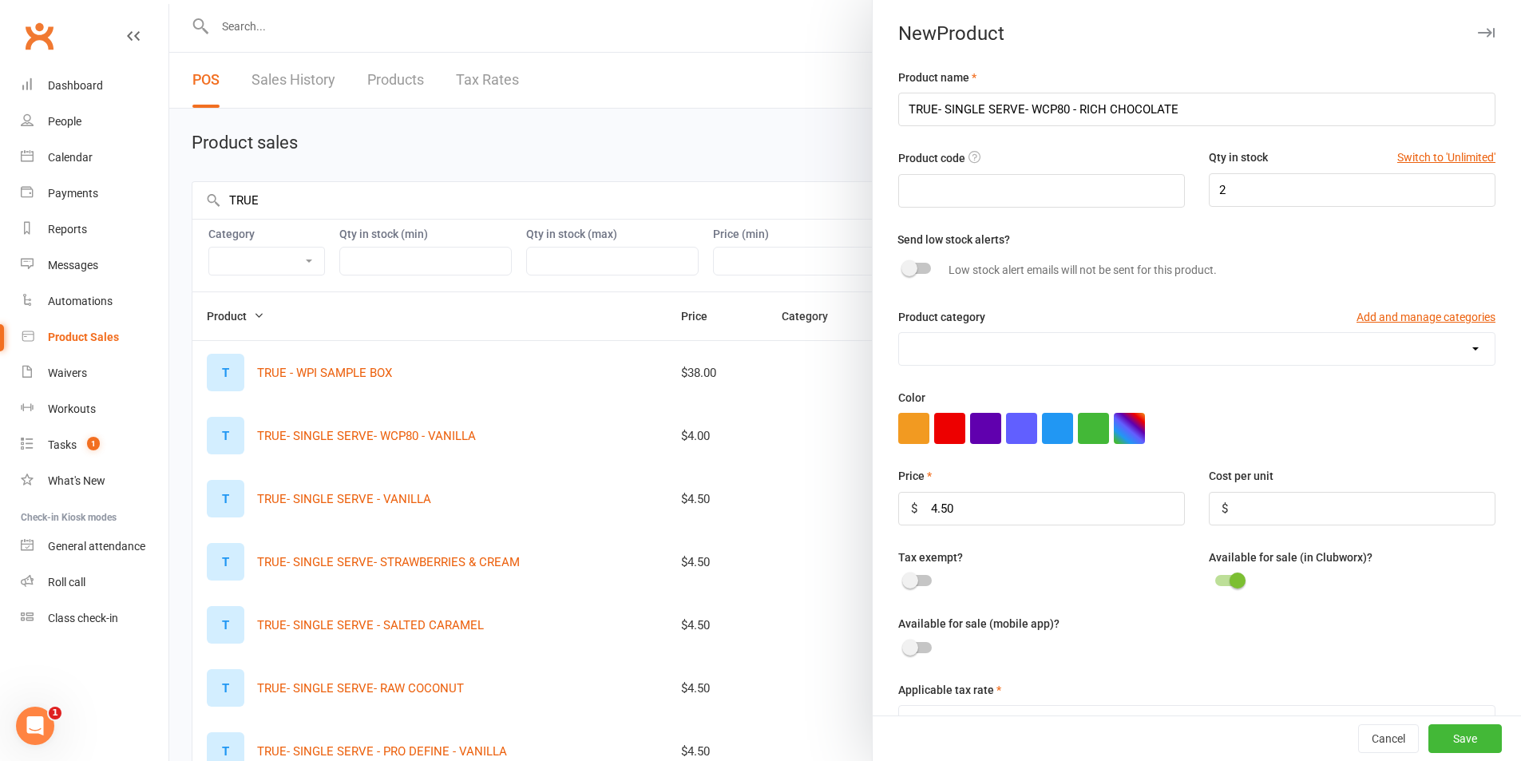
click at [1169, 359] on select "Class Pass Drinks merch pre order" at bounding box center [1197, 349] width 596 height 32
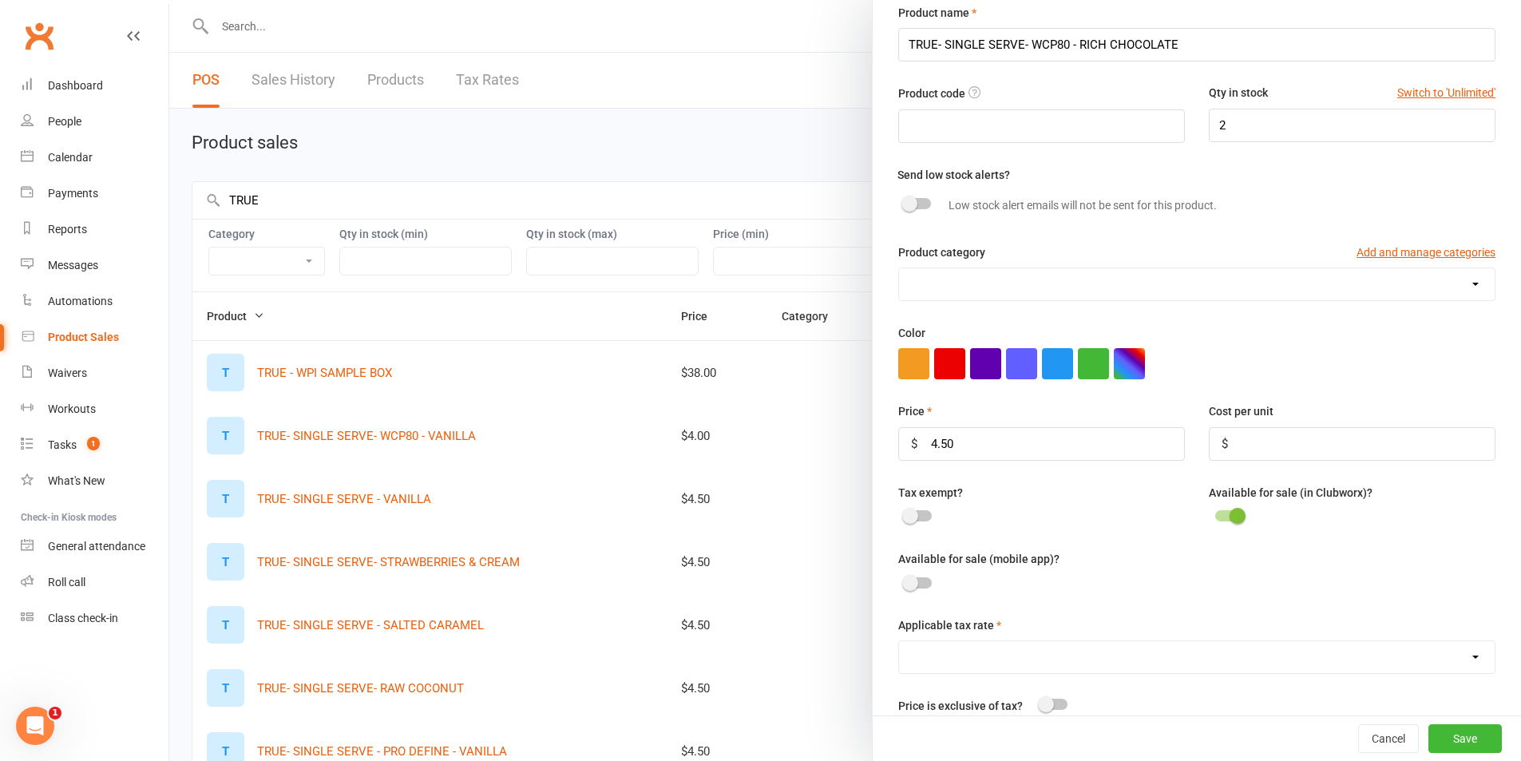
scroll to position [160, 0]
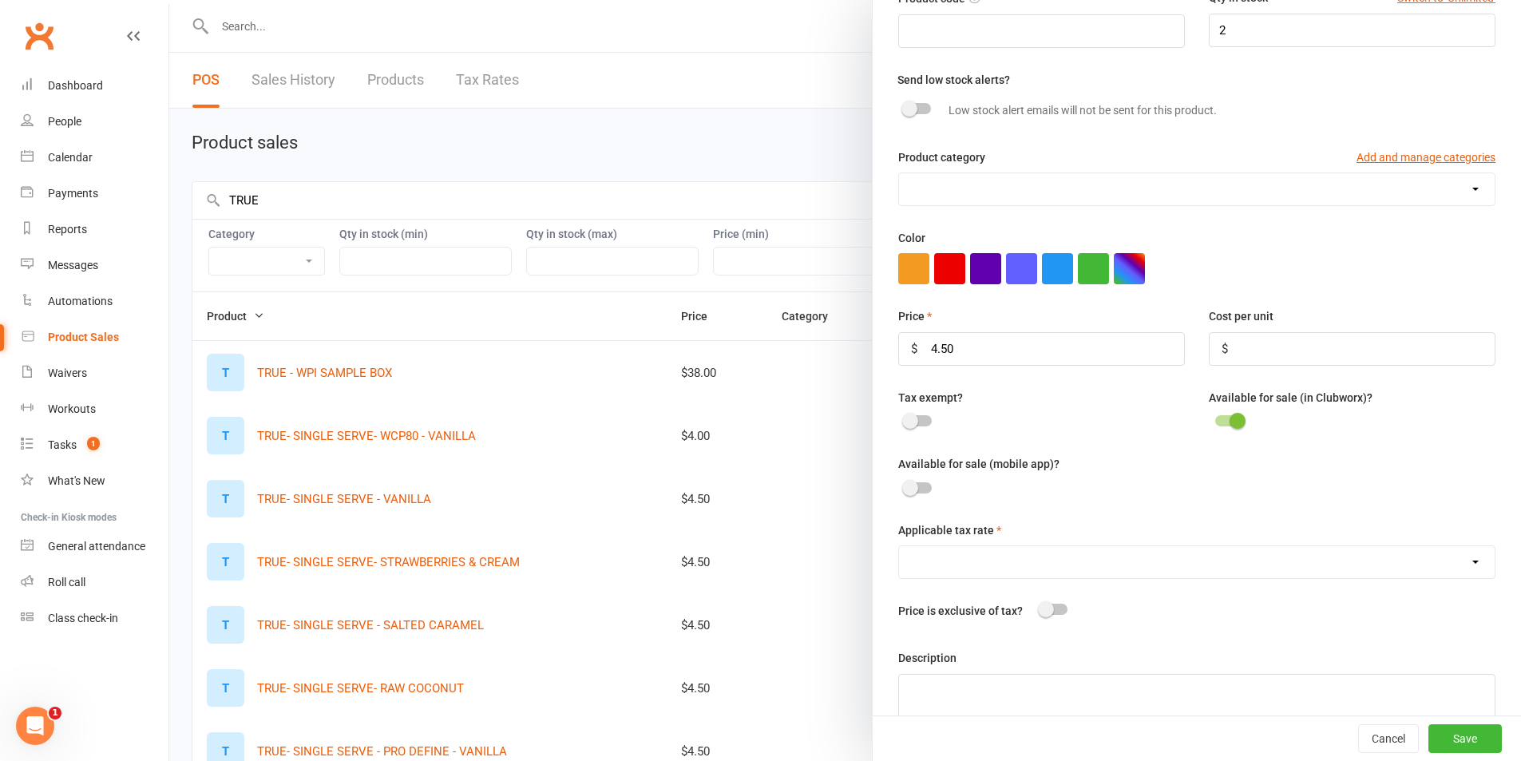
click at [1104, 579] on div "GST (10.0%)" at bounding box center [1196, 562] width 597 height 34
drag, startPoint x: 1101, startPoint y: 570, endPoint x: 1101, endPoint y: 582, distance: 12.0
click at [1101, 570] on select "GST (10.0%)" at bounding box center [1197, 562] width 596 height 32
select select "1396"
click at [899, 551] on select "GST (10.0%)" at bounding box center [1197, 562] width 596 height 32
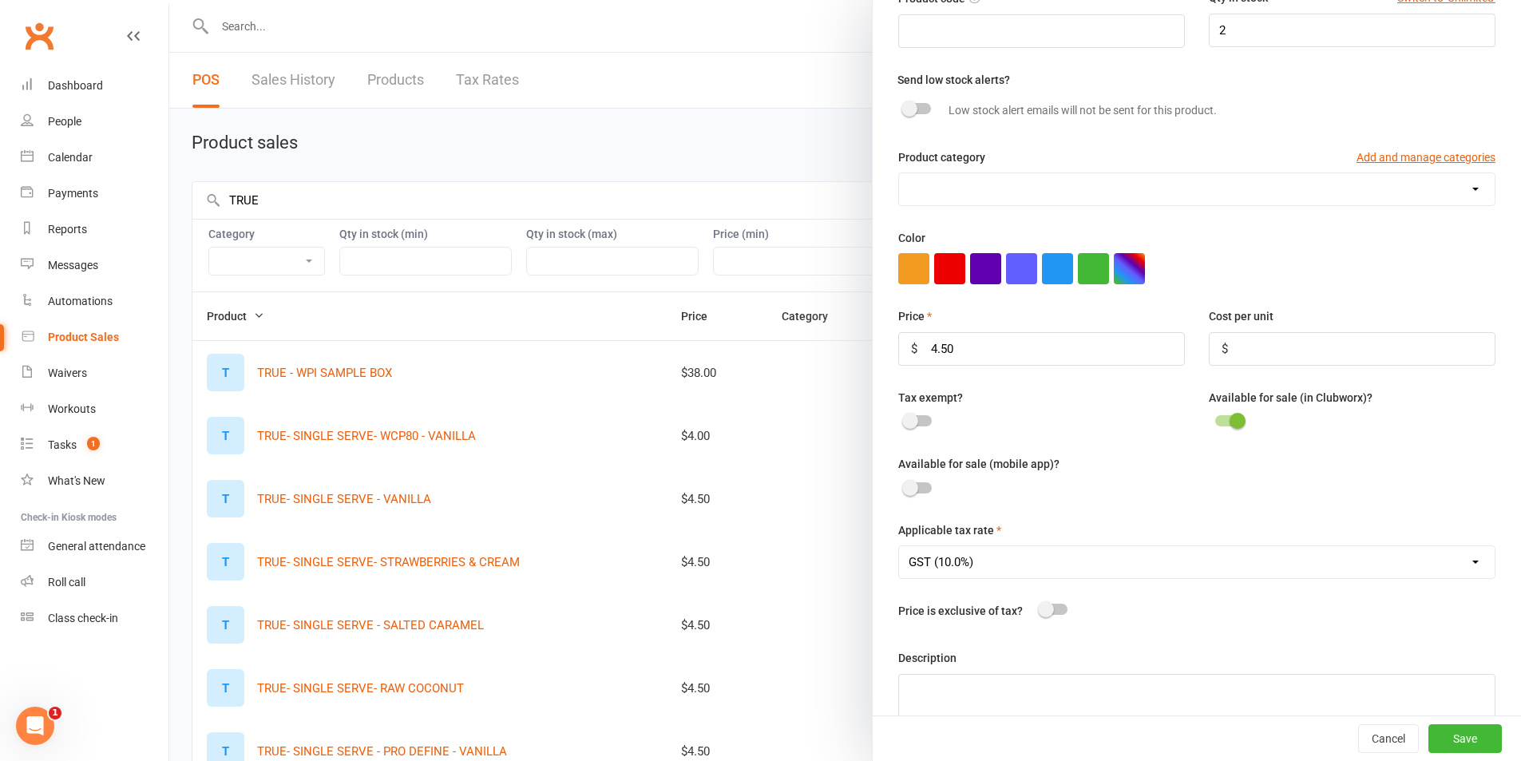
click at [1108, 641] on div "Product name TRUE- SINGLE SERVE- WCP80 - RICH CHOCOLATE Product code Qty in sto…" at bounding box center [1197, 328] width 648 height 841
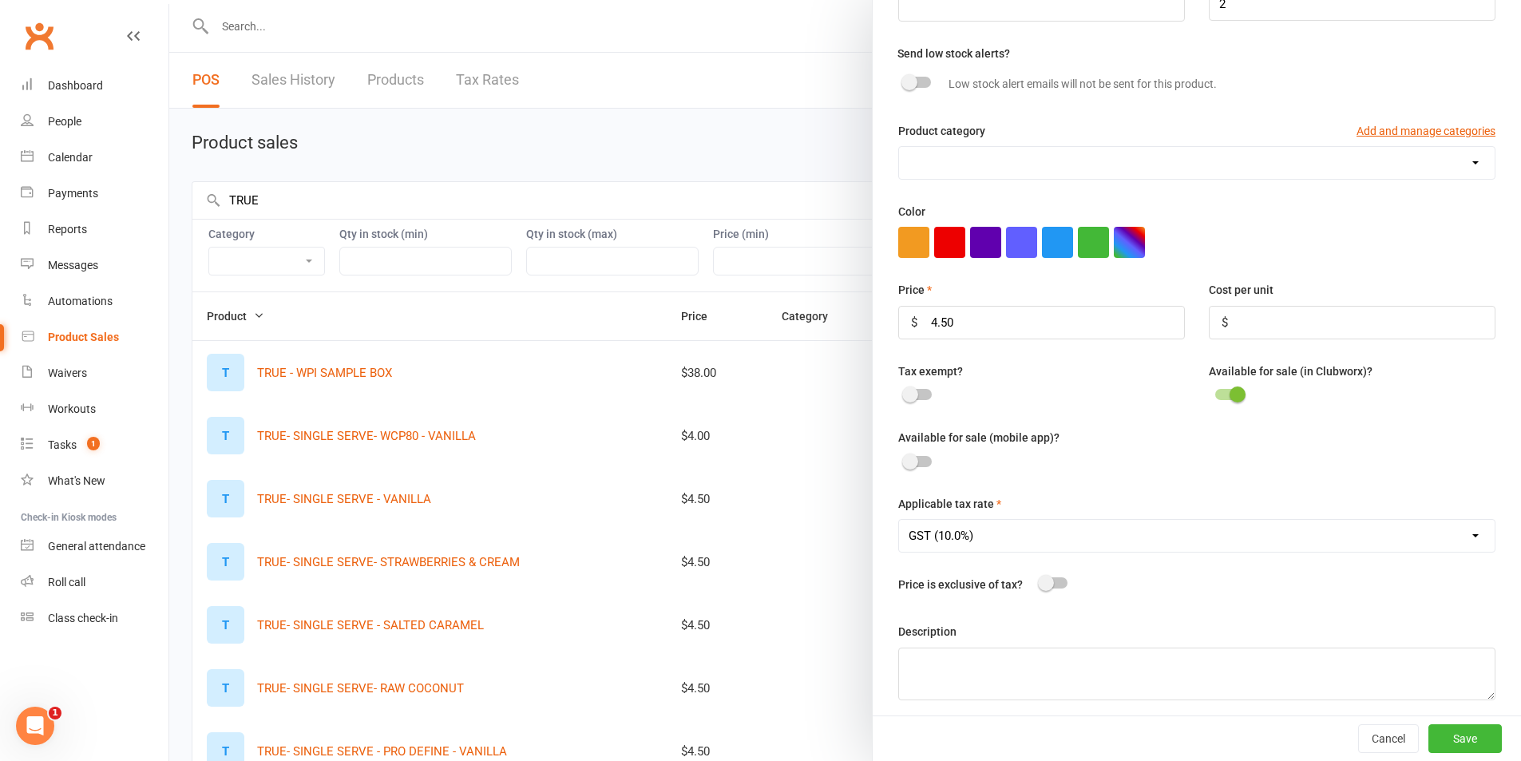
scroll to position [200, 0]
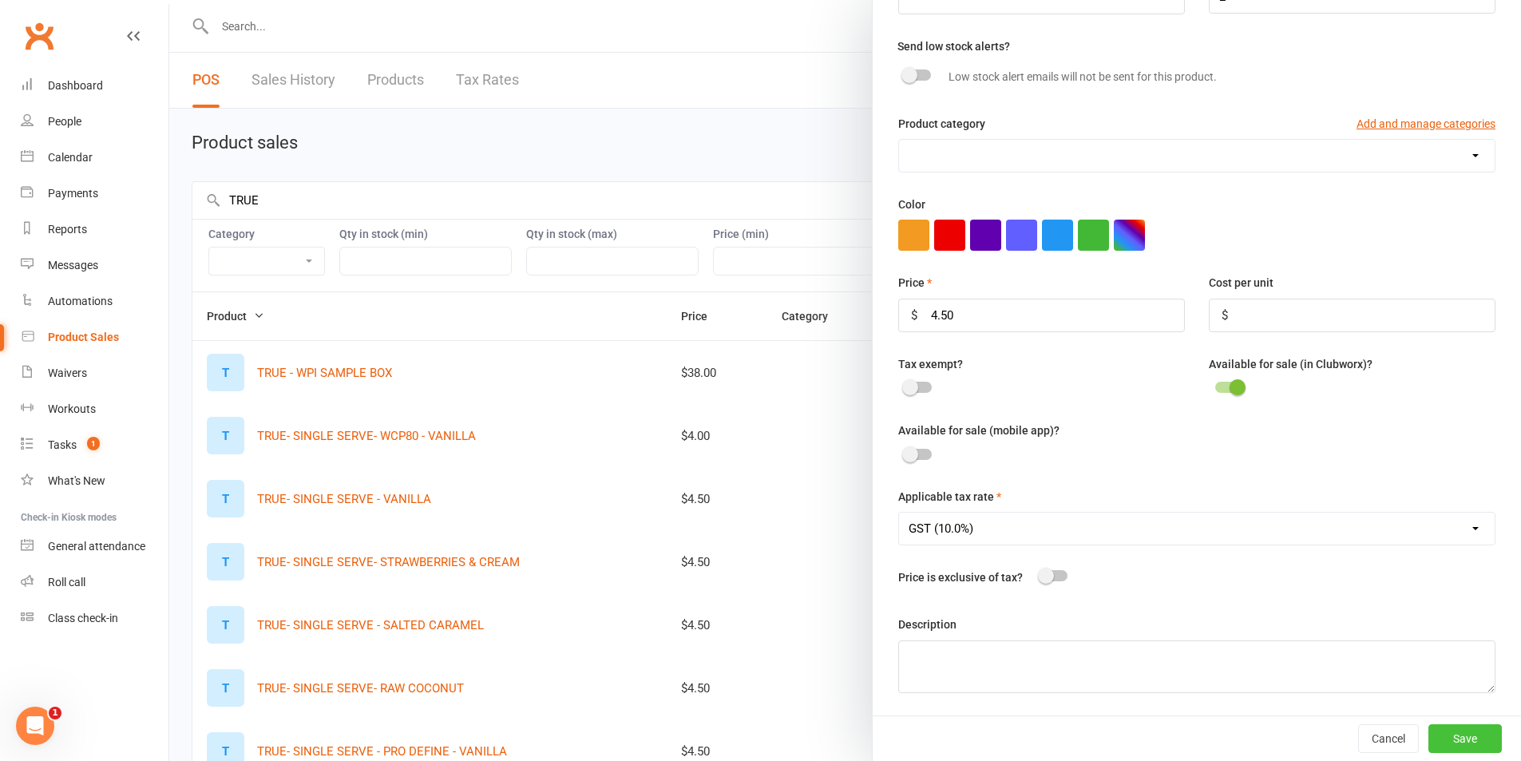
click at [1439, 730] on button "Save" at bounding box center [1464, 738] width 73 height 29
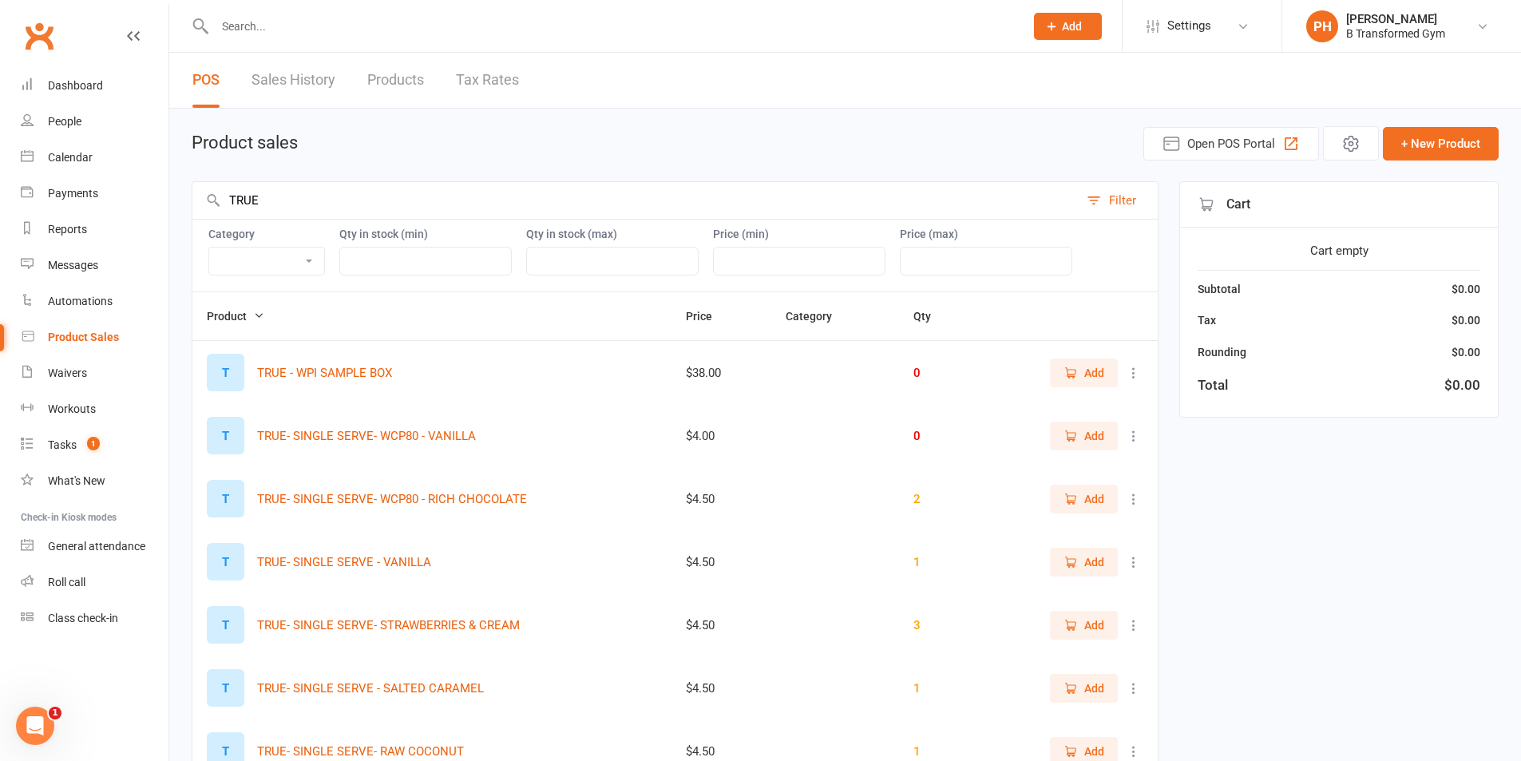
click at [283, 204] on input "TRUE" at bounding box center [635, 200] width 886 height 37
click at [216, 197] on div "TRUE Filter" at bounding box center [675, 200] width 967 height 38
type input "\"
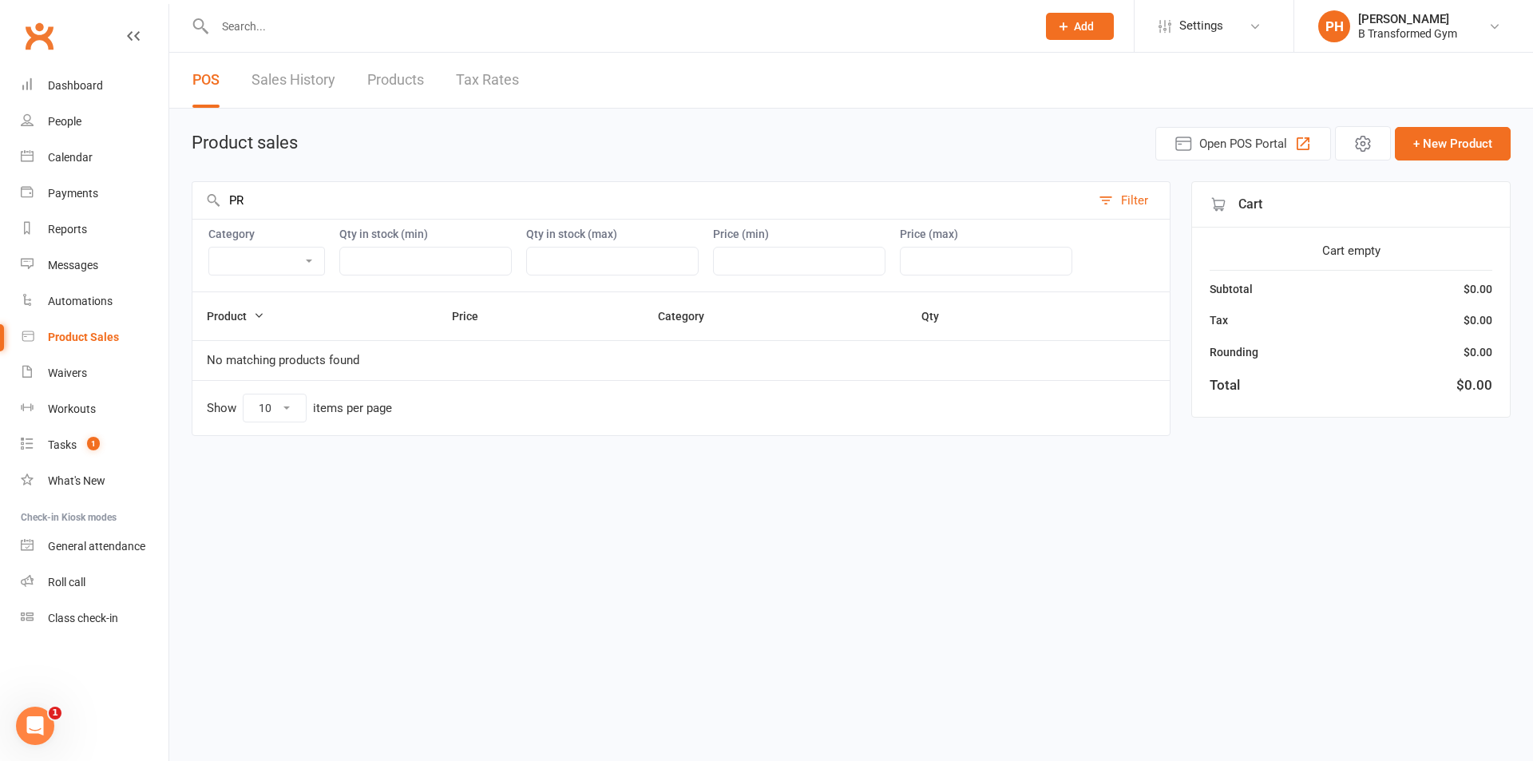
type input "PRO"
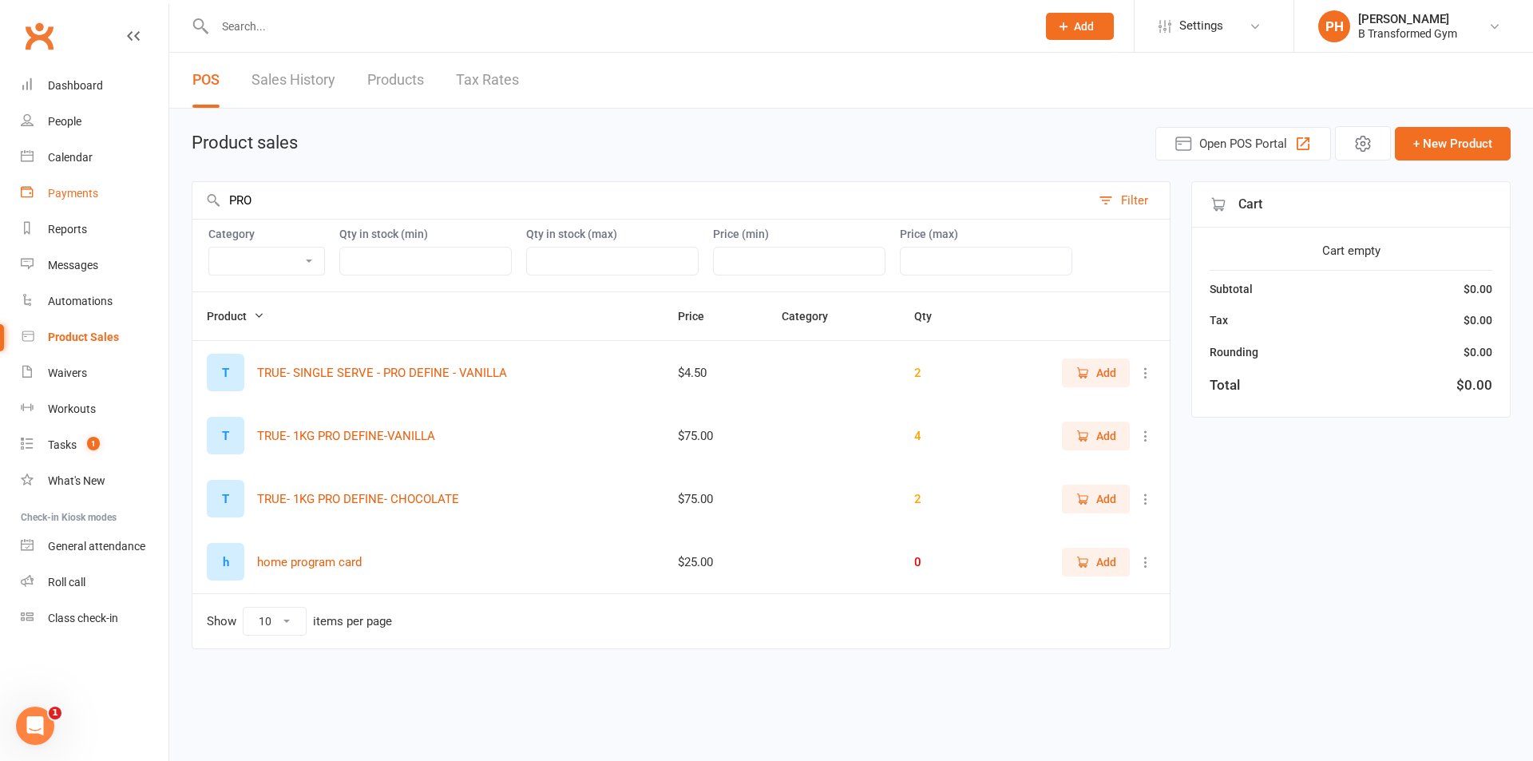
drag, startPoint x: 303, startPoint y: 205, endPoint x: 160, endPoint y: 200, distance: 143.0
click at [160, 200] on ui-view "Prospect Member Non-attending contact Class / event Appointment Task Membership…" at bounding box center [766, 349] width 1533 height 690
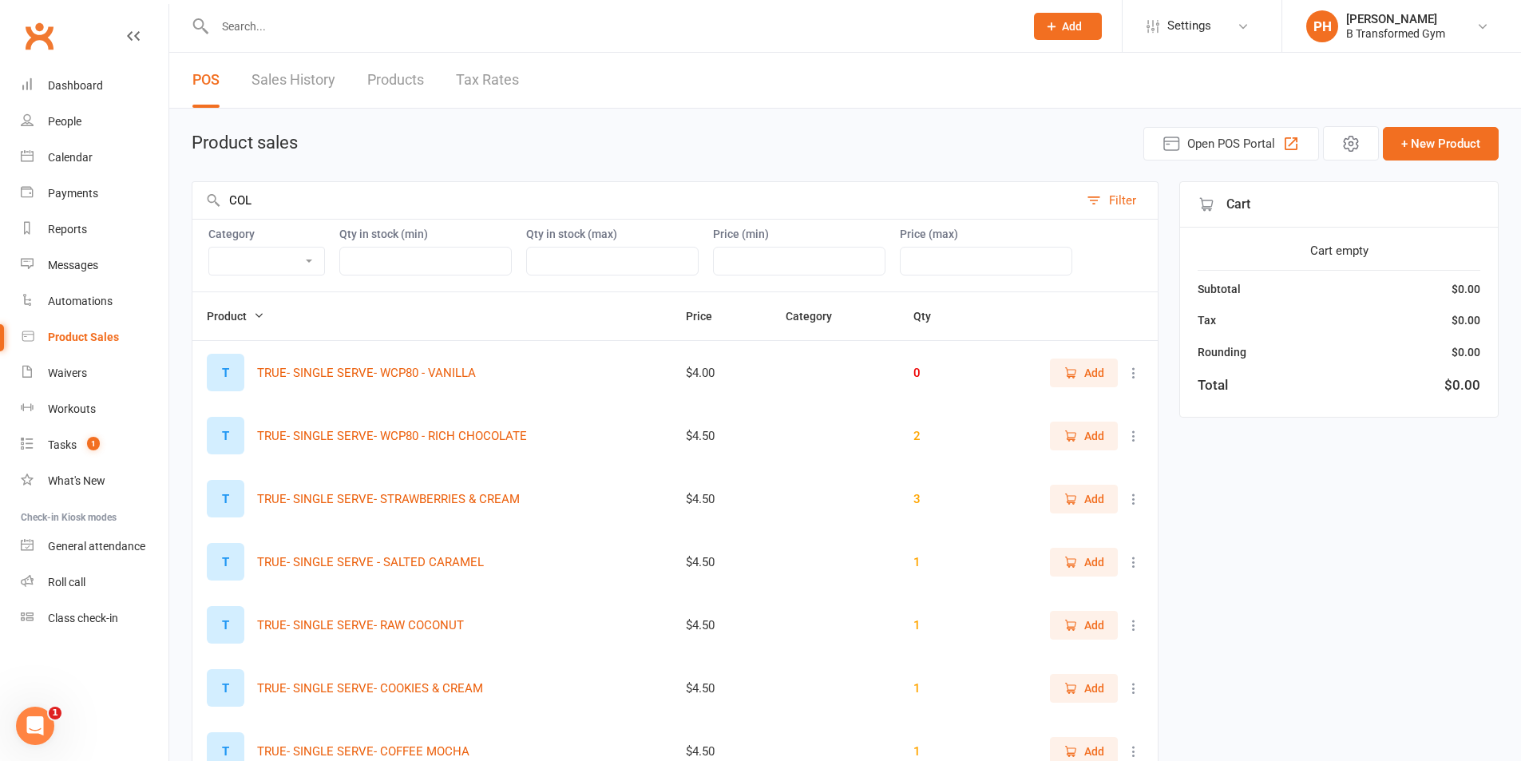
type input "COLL"
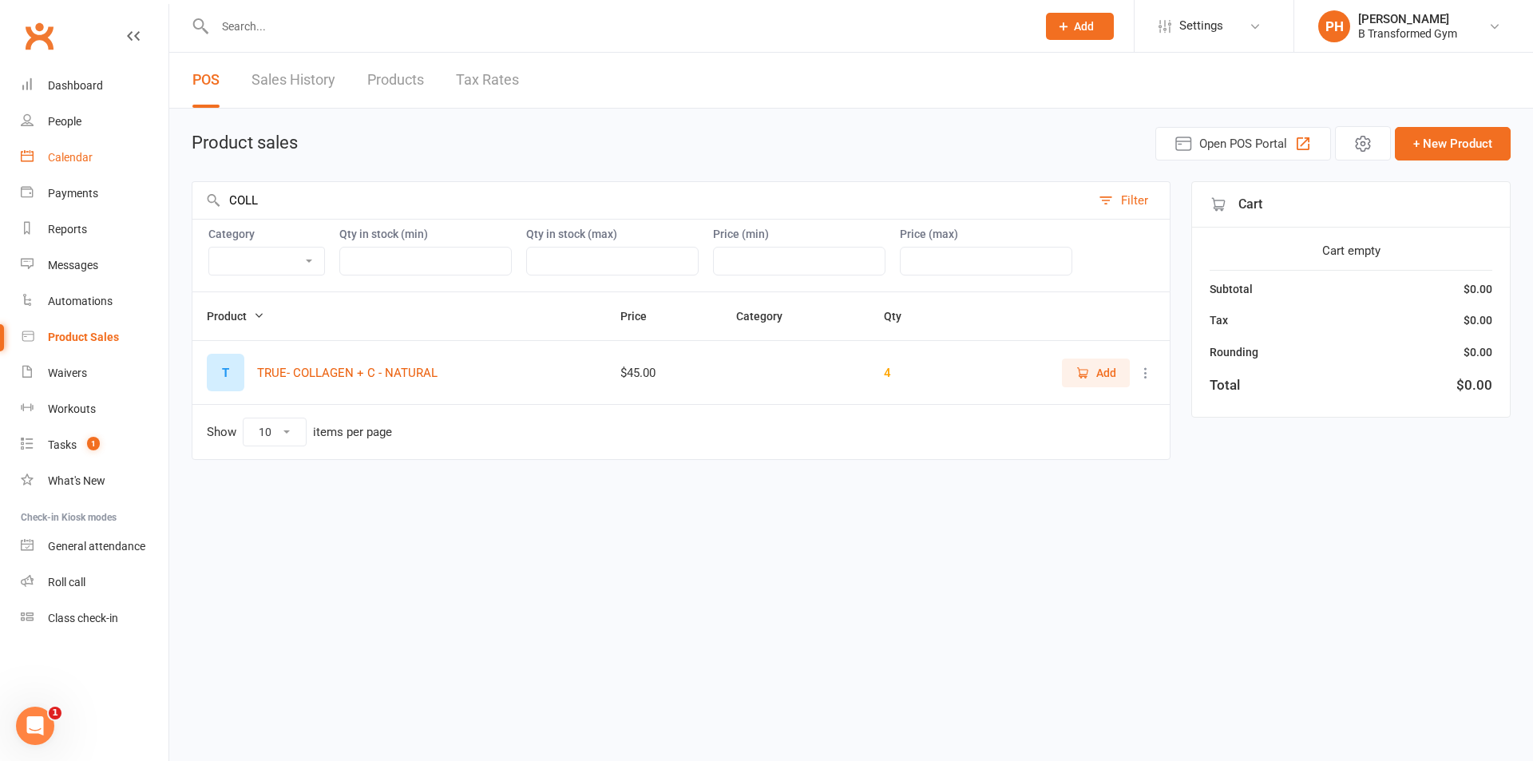
drag, startPoint x: 373, startPoint y: 199, endPoint x: 85, endPoint y: 156, distance: 291.3
click at [85, 156] on ui-view "Prospect Member Non-attending contact Class / event Appointment Task Membership…" at bounding box center [766, 254] width 1533 height 501
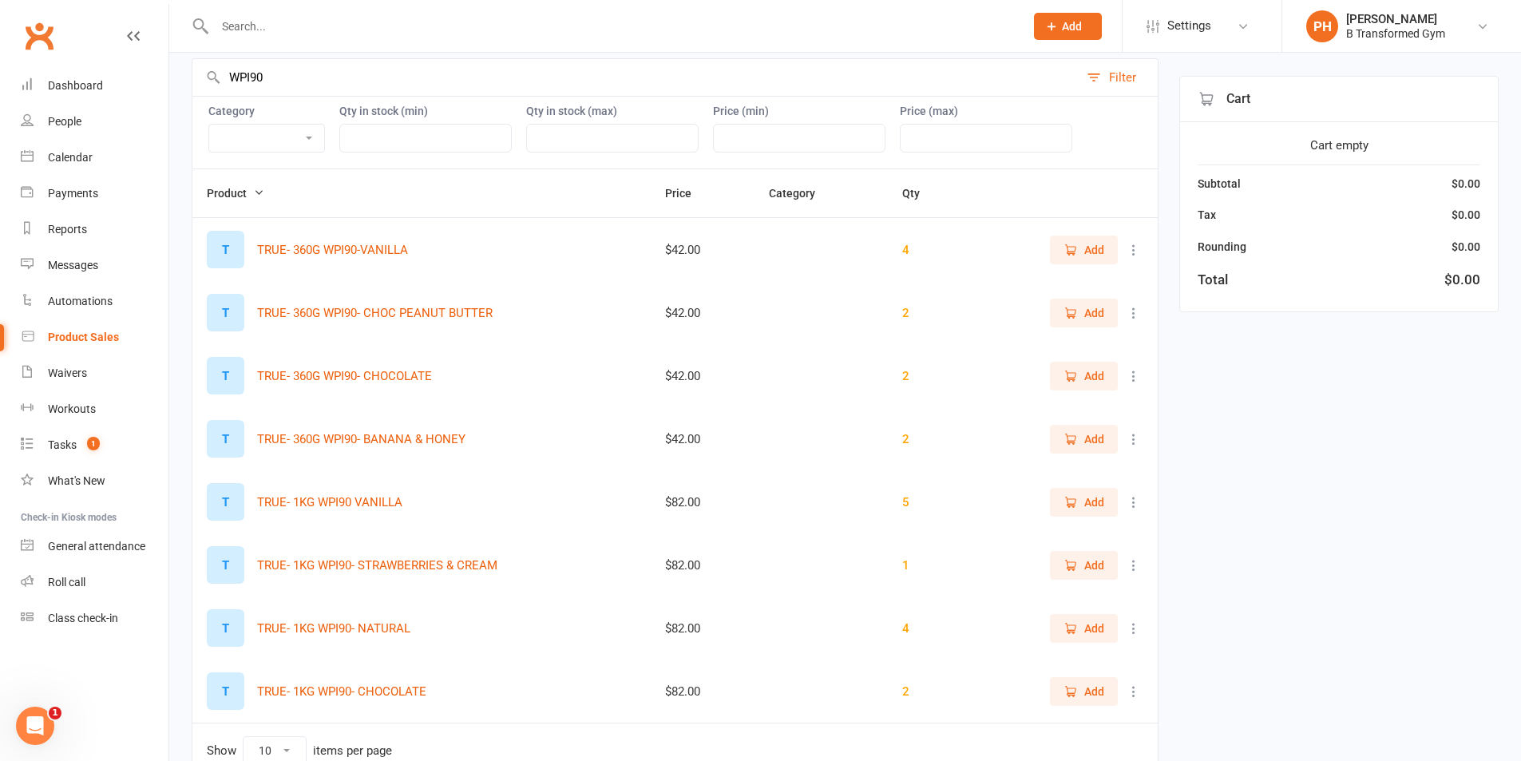
scroll to position [160, 0]
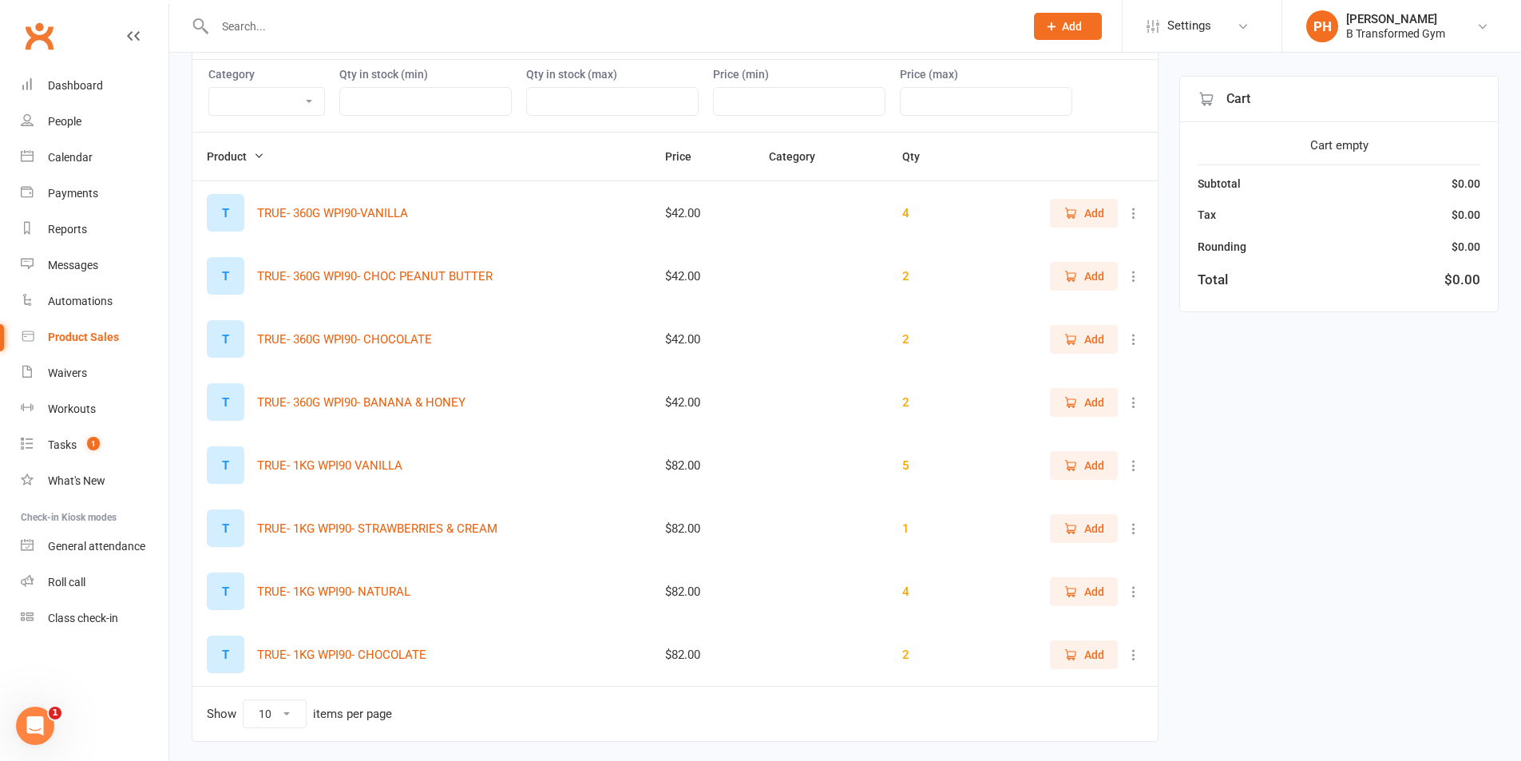
type input "WPI90"
click at [1133, 655] on icon at bounding box center [1134, 655] width 16 height 16
click at [1047, 688] on link "View / Edit" at bounding box center [1051, 686] width 158 height 32
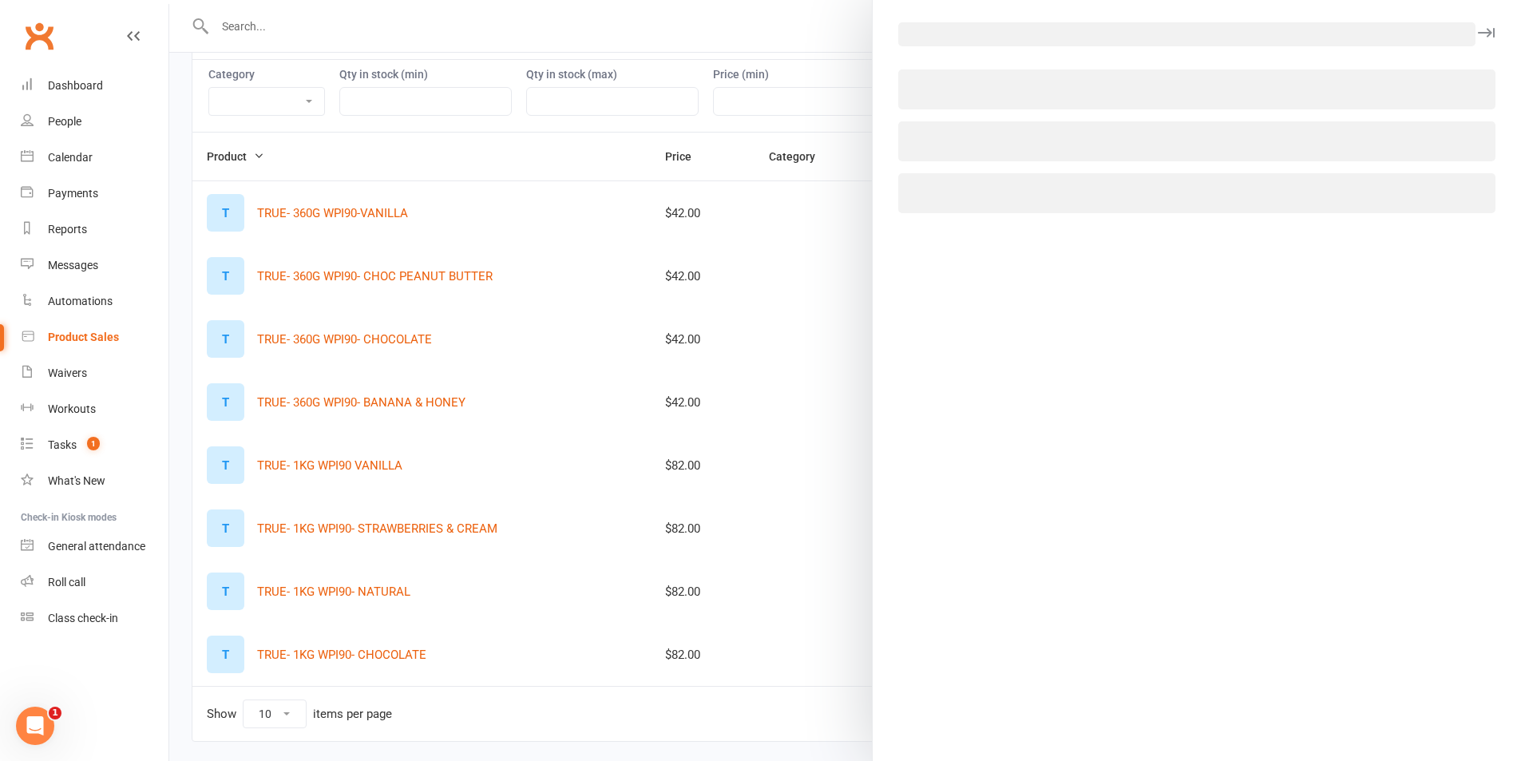
select select "1396"
